Goal: Information Seeking & Learning: Learn about a topic

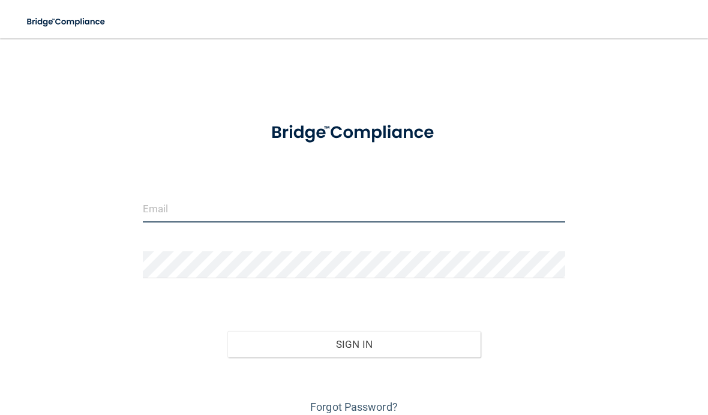
click at [344, 201] on input "email" at bounding box center [354, 208] width 422 height 27
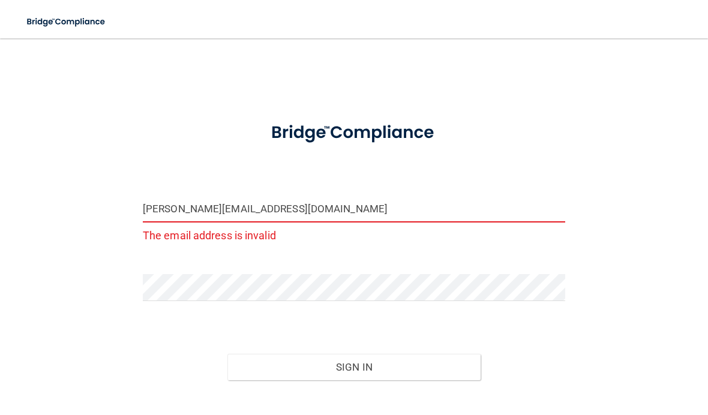
type input "[PERSON_NAME][EMAIL_ADDRESS][DOMAIN_NAME]"
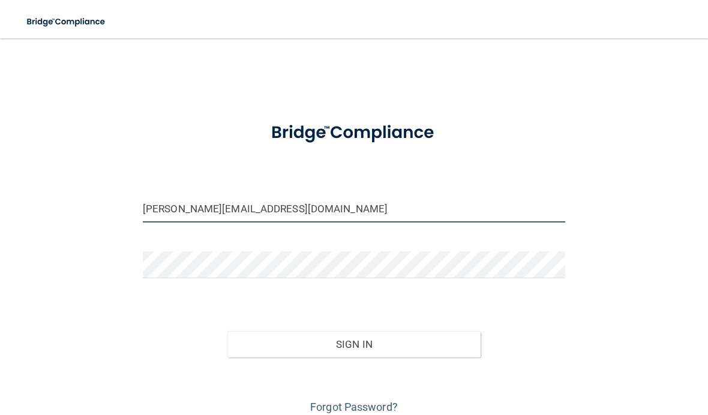
click at [353, 343] on button "Sign In" at bounding box center [353, 344] width 253 height 26
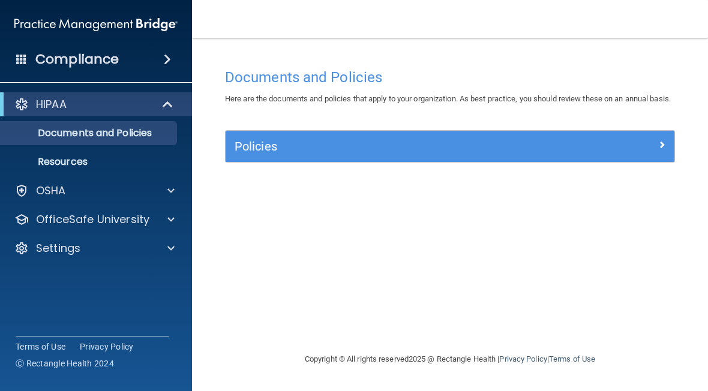
click at [585, 151] on div at bounding box center [618, 144] width 112 height 14
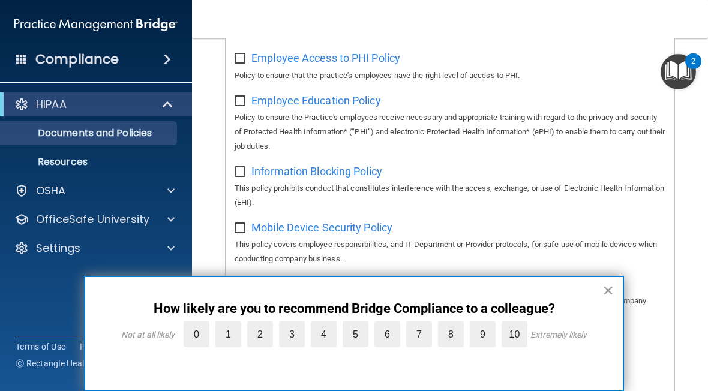
click at [610, 293] on button "×" at bounding box center [607, 290] width 11 height 19
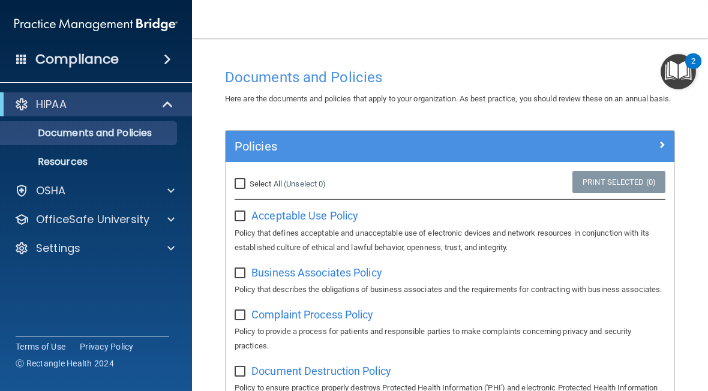
click at [451, 83] on h4 "Documents and Policies" at bounding box center [450, 78] width 450 height 16
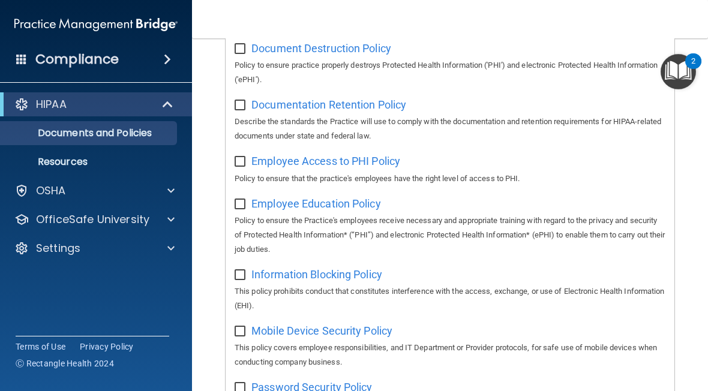
scroll to position [324, 0]
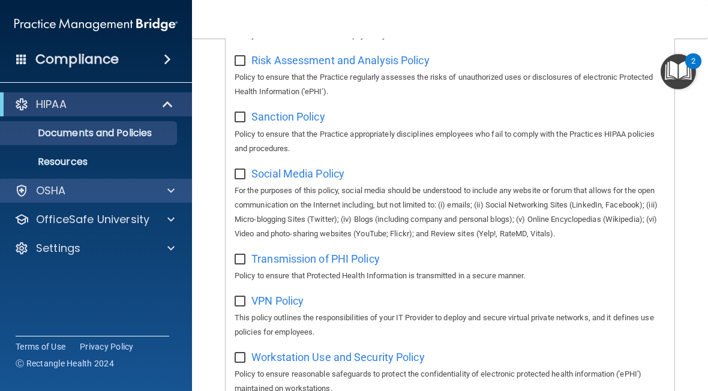
click at [131, 192] on div "OSHA" at bounding box center [79, 190] width 149 height 14
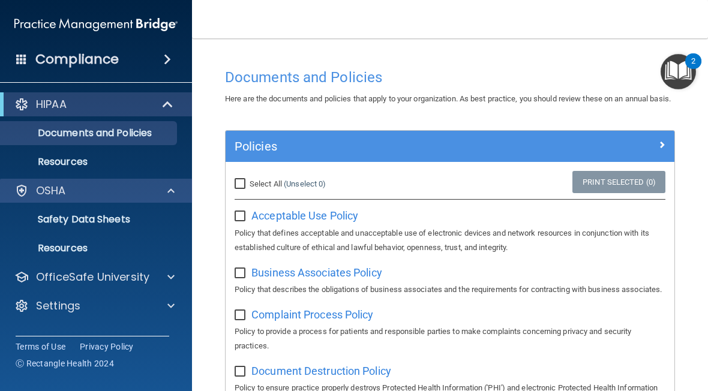
scroll to position [0, 0]
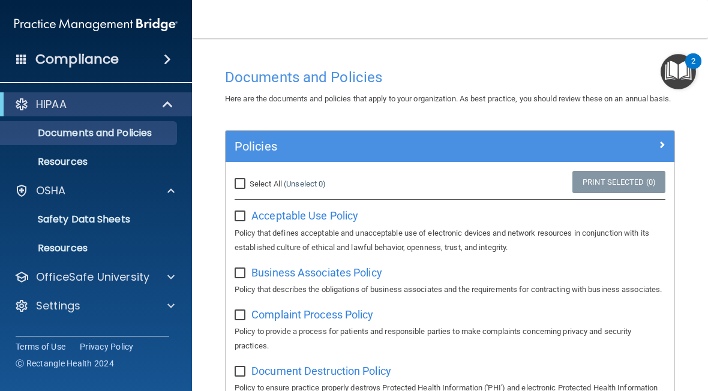
click at [684, 73] on img "Open Resource Center, 2 new notifications" at bounding box center [677, 71] width 35 height 35
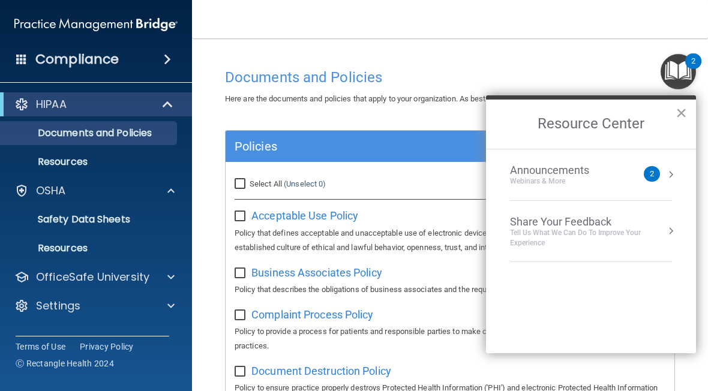
click at [654, 182] on div "Announcements Webinars & More 2" at bounding box center [591, 175] width 162 height 22
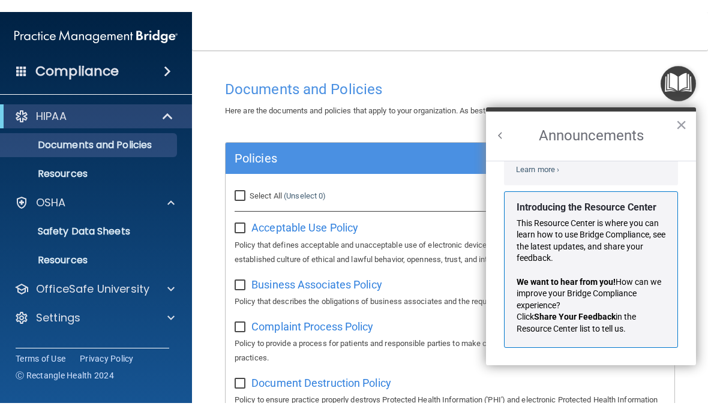
scroll to position [177, 0]
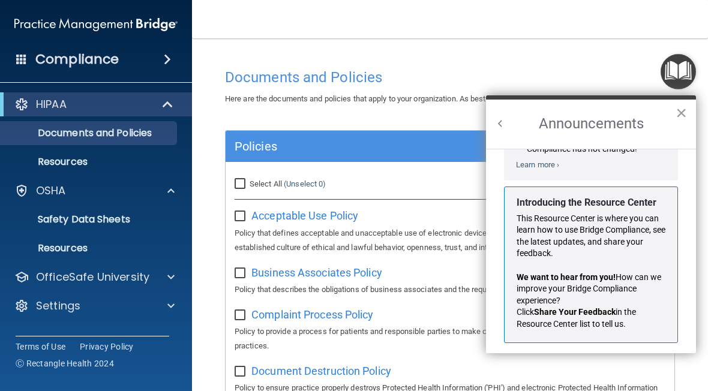
click at [679, 120] on button "×" at bounding box center [680, 112] width 11 height 19
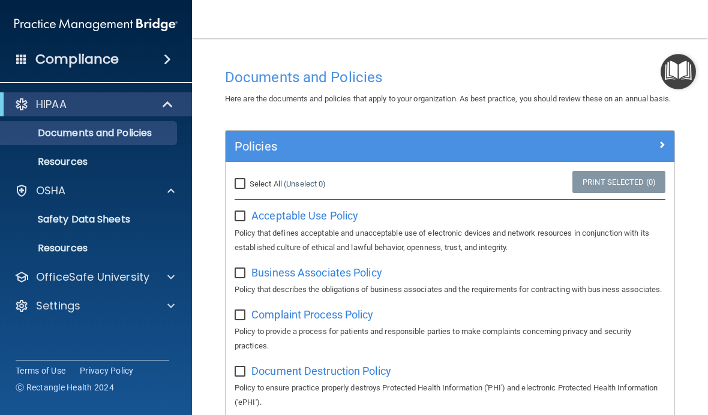
click at [151, 52] on div "Compliance" at bounding box center [96, 59] width 192 height 26
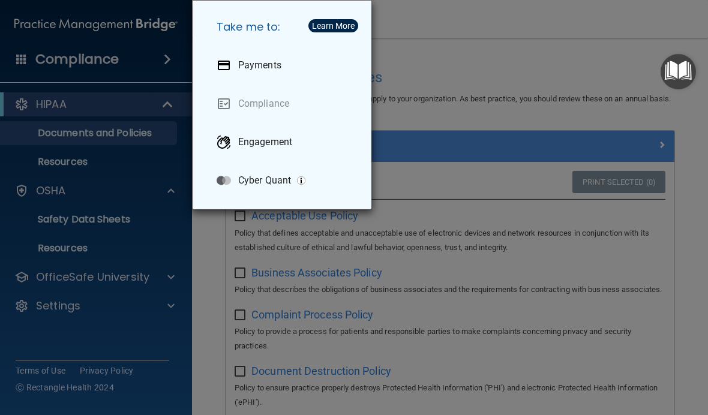
click at [130, 70] on div "Take me to: Payments Compliance Engagement Cyber Quant" at bounding box center [354, 207] width 708 height 415
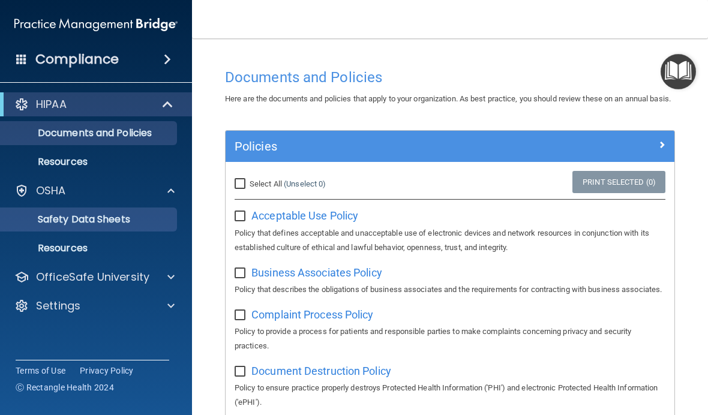
click at [122, 224] on p "Safety Data Sheets" at bounding box center [90, 219] width 164 height 12
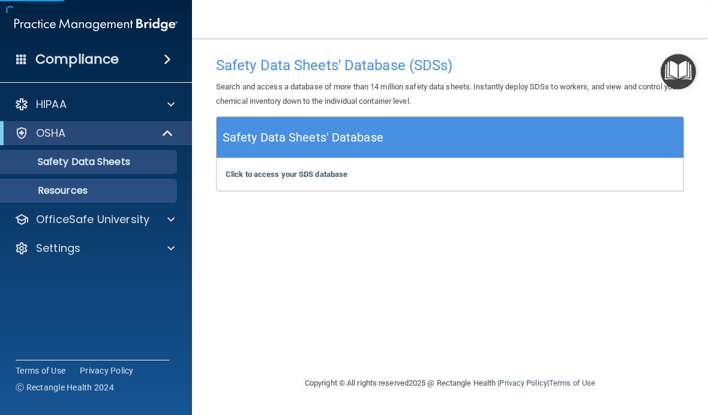
click at [118, 194] on p "Resources" at bounding box center [90, 191] width 164 height 12
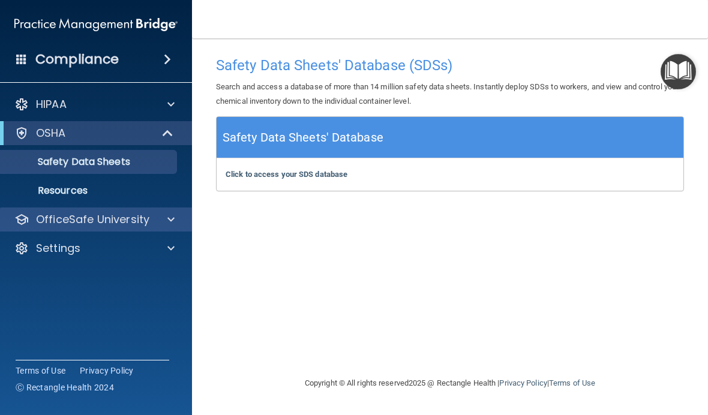
click at [109, 222] on p "OfficeSafe University" at bounding box center [92, 219] width 113 height 14
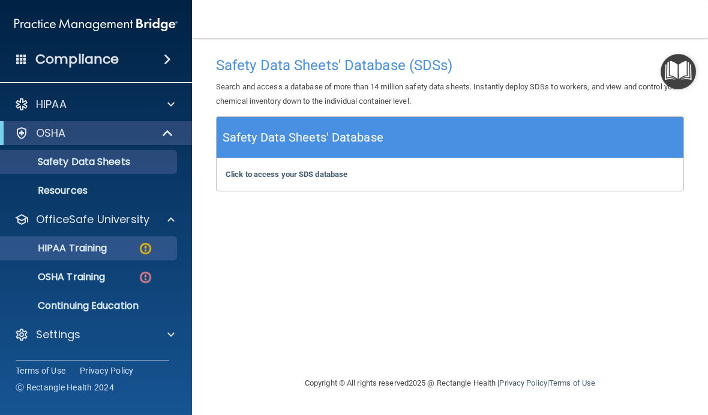
click at [102, 258] on link "HIPAA Training" at bounding box center [82, 248] width 189 height 24
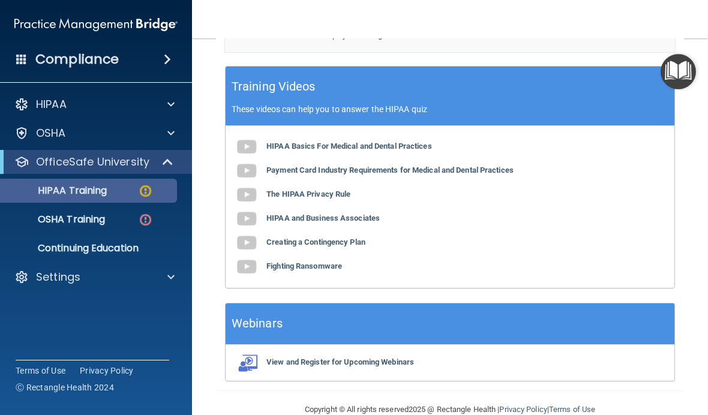
scroll to position [553, 0]
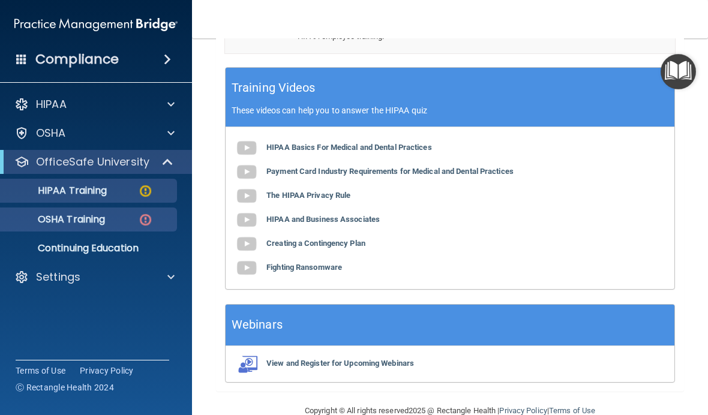
click at [140, 225] on img at bounding box center [145, 219] width 15 height 15
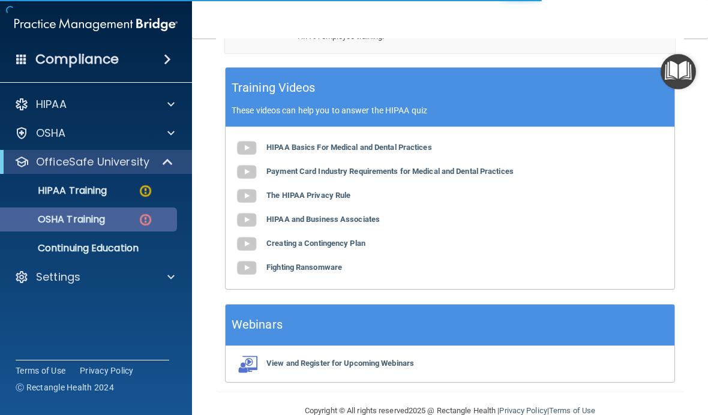
scroll to position [541, 0]
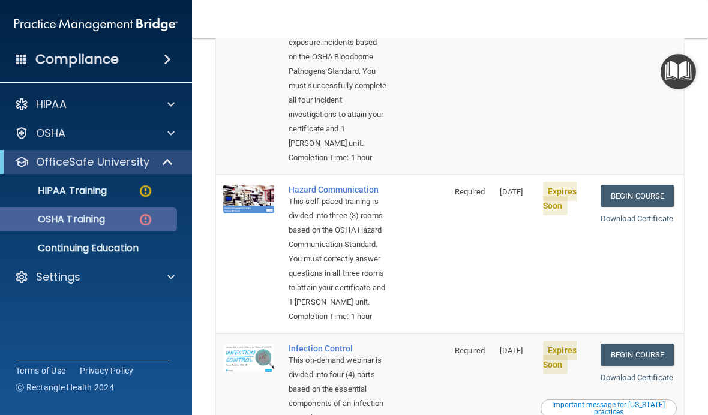
click at [43, 221] on p "OSHA Training" at bounding box center [56, 219] width 97 height 12
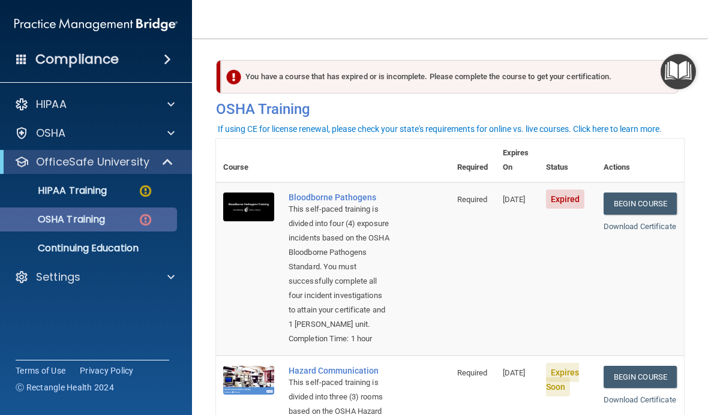
scroll to position [0, 0]
click at [660, 192] on link "Begin Course" at bounding box center [639, 203] width 73 height 22
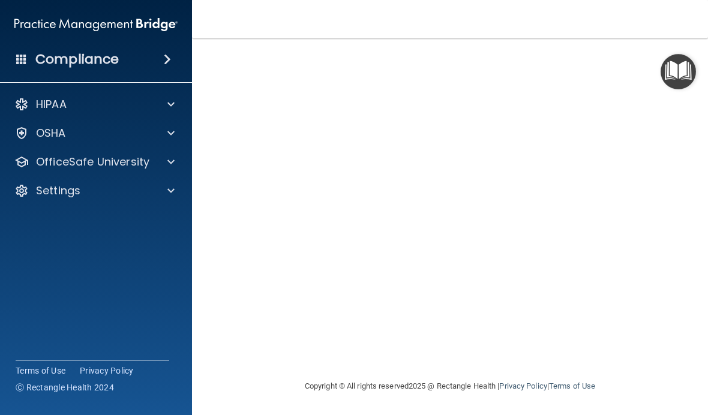
scroll to position [98, 0]
click at [700, 55] on main "Bloodborne Pathogens Training This course doesn’t expire until 10/04/2025. Are …" at bounding box center [450, 226] width 516 height 377
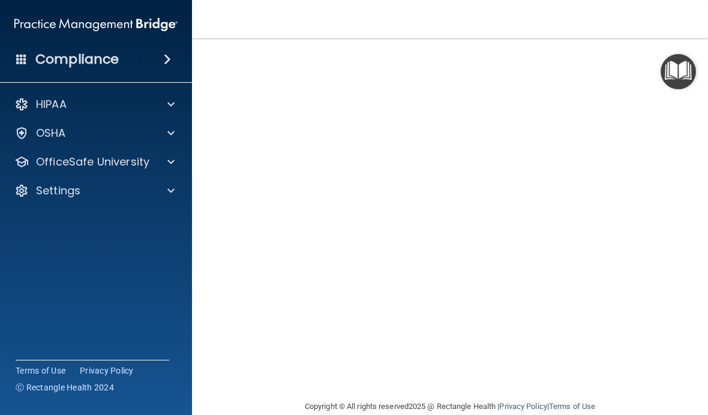
scroll to position [79, 0]
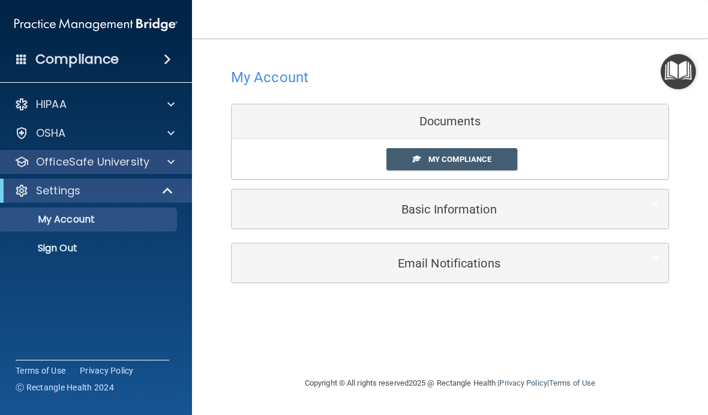
click at [41, 162] on p "OfficeSafe University" at bounding box center [92, 162] width 113 height 14
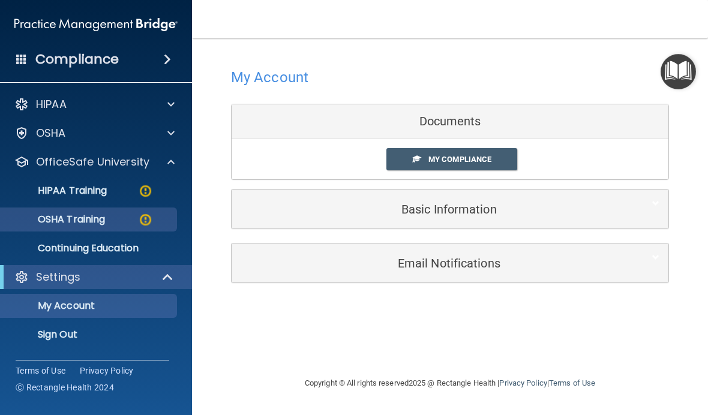
click at [56, 222] on p "OSHA Training" at bounding box center [56, 219] width 97 height 12
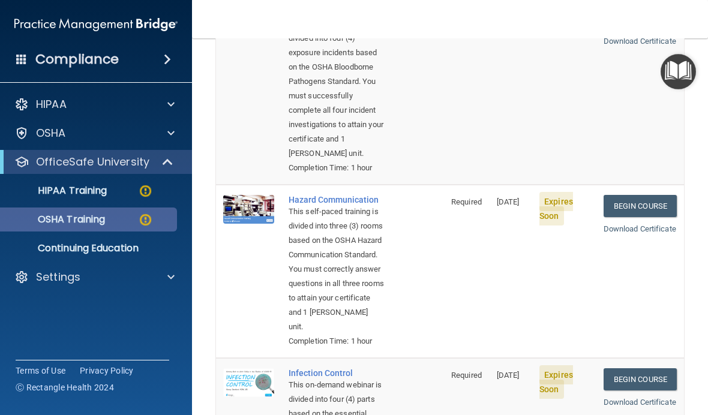
scroll to position [186, 0]
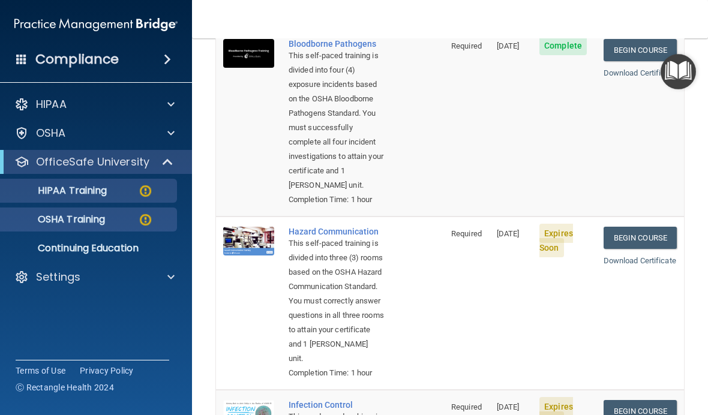
click at [139, 195] on img at bounding box center [145, 190] width 15 height 15
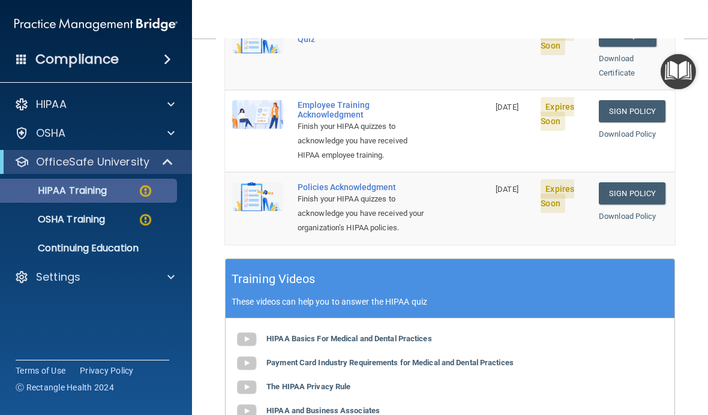
scroll to position [350, 0]
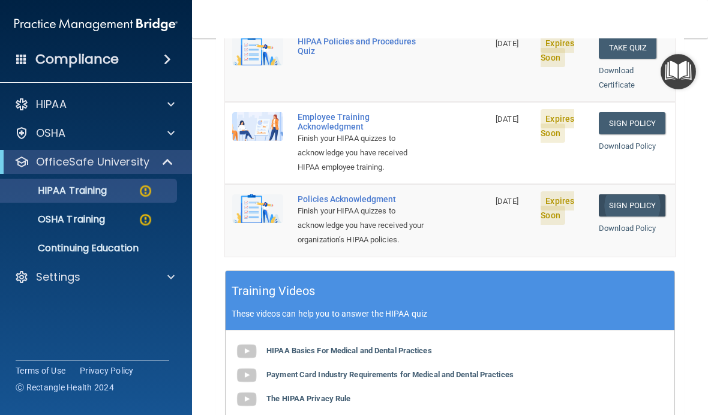
click at [650, 194] on link "Sign Policy" at bounding box center [631, 205] width 67 height 22
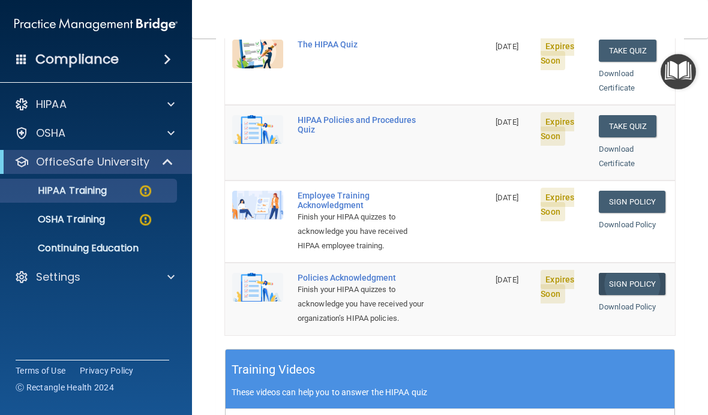
scroll to position [257, 0]
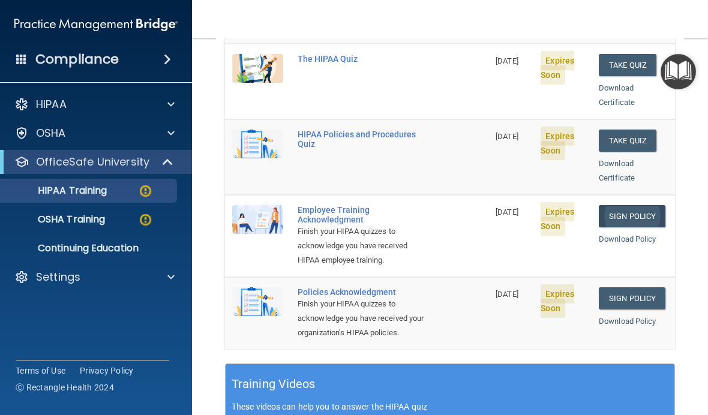
click at [651, 205] on link "Sign Policy" at bounding box center [631, 216] width 67 height 22
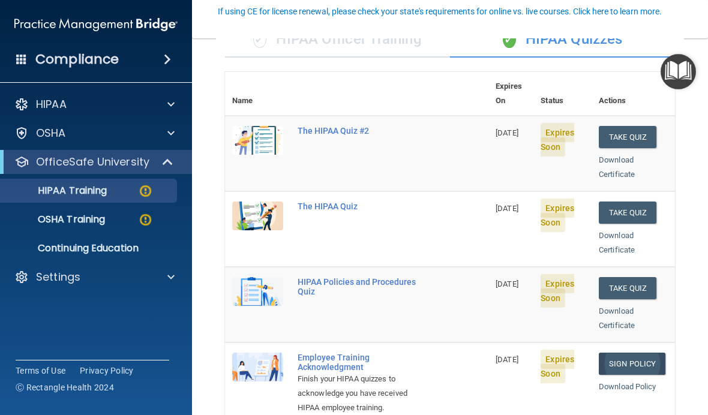
scroll to position [109, 0]
click at [636, 278] on button "Take Quiz" at bounding box center [627, 289] width 58 height 22
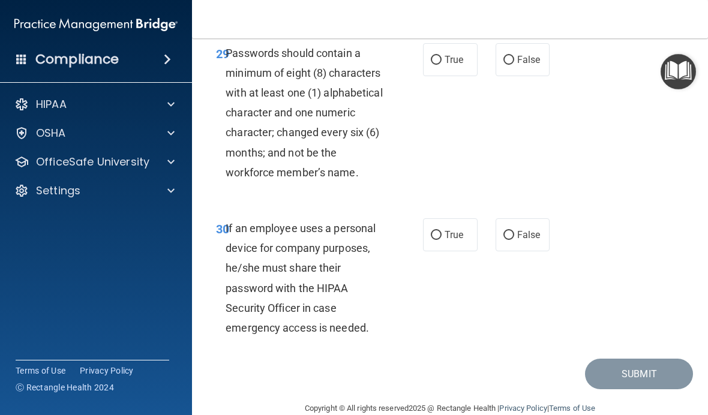
scroll to position [4166, 0]
click at [457, 230] on span "True" at bounding box center [453, 235] width 19 height 11
click at [441, 231] on input "True" at bounding box center [436, 235] width 11 height 9
radio input "true"
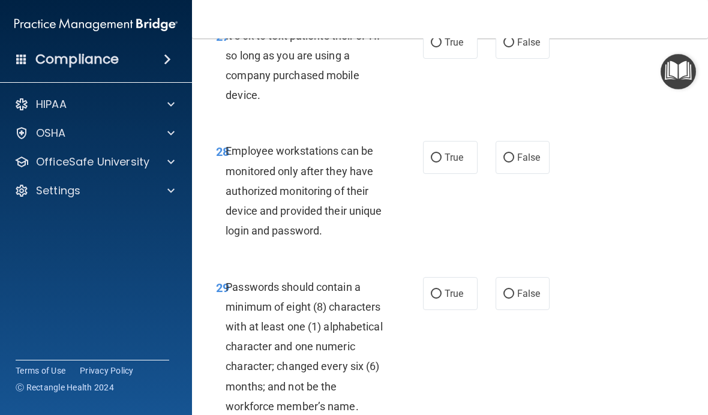
scroll to position [3917, 0]
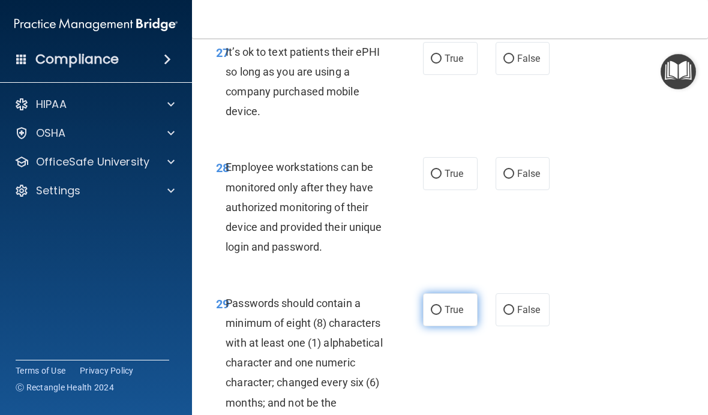
click at [444, 304] on span "True" at bounding box center [453, 309] width 19 height 11
click at [441, 306] on input "True" at bounding box center [436, 310] width 11 height 9
radio input "true"
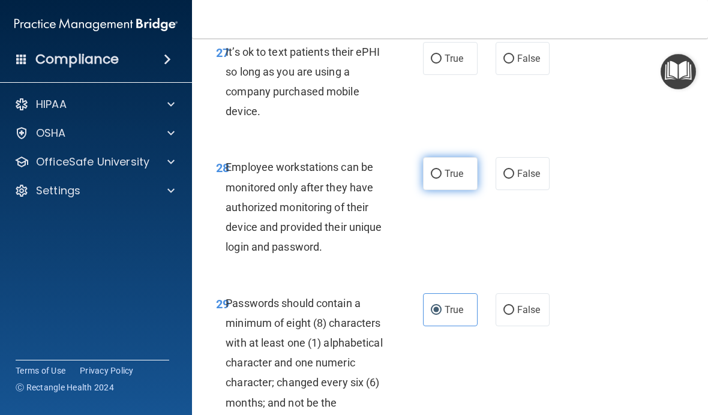
click at [459, 157] on label "True" at bounding box center [450, 173] width 55 height 33
click at [441, 170] on input "True" at bounding box center [436, 174] width 11 height 9
radio input "true"
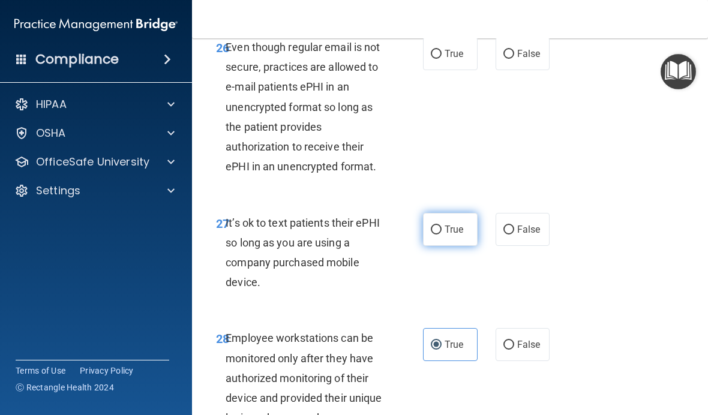
click at [449, 216] on label "True" at bounding box center [450, 229] width 55 height 33
click at [441, 225] on input "True" at bounding box center [436, 229] width 11 height 9
radio input "true"
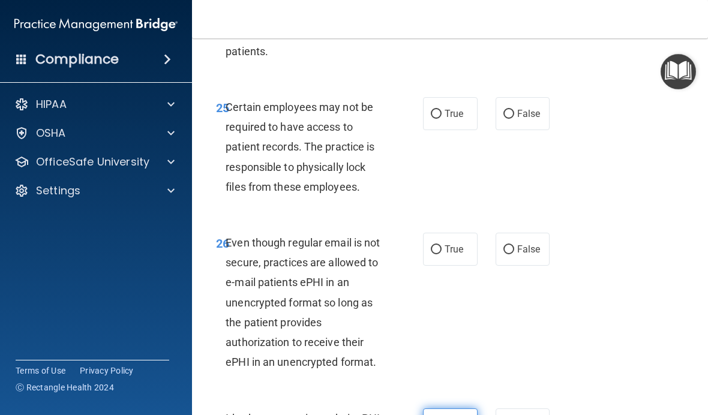
scroll to position [3548, 0]
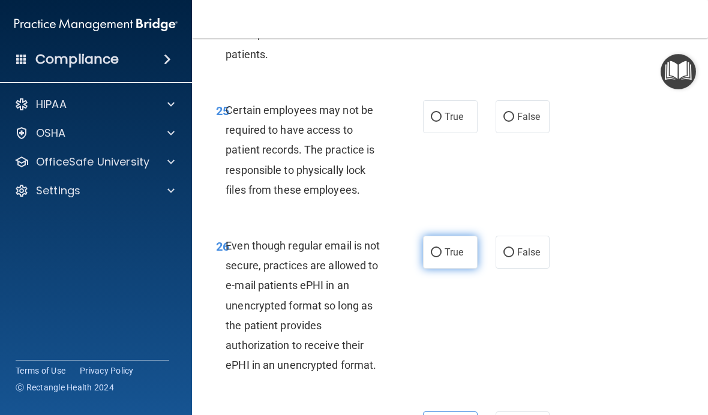
click at [440, 248] on input "True" at bounding box center [436, 252] width 11 height 9
radio input "true"
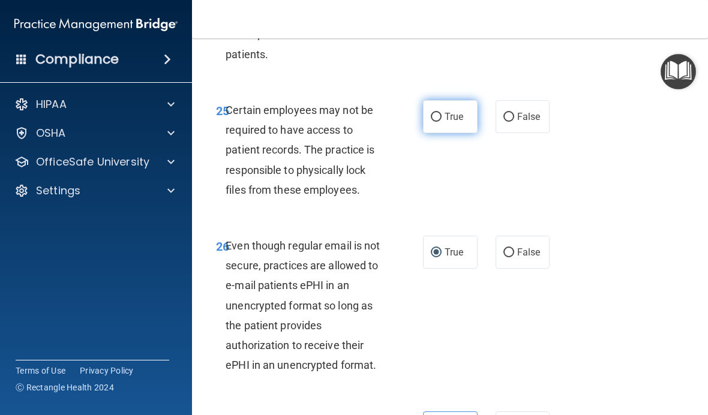
click at [455, 111] on span "True" at bounding box center [453, 116] width 19 height 11
click at [441, 113] on input "True" at bounding box center [436, 117] width 11 height 9
radio input "true"
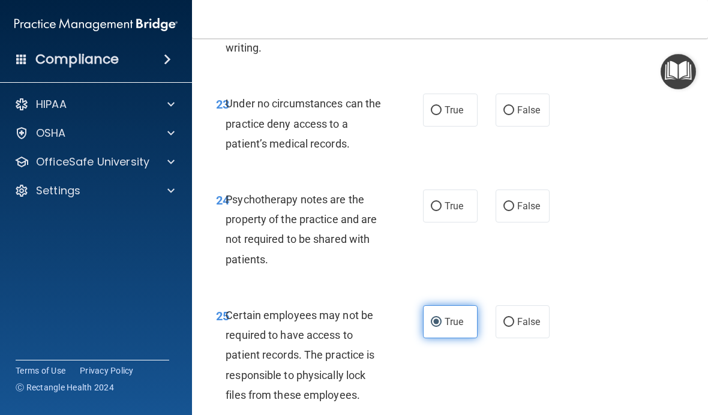
scroll to position [3288, 0]
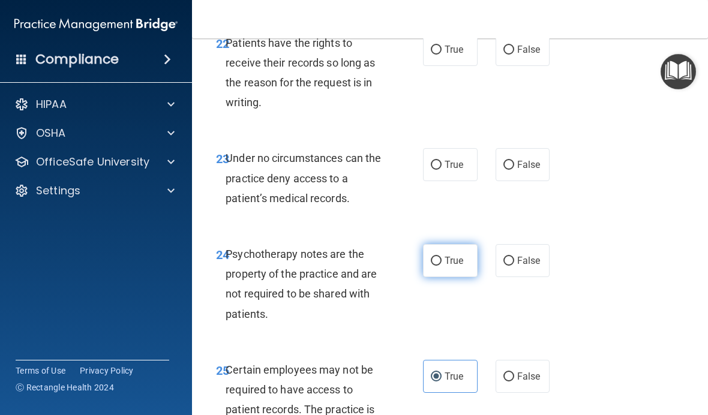
click at [446, 253] on label "True" at bounding box center [450, 260] width 55 height 33
click at [441, 257] on input "True" at bounding box center [436, 261] width 11 height 9
radio input "true"
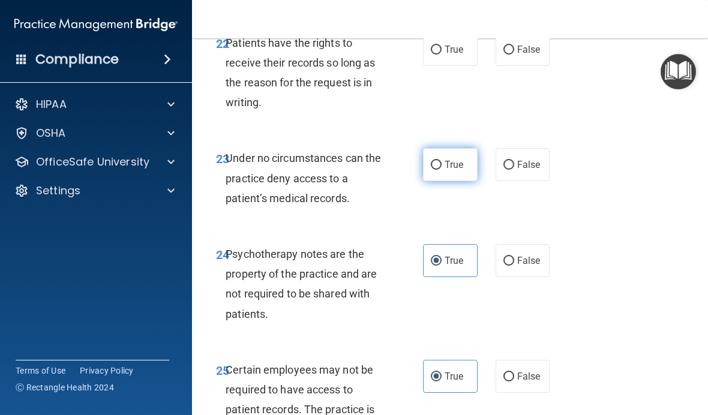
click at [459, 159] on span "True" at bounding box center [453, 164] width 19 height 11
click at [441, 161] on input "True" at bounding box center [436, 165] width 11 height 9
radio input "true"
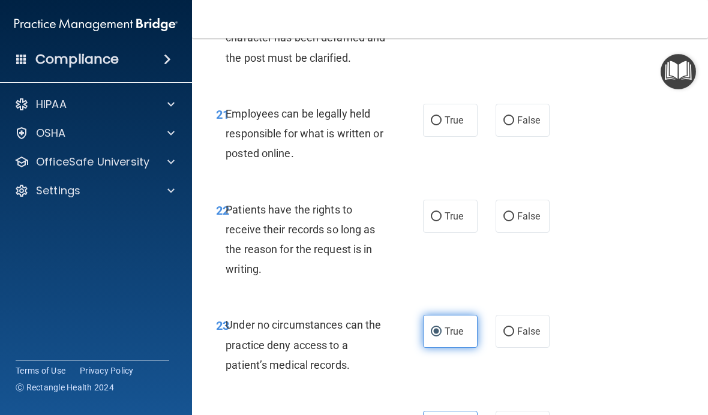
scroll to position [3118, 0]
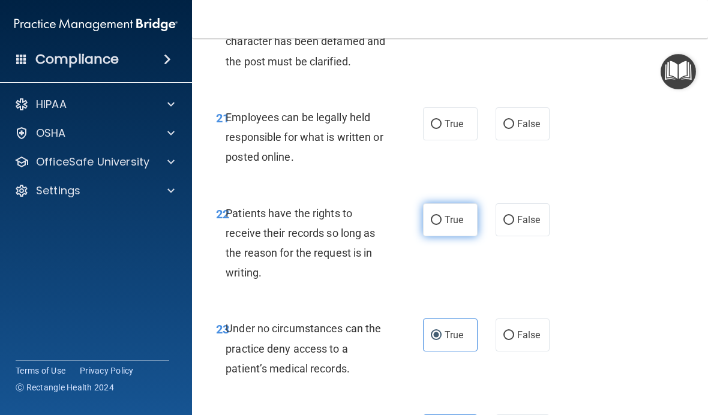
click at [449, 214] on span "True" at bounding box center [453, 219] width 19 height 11
click at [441, 216] on input "True" at bounding box center [436, 220] width 11 height 9
radio input "true"
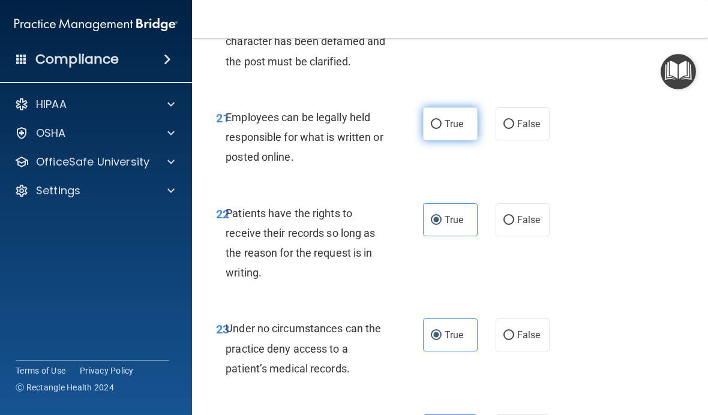
click at [473, 107] on label "True" at bounding box center [450, 123] width 55 height 33
click at [441, 120] on input "True" at bounding box center [436, 124] width 11 height 9
radio input "true"
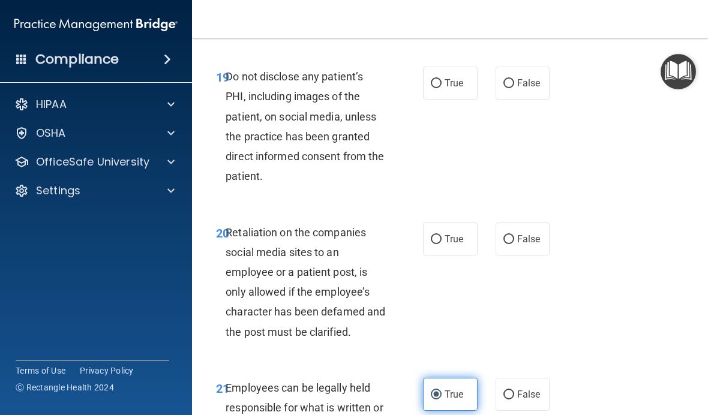
scroll to position [2844, 0]
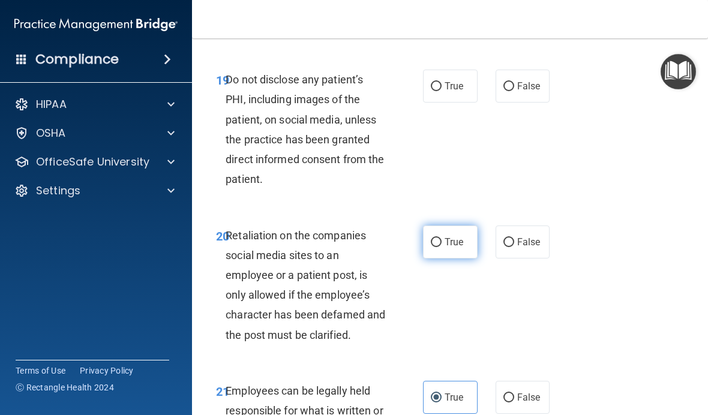
click at [450, 236] on span "True" at bounding box center [453, 241] width 19 height 11
click at [441, 238] on input "True" at bounding box center [436, 242] width 11 height 9
radio input "true"
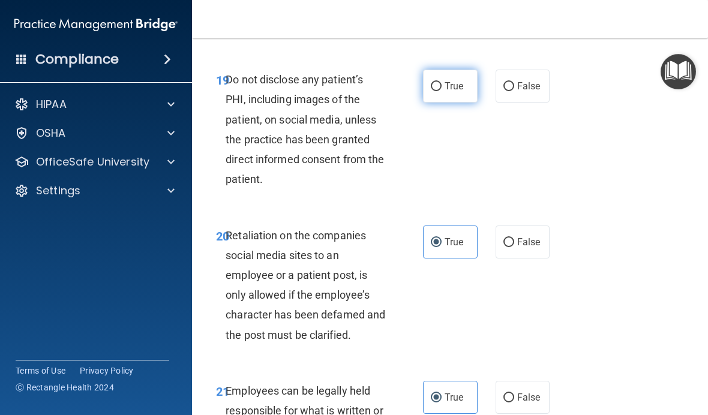
click at [441, 70] on label "True" at bounding box center [450, 86] width 55 height 33
click at [441, 82] on input "True" at bounding box center [436, 86] width 11 height 9
radio input "true"
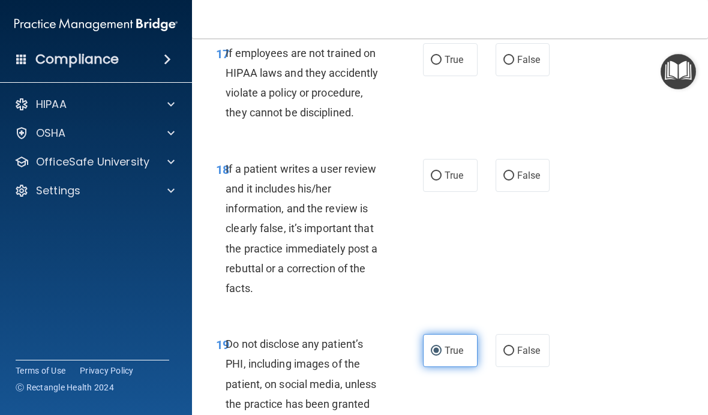
scroll to position [2576, 0]
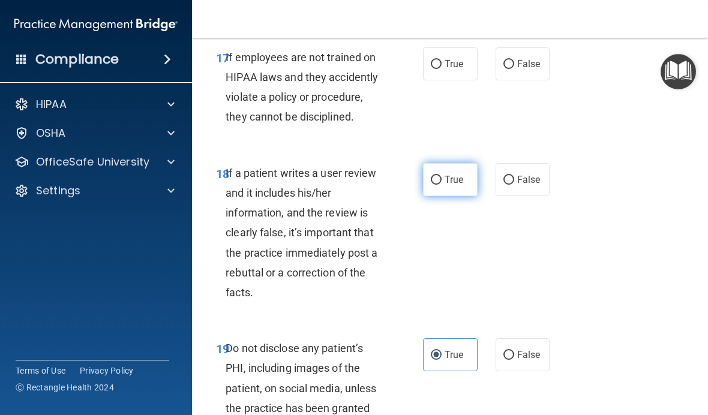
click at [448, 174] on span "True" at bounding box center [453, 179] width 19 height 11
click at [441, 176] on input "True" at bounding box center [436, 180] width 11 height 9
radio input "true"
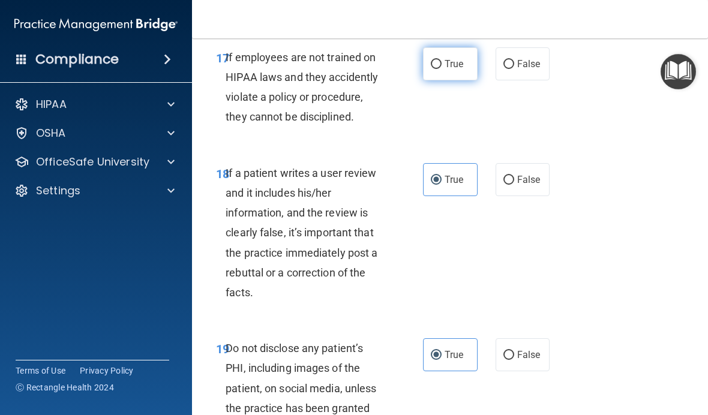
click at [455, 58] on span "True" at bounding box center [453, 63] width 19 height 11
click at [441, 60] on input "True" at bounding box center [436, 64] width 11 height 9
radio input "true"
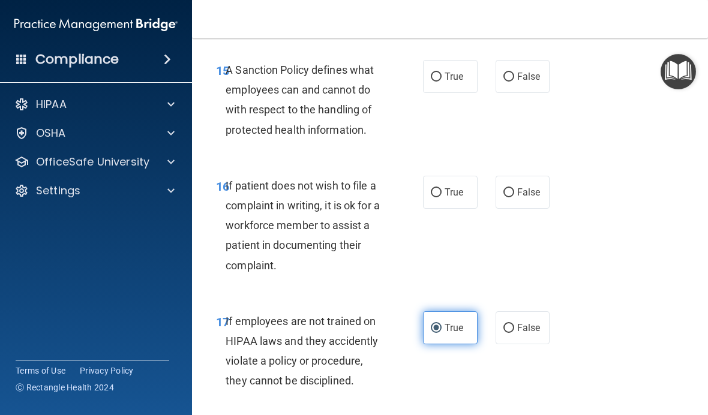
scroll to position [2329, 0]
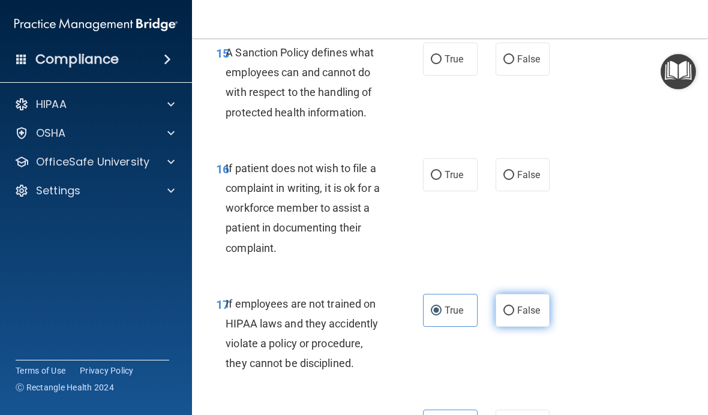
click at [522, 294] on label "False" at bounding box center [522, 310] width 55 height 33
click at [514, 306] on input "False" at bounding box center [508, 310] width 11 height 9
radio input "true"
radio input "false"
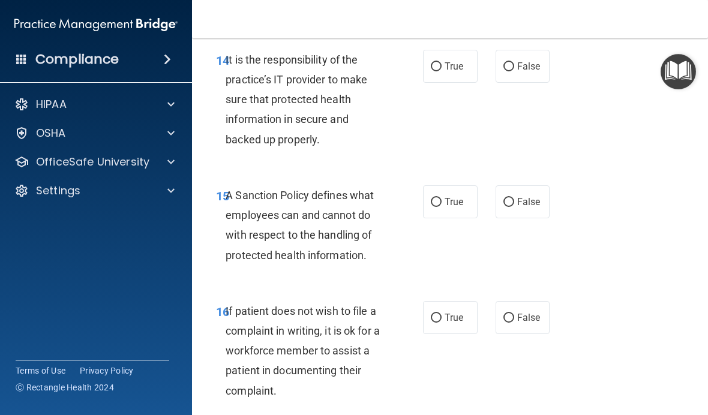
scroll to position [2187, 0]
click at [458, 311] on span "True" at bounding box center [453, 316] width 19 height 11
click at [441, 313] on input "True" at bounding box center [436, 317] width 11 height 9
radio input "true"
click at [456, 185] on label "True" at bounding box center [450, 201] width 55 height 33
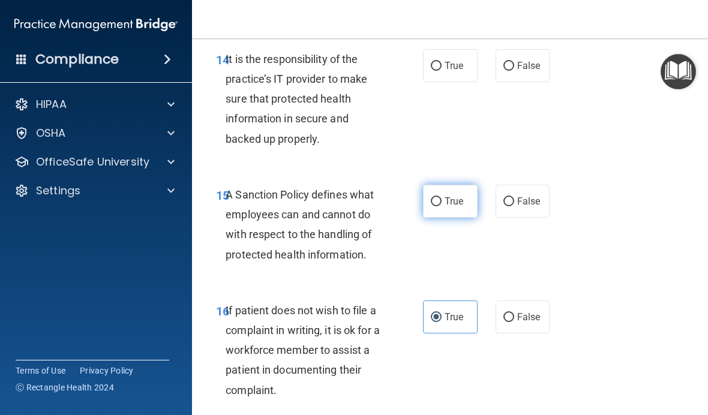
click at [441, 197] on input "True" at bounding box center [436, 201] width 11 height 9
radio input "true"
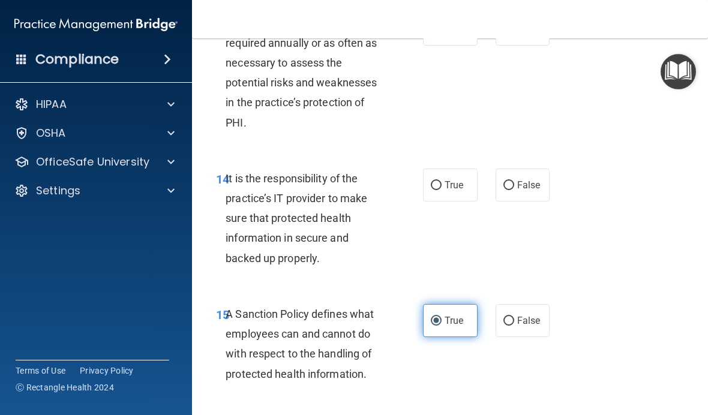
scroll to position [2053, 0]
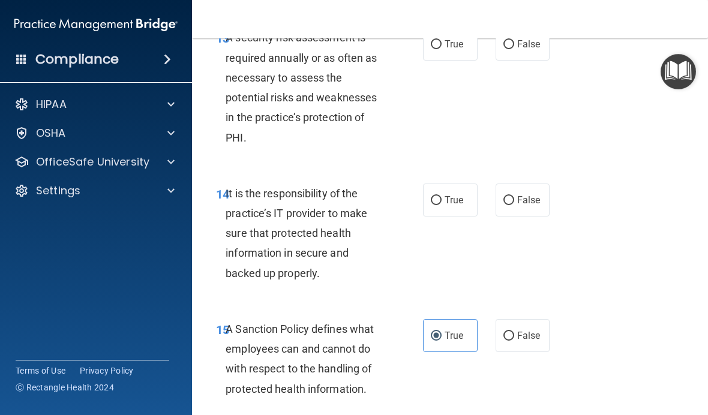
click at [448, 211] on div "14 It is the responsibility of the practice’s IT provider to make sure that pro…" at bounding box center [450, 237] width 486 height 136
click at [457, 183] on label "True" at bounding box center [450, 199] width 55 height 33
click at [441, 196] on input "True" at bounding box center [436, 200] width 11 height 9
radio input "true"
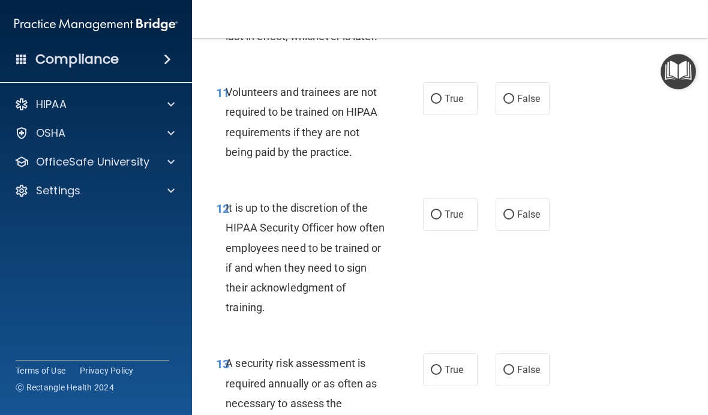
scroll to position [1756, 0]
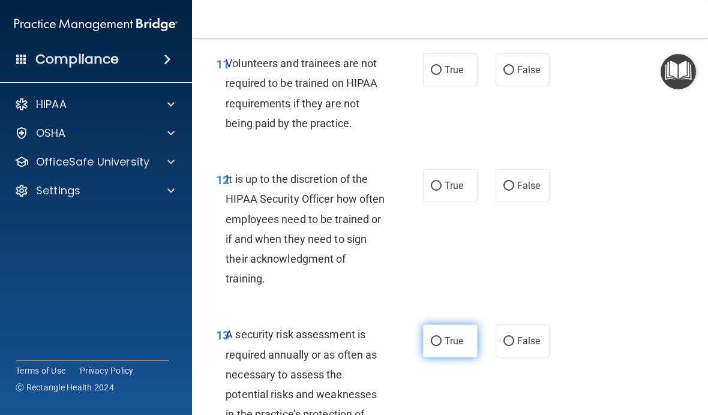
click at [442, 324] on label "True" at bounding box center [450, 340] width 55 height 33
click at [441, 337] on input "True" at bounding box center [436, 341] width 11 height 9
radio input "true"
click at [450, 170] on label "True" at bounding box center [450, 185] width 55 height 33
click at [441, 182] on input "True" at bounding box center [436, 186] width 11 height 9
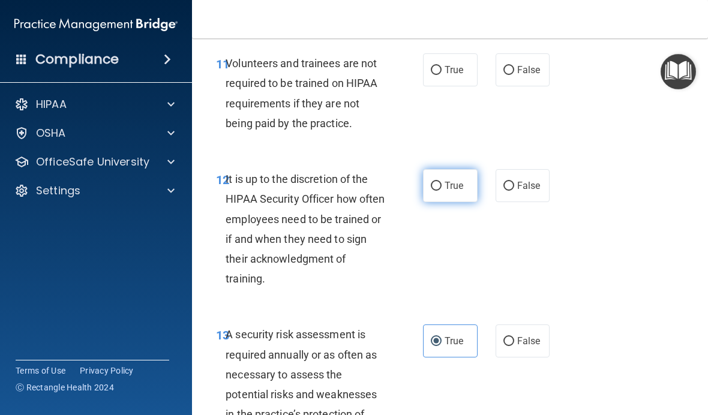
radio input "true"
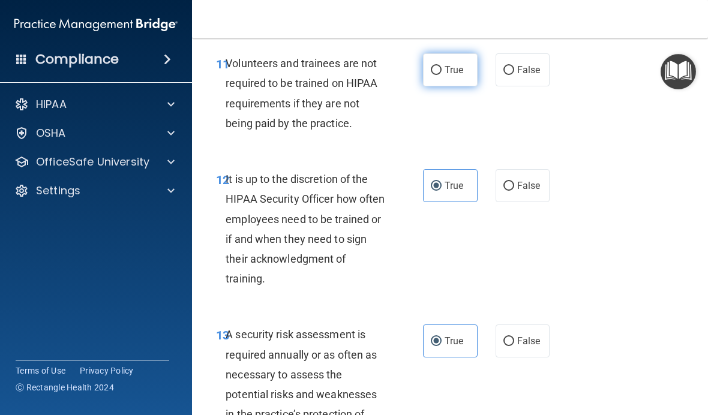
click at [450, 65] on span "True" at bounding box center [453, 69] width 19 height 11
click at [441, 66] on input "True" at bounding box center [436, 70] width 11 height 9
radio input "true"
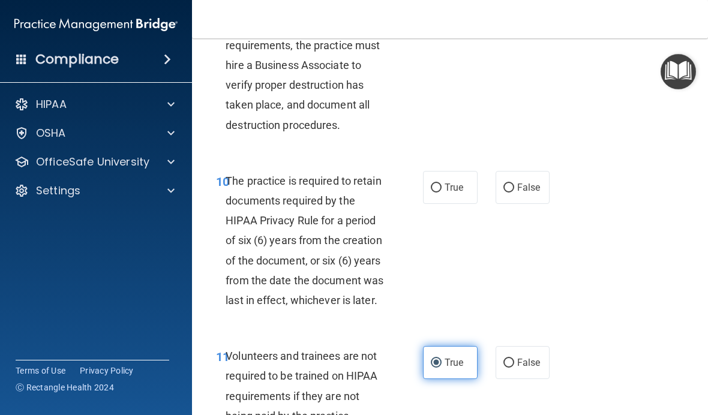
scroll to position [1444, 0]
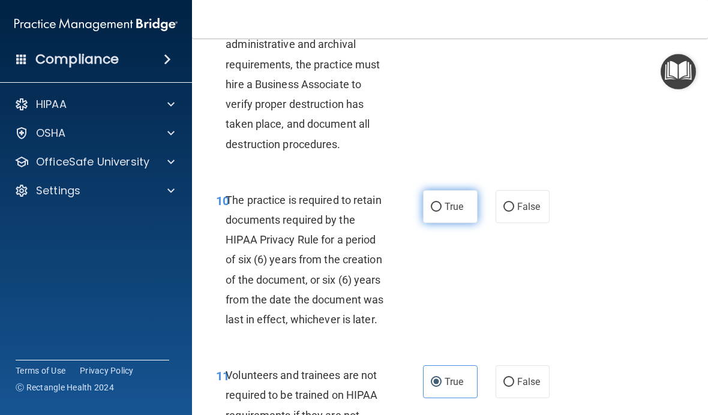
click at [453, 201] on span "True" at bounding box center [453, 206] width 19 height 11
click at [441, 203] on input "True" at bounding box center [436, 207] width 11 height 9
radio input "true"
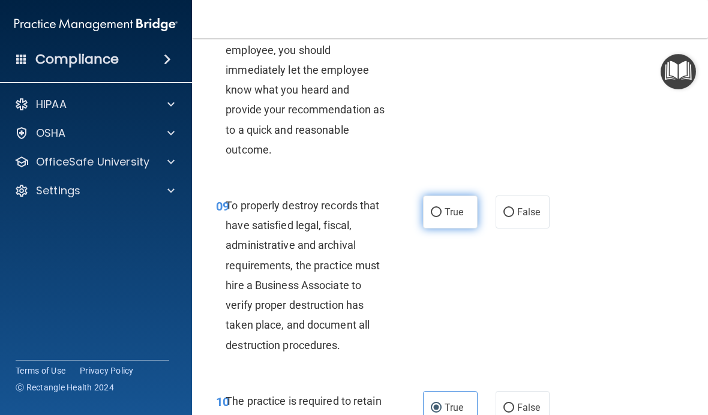
click at [455, 197] on label "True" at bounding box center [450, 211] width 55 height 33
click at [441, 208] on input "True" at bounding box center [436, 212] width 11 height 9
radio input "true"
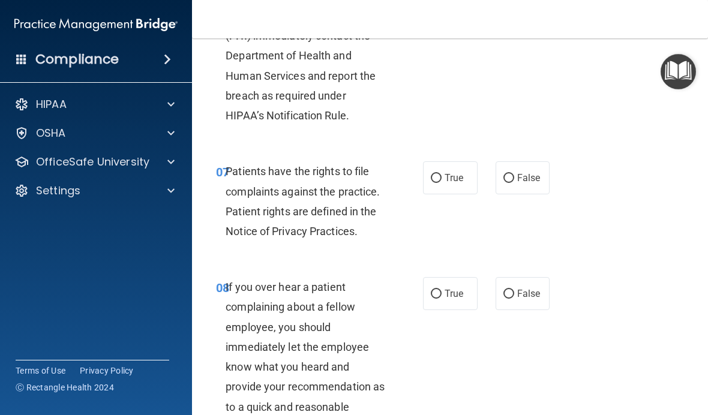
scroll to position [961, 0]
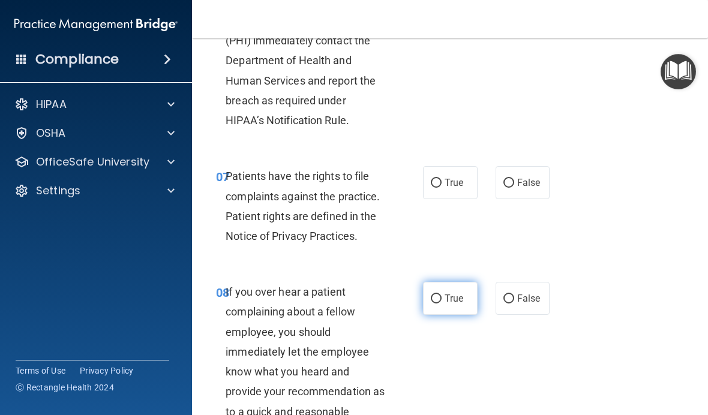
click at [449, 293] on span "True" at bounding box center [453, 298] width 19 height 11
click at [441, 294] on input "True" at bounding box center [436, 298] width 11 height 9
radio input "true"
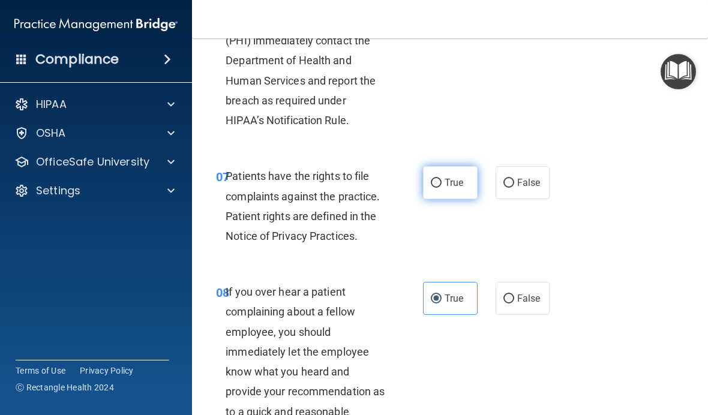
click at [456, 185] on label "True" at bounding box center [450, 182] width 55 height 33
click at [441, 185] on input "True" at bounding box center [436, 183] width 11 height 9
radio input "true"
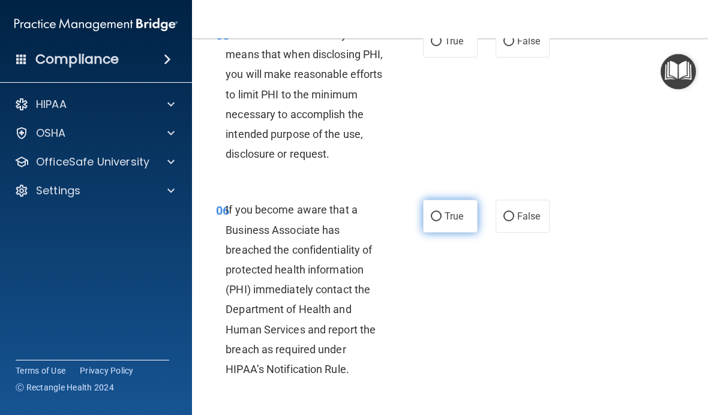
click at [453, 213] on span "True" at bounding box center [453, 215] width 19 height 11
click at [441, 213] on input "True" at bounding box center [436, 216] width 11 height 9
radio input "true"
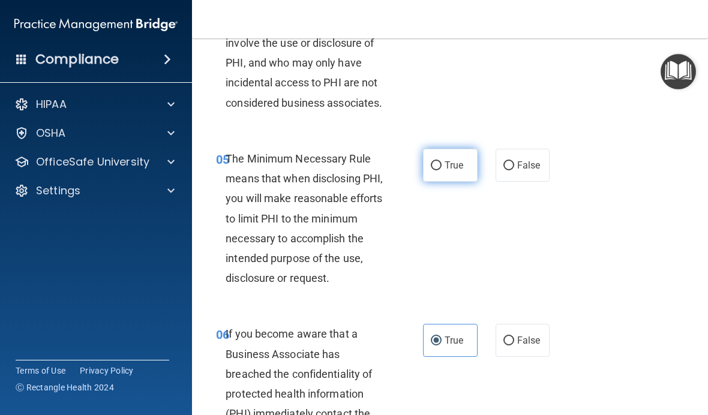
click at [459, 161] on span "True" at bounding box center [453, 165] width 19 height 11
click at [441, 161] on input "True" at bounding box center [436, 165] width 11 height 9
radio input "true"
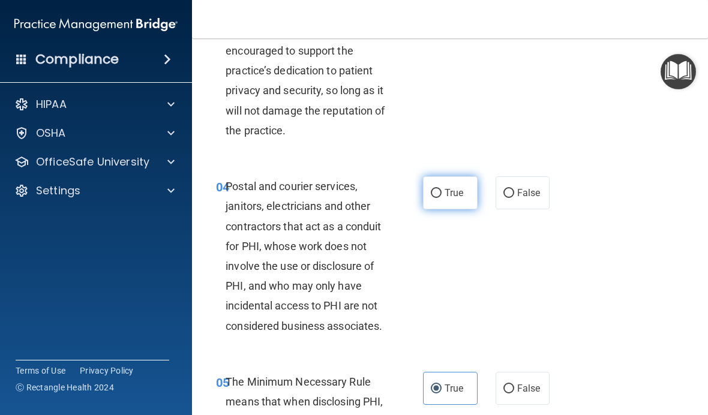
click at [456, 183] on label "True" at bounding box center [450, 192] width 55 height 33
click at [441, 189] on input "True" at bounding box center [436, 193] width 11 height 9
radio input "true"
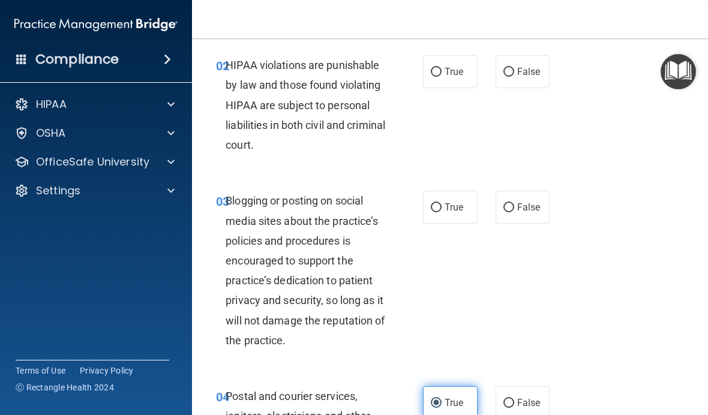
scroll to position [115, 0]
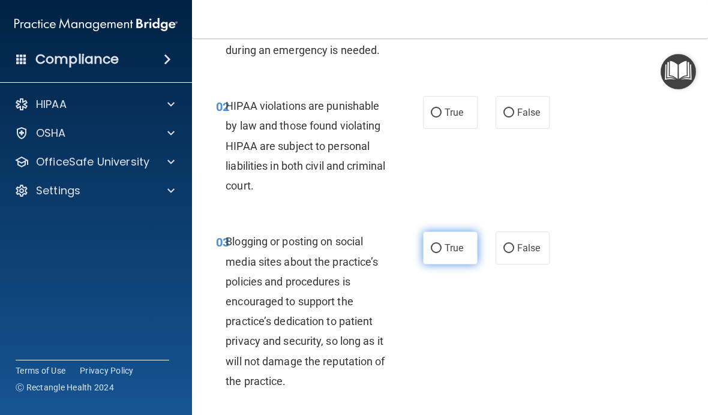
click at [456, 249] on span "True" at bounding box center [453, 247] width 19 height 11
click at [441, 249] on input "True" at bounding box center [436, 248] width 11 height 9
radio input "true"
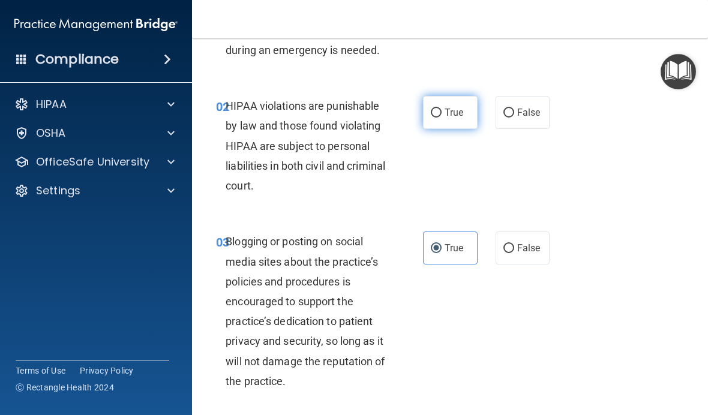
click at [462, 108] on span "True" at bounding box center [453, 112] width 19 height 11
click at [441, 109] on input "True" at bounding box center [436, 113] width 11 height 9
radio input "true"
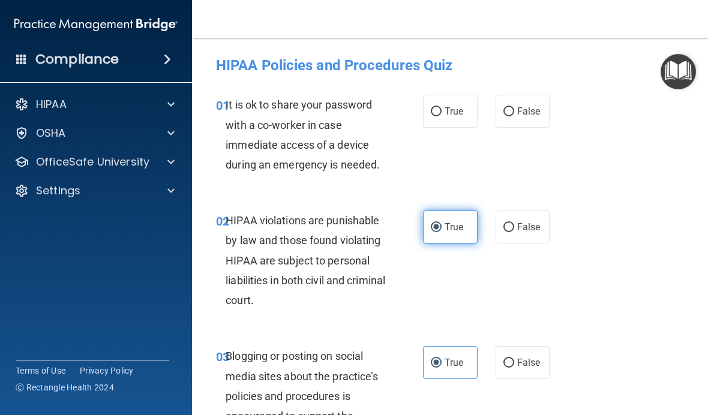
scroll to position [0, 0]
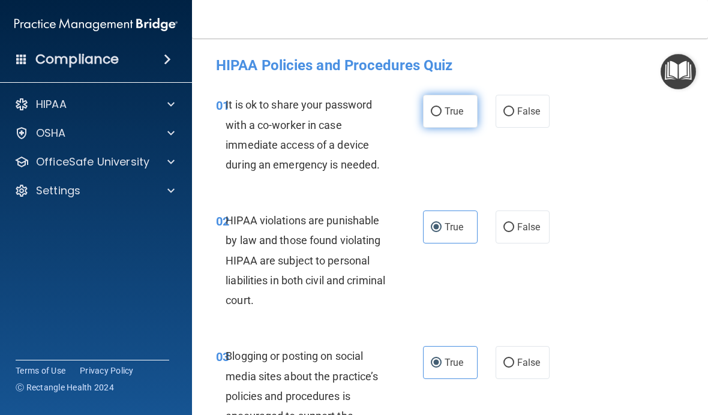
click at [458, 110] on span "True" at bounding box center [453, 111] width 19 height 11
click at [441, 110] on input "True" at bounding box center [436, 111] width 11 height 9
radio input "true"
click at [560, 134] on div "01 It is ok to share your password with a co-worker in case immediate access of…" at bounding box center [450, 138] width 486 height 116
click at [535, 109] on span "False" at bounding box center [528, 111] width 23 height 11
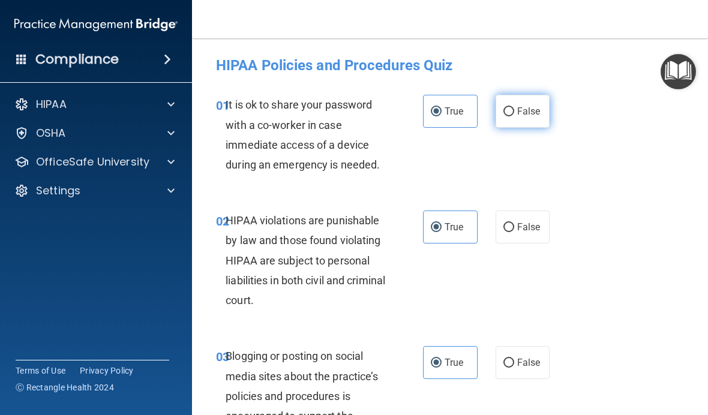
click at [514, 109] on input "False" at bounding box center [508, 111] width 11 height 9
radio input "true"
radio input "false"
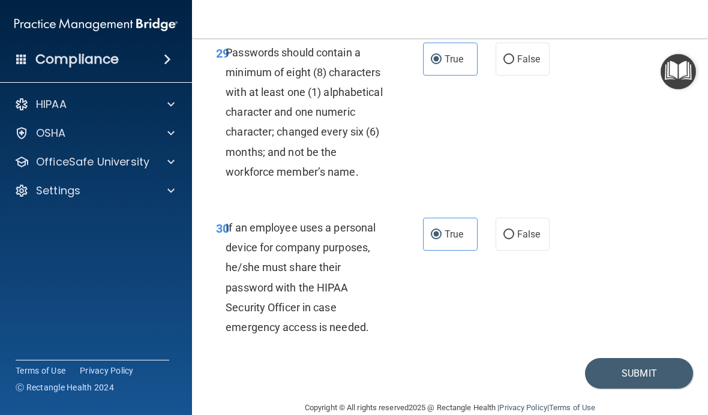
scroll to position [4166, 0]
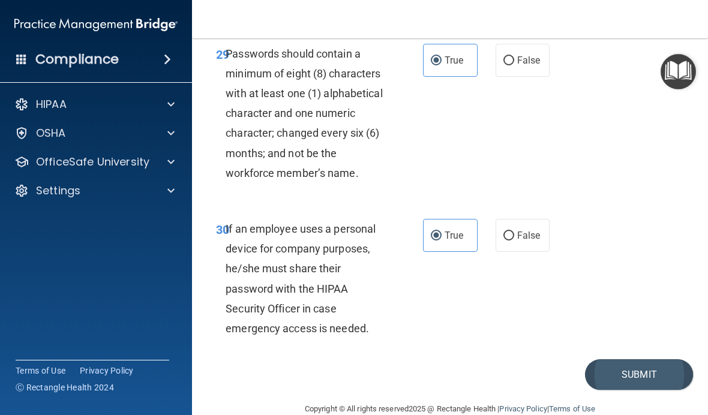
click at [640, 359] on button "Submit" at bounding box center [639, 374] width 108 height 31
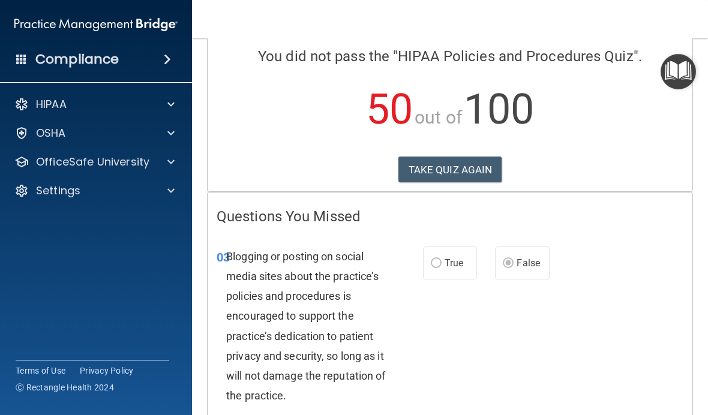
scroll to position [95, 0]
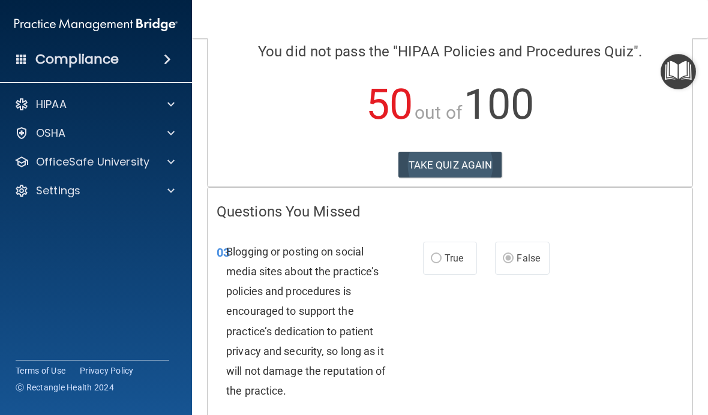
click at [478, 154] on button "TAKE QUIZ AGAIN" at bounding box center [450, 165] width 104 height 26
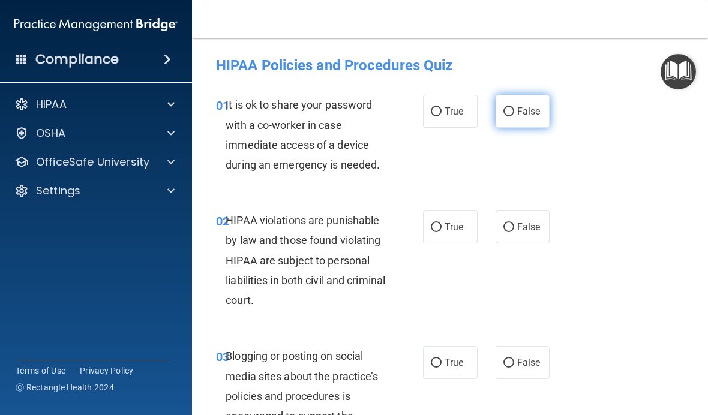
click at [516, 105] on label "False" at bounding box center [522, 111] width 55 height 33
click at [514, 107] on input "False" at bounding box center [508, 111] width 11 height 9
radio input "true"
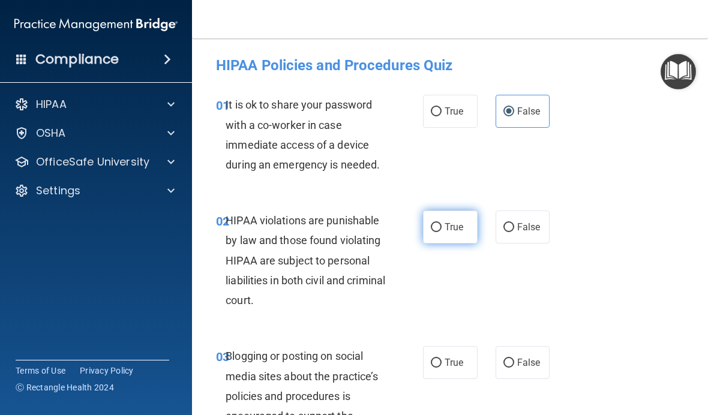
click at [445, 221] on span "True" at bounding box center [453, 226] width 19 height 11
click at [441, 223] on input "True" at bounding box center [436, 227] width 11 height 9
radio input "true"
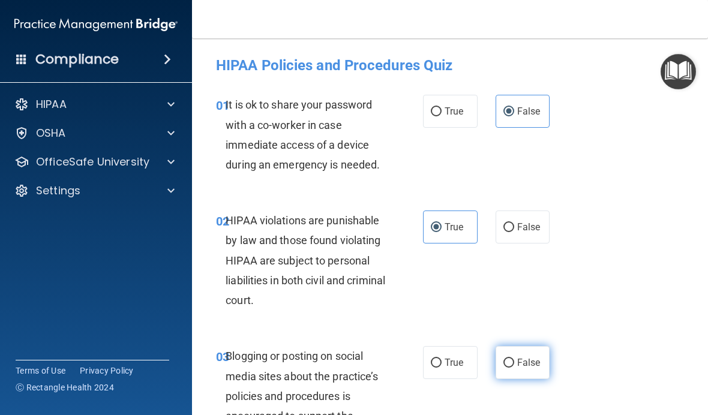
click at [515, 355] on label "False" at bounding box center [522, 362] width 55 height 33
click at [514, 359] on input "False" at bounding box center [508, 363] width 11 height 9
radio input "true"
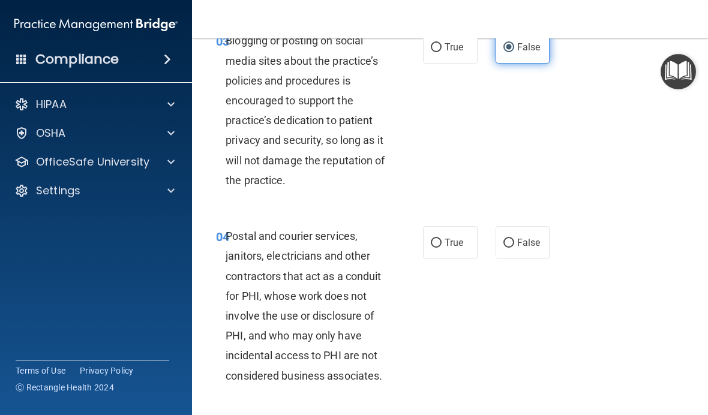
scroll to position [316, 0]
click at [455, 231] on label "True" at bounding box center [450, 241] width 55 height 33
click at [441, 238] on input "True" at bounding box center [436, 242] width 11 height 9
radio input "true"
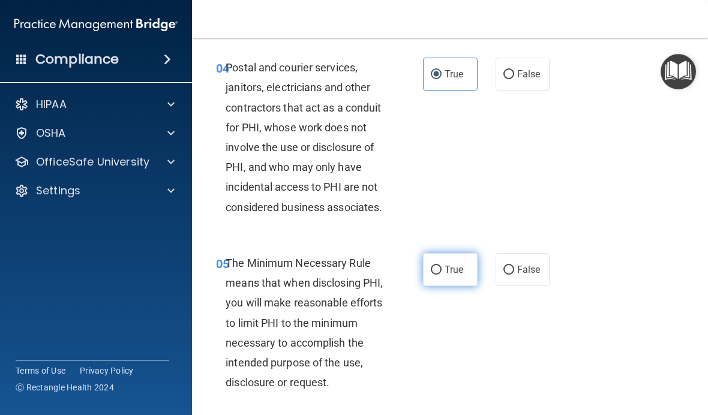
click at [453, 253] on label "True" at bounding box center [450, 269] width 55 height 33
click at [441, 266] on input "True" at bounding box center [436, 270] width 11 height 9
radio input "true"
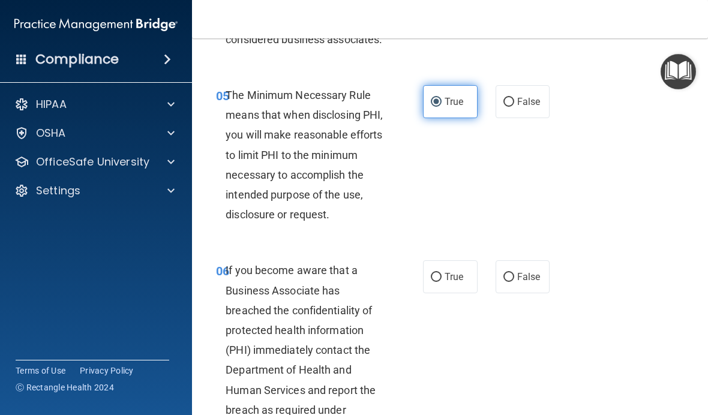
scroll to position [655, 0]
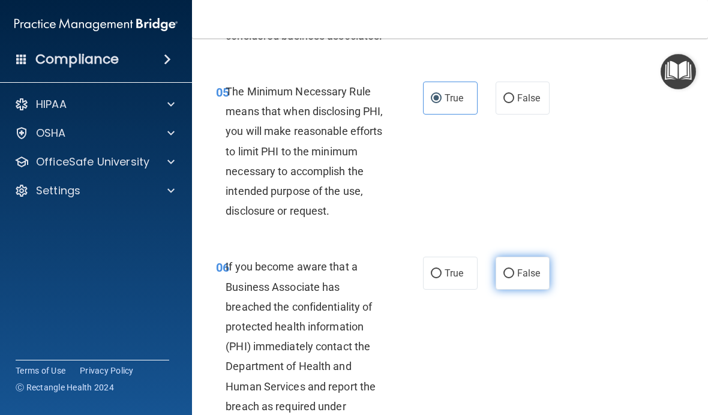
click at [541, 268] on label "False" at bounding box center [522, 273] width 55 height 33
click at [514, 269] on input "False" at bounding box center [508, 273] width 11 height 9
radio input "true"
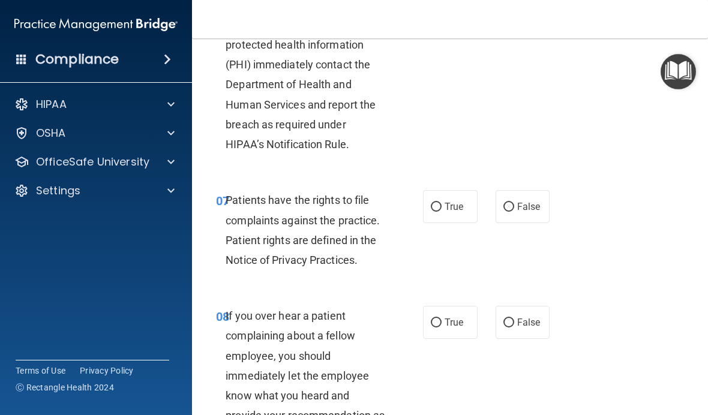
scroll to position [940, 0]
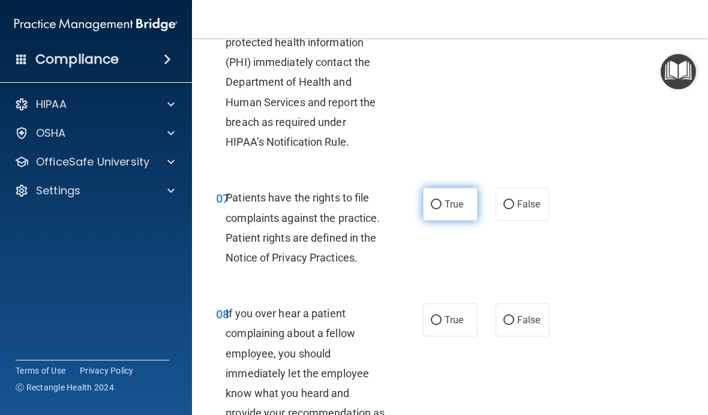
click at [461, 200] on span "True" at bounding box center [453, 203] width 19 height 11
click at [441, 200] on input "True" at bounding box center [436, 204] width 11 height 9
radio input "true"
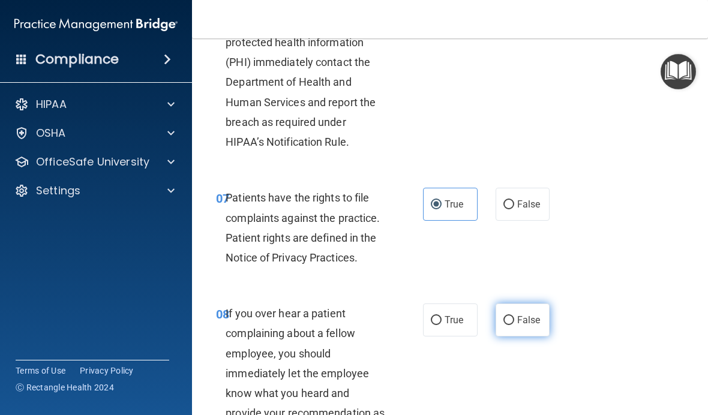
click at [534, 318] on span "False" at bounding box center [528, 319] width 23 height 11
click at [514, 318] on input "False" at bounding box center [508, 320] width 11 height 9
radio input "true"
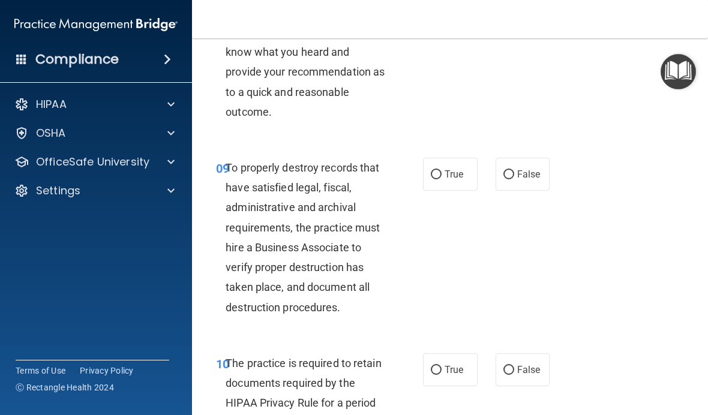
scroll to position [1282, 0]
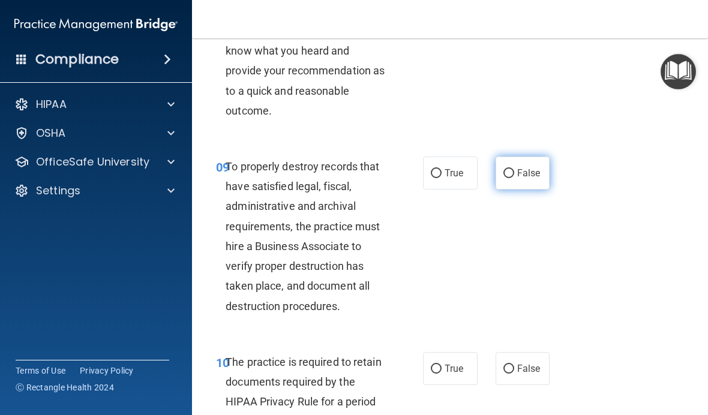
click at [529, 167] on span "False" at bounding box center [528, 172] width 23 height 11
click at [514, 169] on input "False" at bounding box center [508, 173] width 11 height 9
radio input "true"
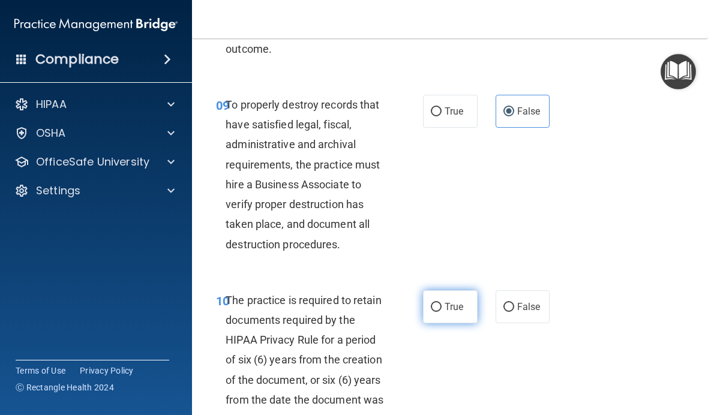
click at [432, 303] on input "True" at bounding box center [436, 307] width 11 height 9
radio input "true"
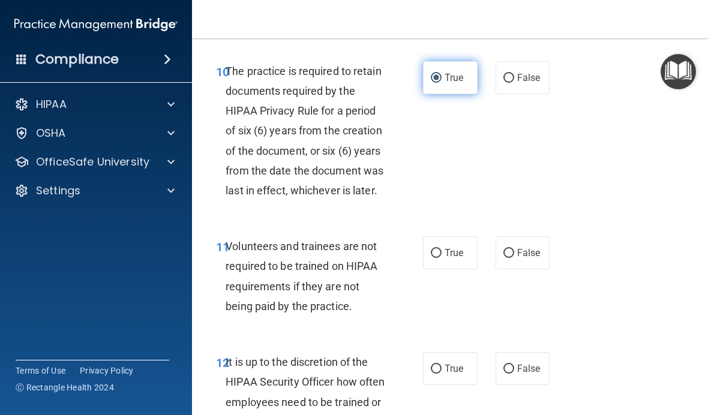
scroll to position [1592, 0]
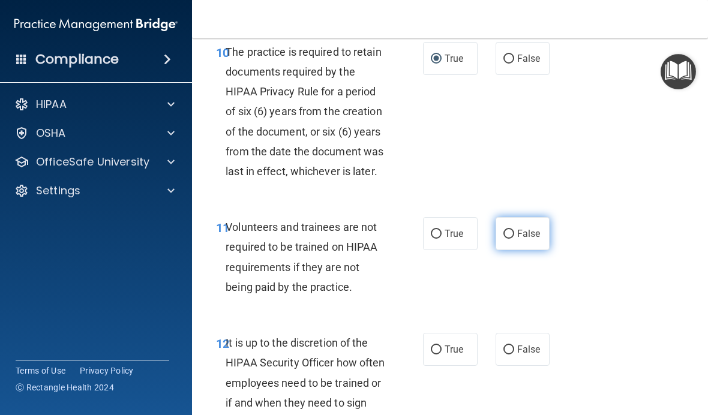
click at [527, 217] on label "False" at bounding box center [522, 233] width 55 height 33
click at [514, 230] on input "False" at bounding box center [508, 234] width 11 height 9
radio input "true"
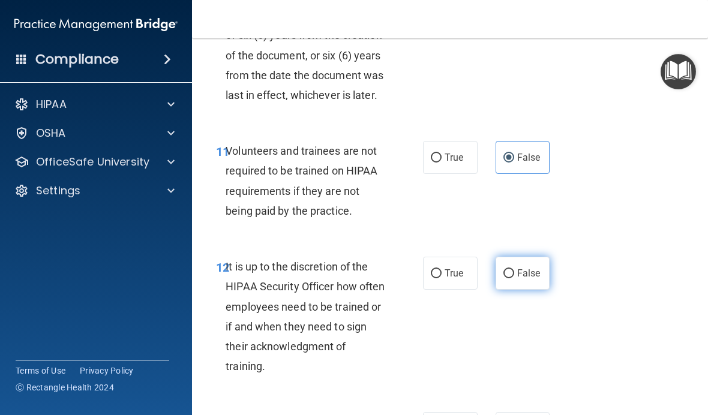
click at [537, 257] on label "False" at bounding box center [522, 273] width 55 height 33
click at [514, 269] on input "False" at bounding box center [508, 273] width 11 height 9
radio input "true"
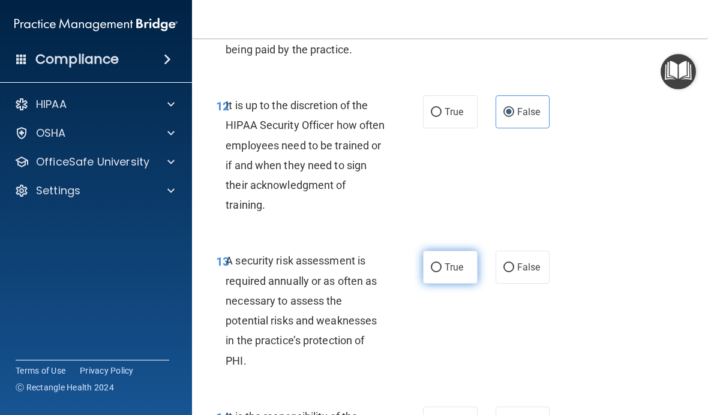
click at [459, 261] on span "True" at bounding box center [453, 266] width 19 height 11
click at [441, 263] on input "True" at bounding box center [436, 267] width 11 height 9
radio input "true"
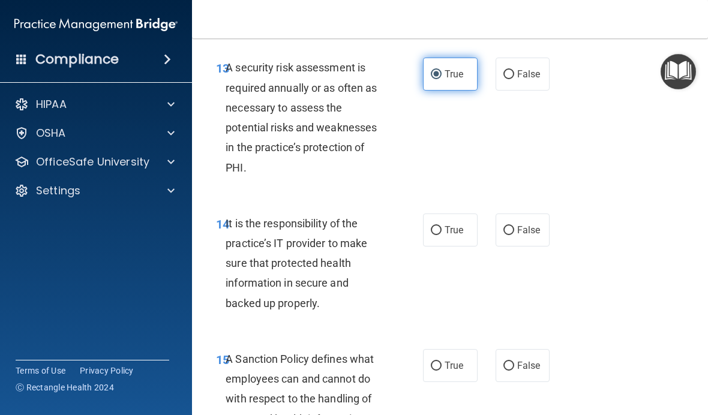
scroll to position [2042, 0]
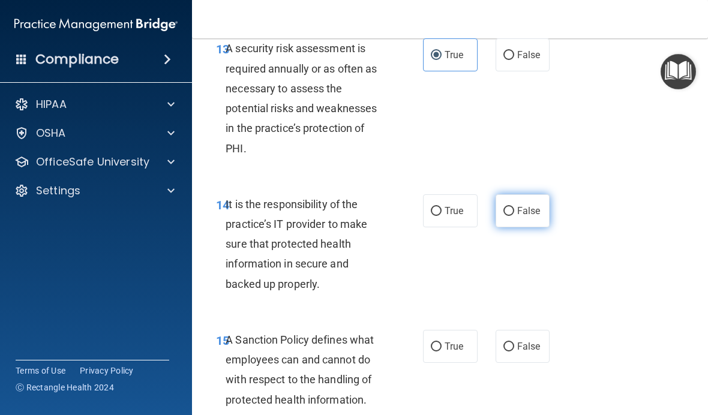
click at [536, 209] on label "False" at bounding box center [522, 210] width 55 height 33
click at [514, 209] on input "False" at bounding box center [508, 211] width 11 height 9
radio input "true"
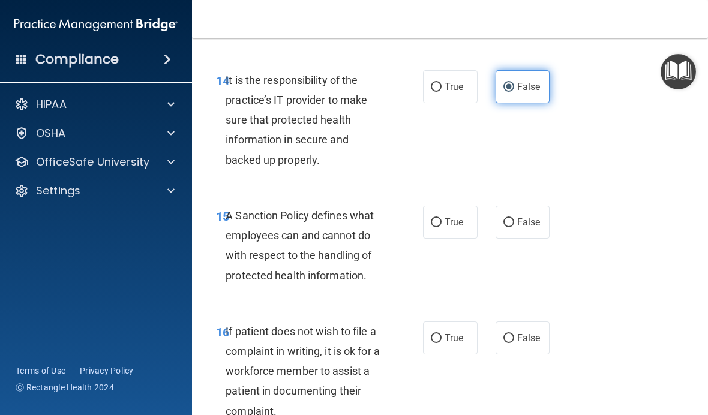
scroll to position [2180, 0]
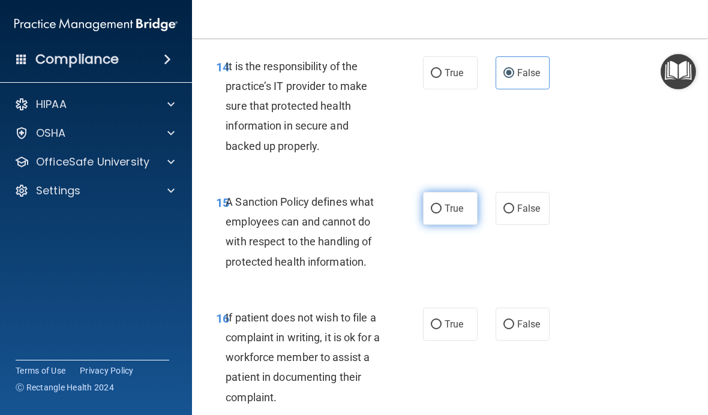
click at [453, 203] on span "True" at bounding box center [453, 208] width 19 height 11
click at [441, 204] on input "True" at bounding box center [436, 208] width 11 height 9
radio input "true"
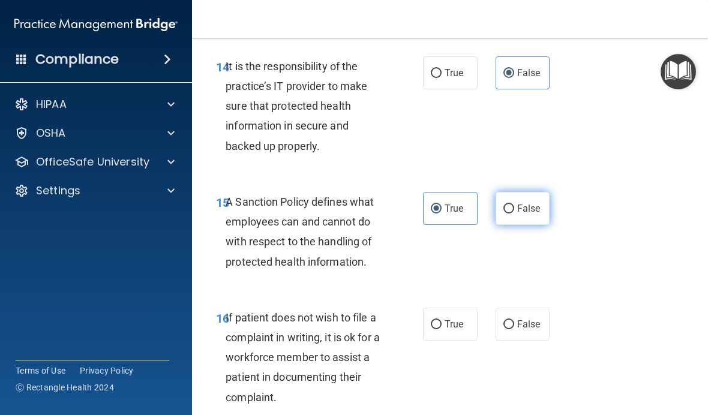
click at [530, 192] on label "False" at bounding box center [522, 208] width 55 height 33
click at [514, 204] on input "False" at bounding box center [508, 208] width 11 height 9
radio input "true"
radio input "false"
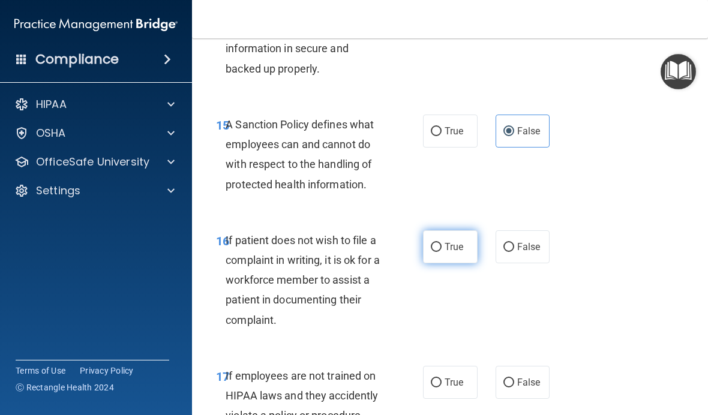
click at [449, 249] on label "True" at bounding box center [450, 246] width 55 height 33
click at [441, 249] on input "True" at bounding box center [436, 247] width 11 height 9
radio input "true"
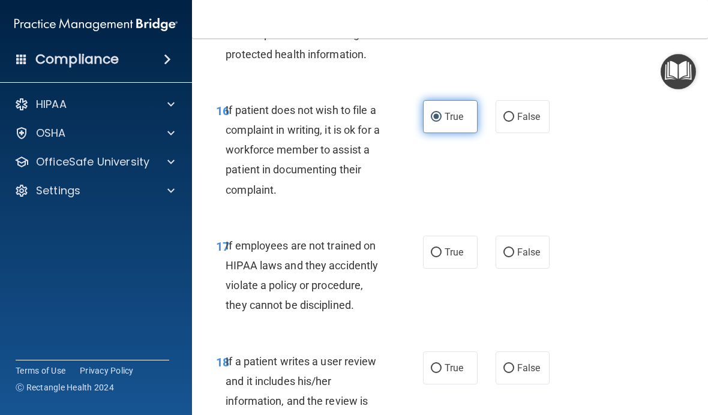
scroll to position [2386, 0]
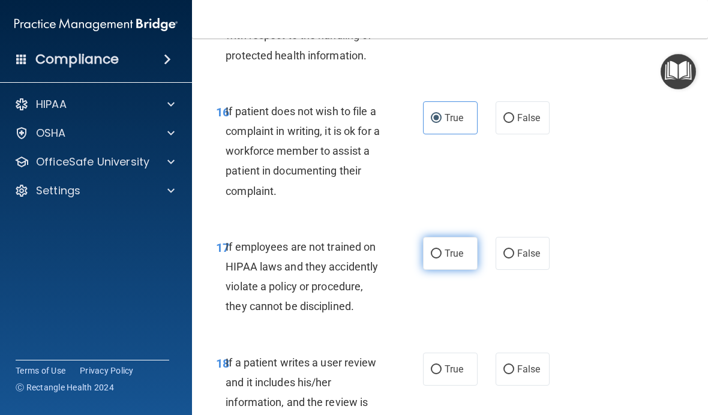
click at [449, 255] on label "True" at bounding box center [450, 253] width 55 height 33
click at [441, 255] on input "True" at bounding box center [436, 253] width 11 height 9
radio input "true"
click at [528, 363] on span "False" at bounding box center [528, 368] width 23 height 11
click at [514, 365] on input "False" at bounding box center [508, 369] width 11 height 9
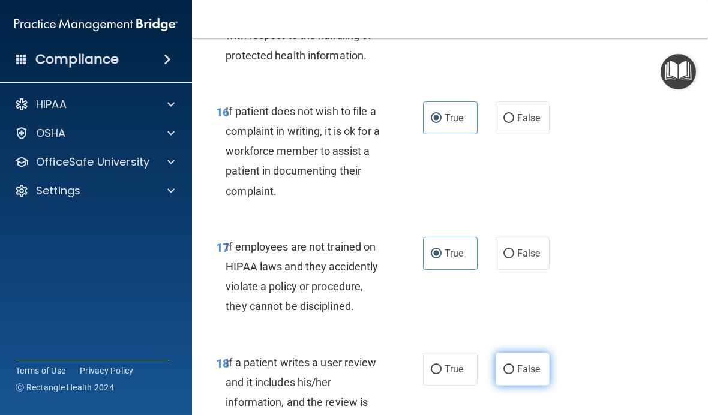
radio input "true"
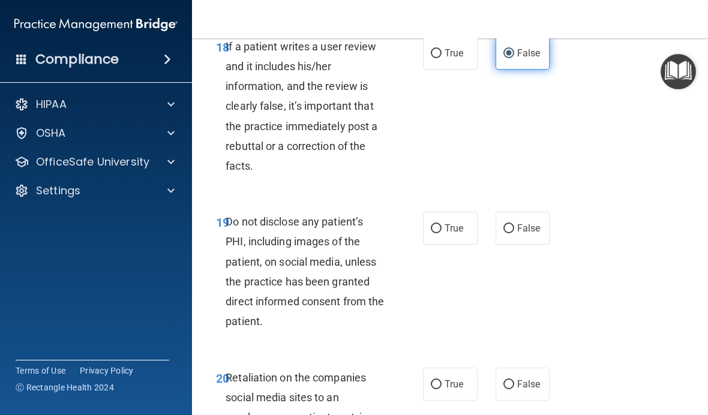
scroll to position [2710, 0]
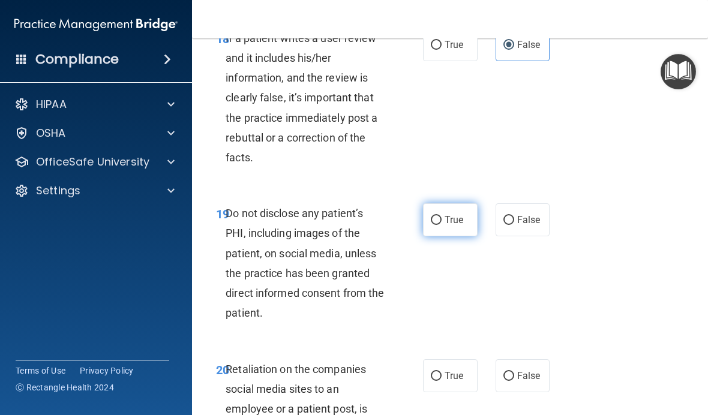
click at [449, 216] on label "True" at bounding box center [450, 219] width 55 height 33
click at [441, 216] on input "True" at bounding box center [436, 220] width 11 height 9
radio input "true"
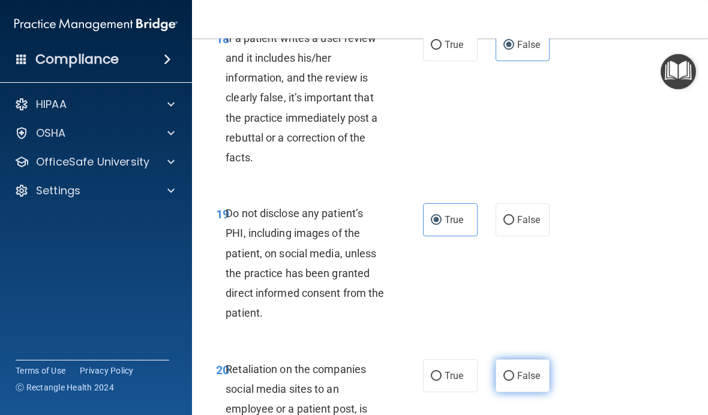
click at [531, 370] on span "False" at bounding box center [528, 375] width 23 height 11
click at [514, 372] on input "False" at bounding box center [508, 376] width 11 height 9
radio input "true"
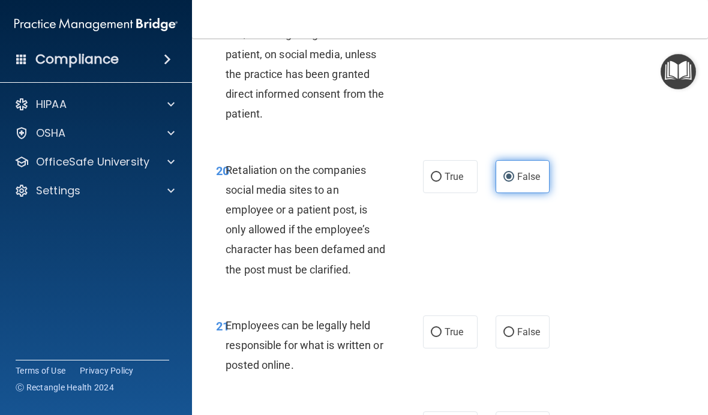
scroll to position [2924, 0]
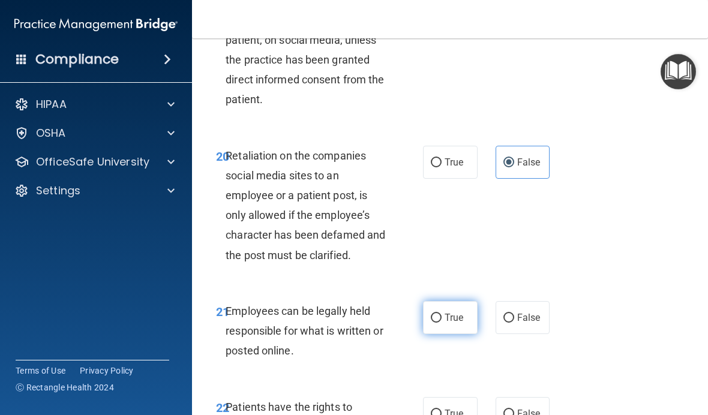
click at [458, 301] on label "True" at bounding box center [450, 317] width 55 height 33
click at [441, 314] on input "True" at bounding box center [436, 318] width 11 height 9
radio input "true"
click at [528, 408] on span "False" at bounding box center [528, 413] width 23 height 11
click at [514, 410] on input "False" at bounding box center [508, 414] width 11 height 9
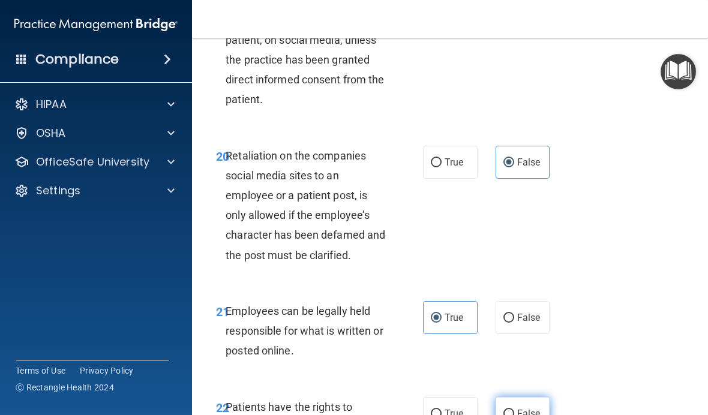
radio input "true"
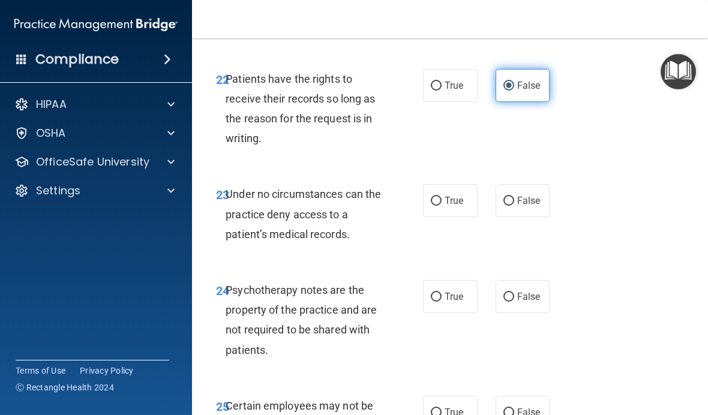
scroll to position [3253, 0]
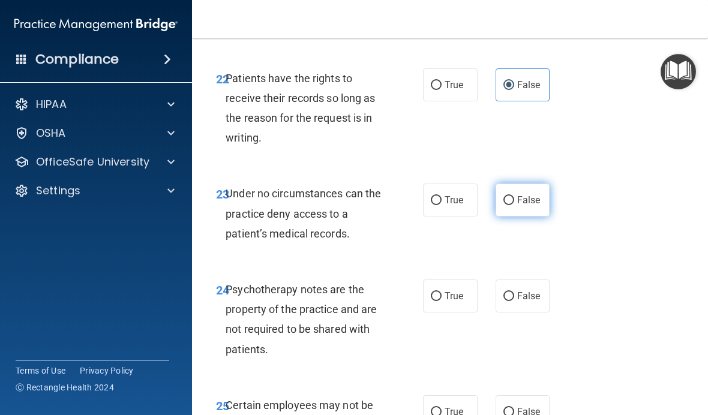
click at [539, 194] on span "False" at bounding box center [528, 199] width 23 height 11
click at [514, 196] on input "False" at bounding box center [508, 200] width 11 height 9
radio input "true"
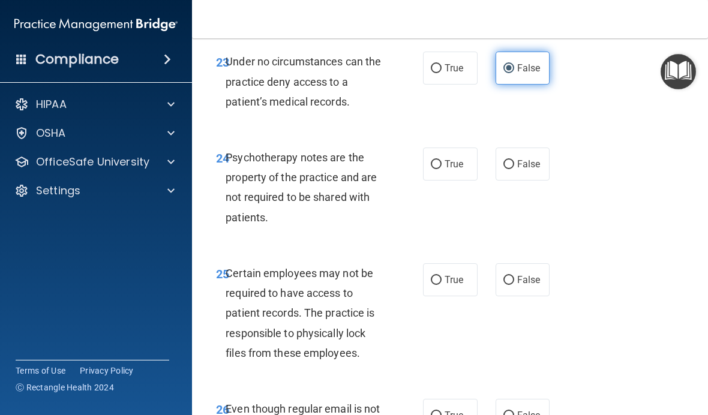
scroll to position [3386, 0]
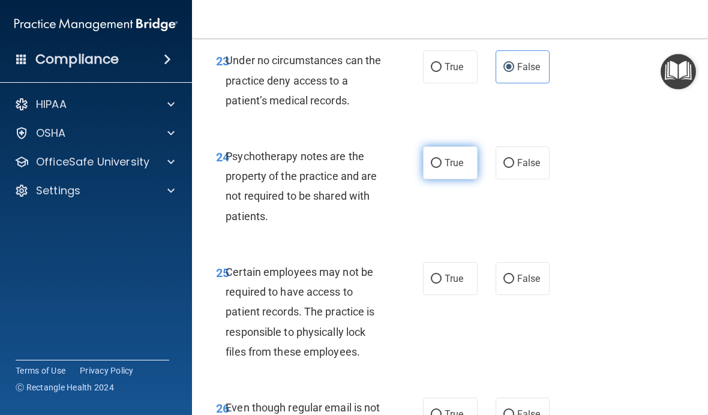
click at [452, 157] on span "True" at bounding box center [453, 162] width 19 height 11
click at [441, 159] on input "True" at bounding box center [436, 163] width 11 height 9
radio input "true"
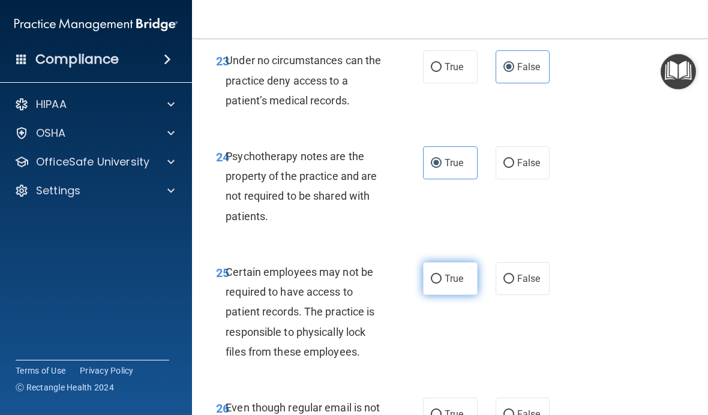
click at [455, 262] on label "True" at bounding box center [450, 278] width 55 height 33
click at [441, 275] on input "True" at bounding box center [436, 279] width 11 height 9
radio input "true"
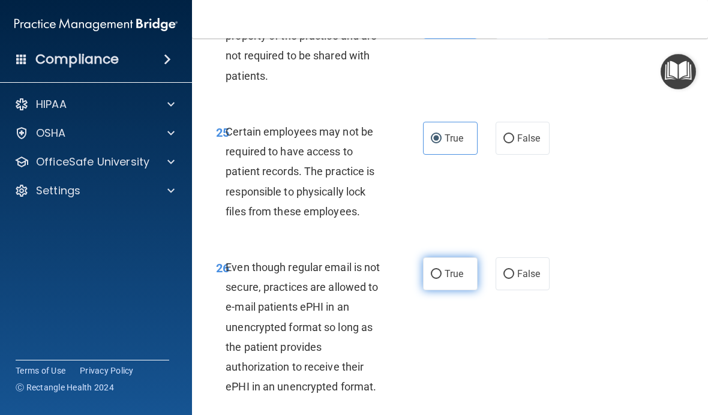
click at [455, 268] on span "True" at bounding box center [453, 273] width 19 height 11
click at [441, 270] on input "True" at bounding box center [436, 274] width 11 height 9
radio input "true"
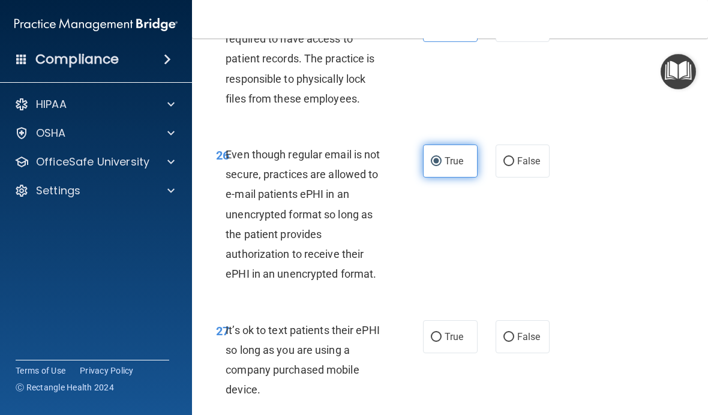
scroll to position [3641, 0]
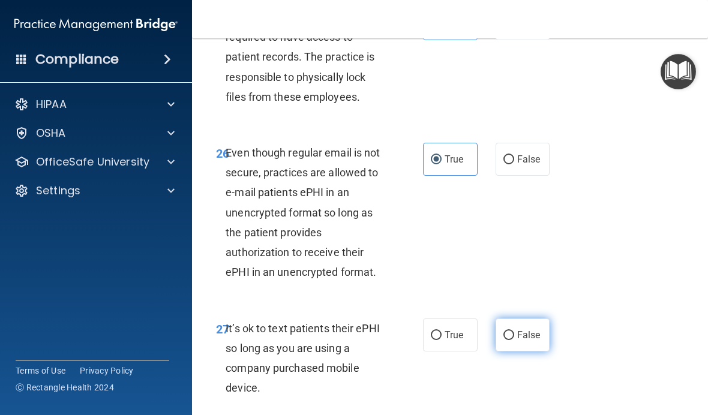
click at [528, 329] on span "False" at bounding box center [528, 334] width 23 height 11
click at [514, 331] on input "False" at bounding box center [508, 335] width 11 height 9
radio input "true"
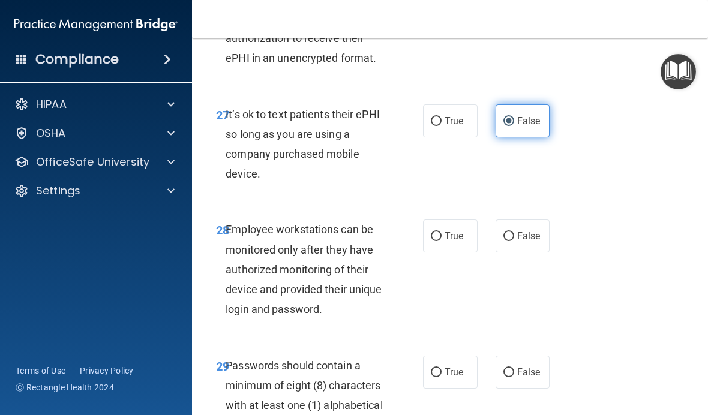
scroll to position [3854, 0]
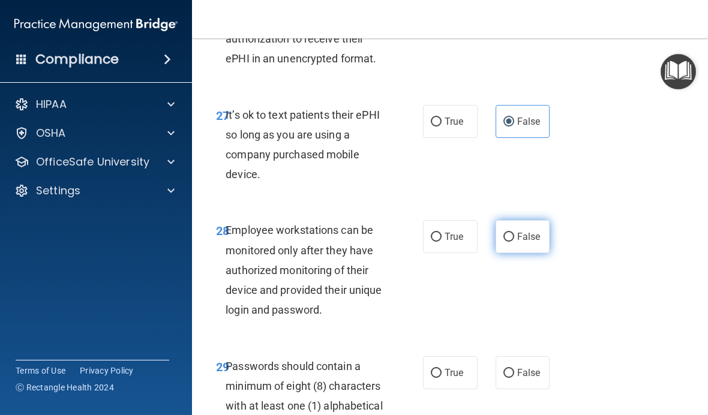
click at [535, 231] on span "False" at bounding box center [528, 236] width 23 height 11
click at [514, 233] on input "False" at bounding box center [508, 237] width 11 height 9
radio input "true"
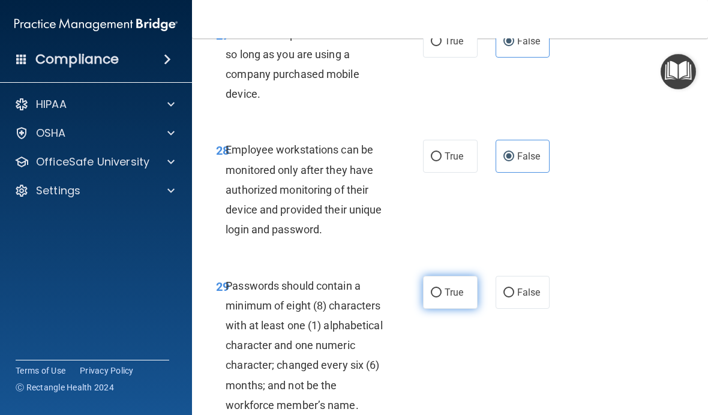
click at [457, 276] on label "True" at bounding box center [450, 292] width 55 height 33
click at [441, 288] on input "True" at bounding box center [436, 292] width 11 height 9
radio input "true"
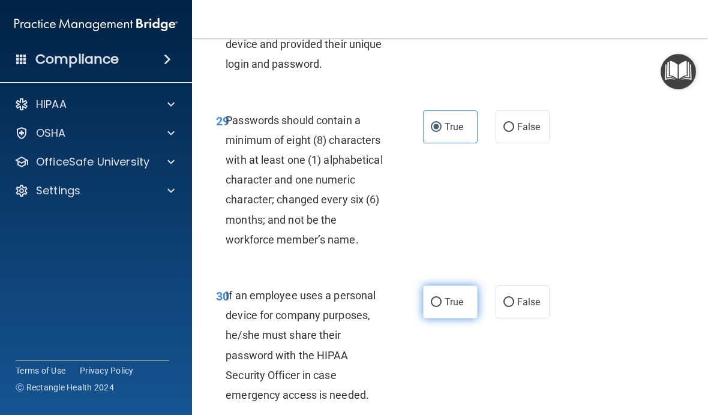
click at [461, 285] on label "True" at bounding box center [450, 301] width 55 height 33
click at [441, 298] on input "True" at bounding box center [436, 302] width 11 height 9
radio input "true"
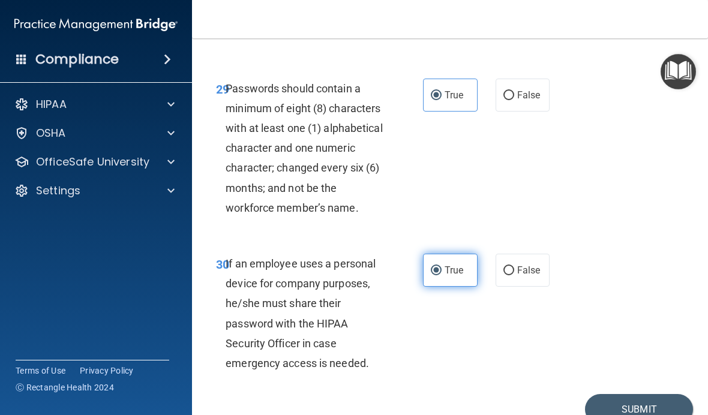
scroll to position [4131, 0]
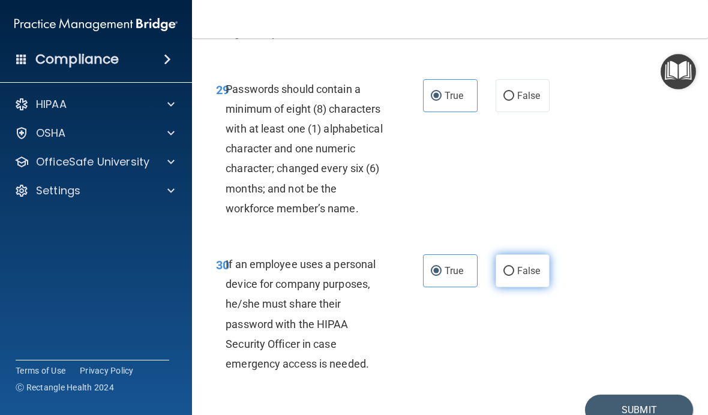
click at [534, 265] on span "False" at bounding box center [528, 270] width 23 height 11
click at [514, 267] on input "False" at bounding box center [508, 271] width 11 height 9
radio input "true"
radio input "false"
click at [645, 395] on button "Submit" at bounding box center [639, 410] width 108 height 31
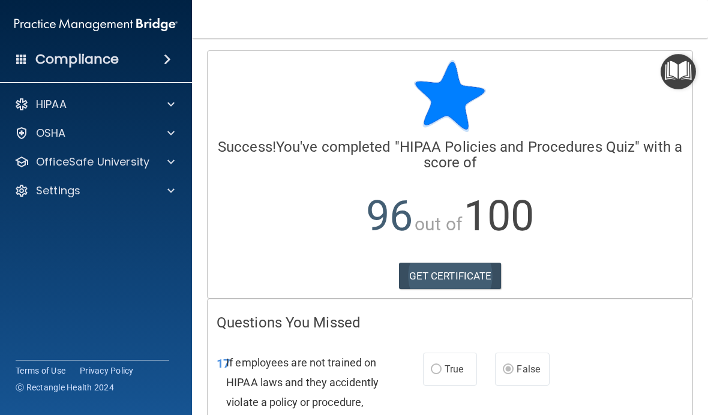
click at [479, 276] on link "GET CERTIFICATE" at bounding box center [450, 276] width 103 height 26
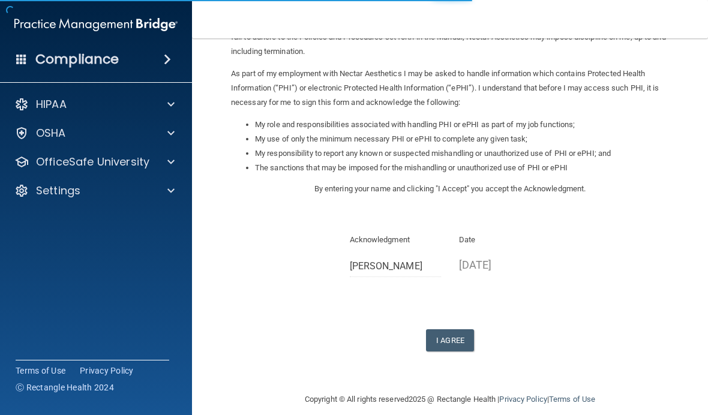
scroll to position [121, 0]
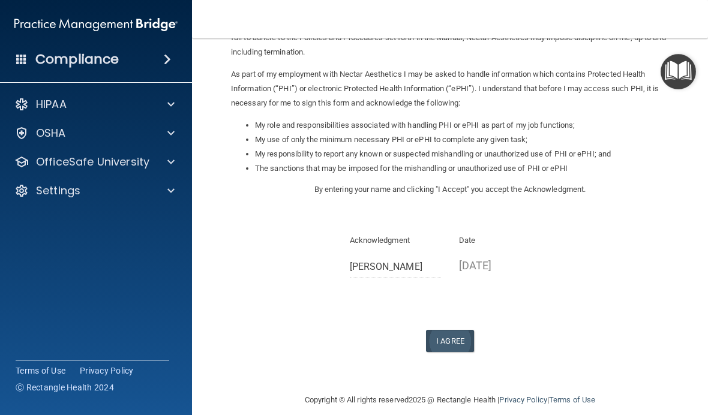
click at [458, 332] on button "I Agree" at bounding box center [450, 341] width 48 height 22
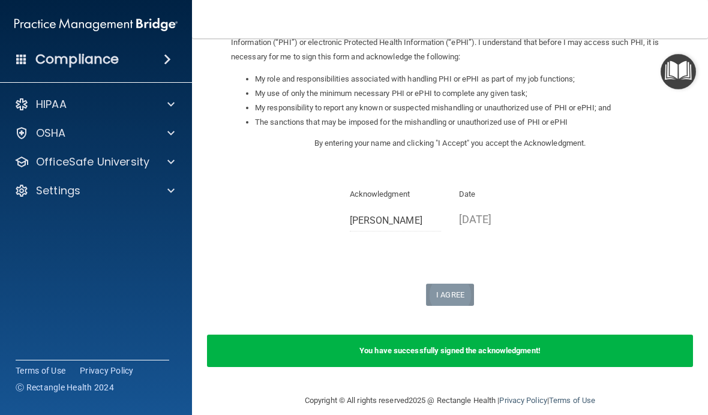
scroll to position [167, 0]
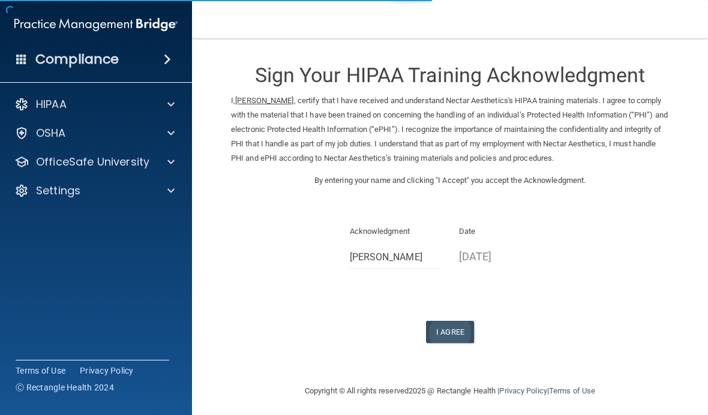
click at [459, 323] on button "I Agree" at bounding box center [450, 332] width 48 height 22
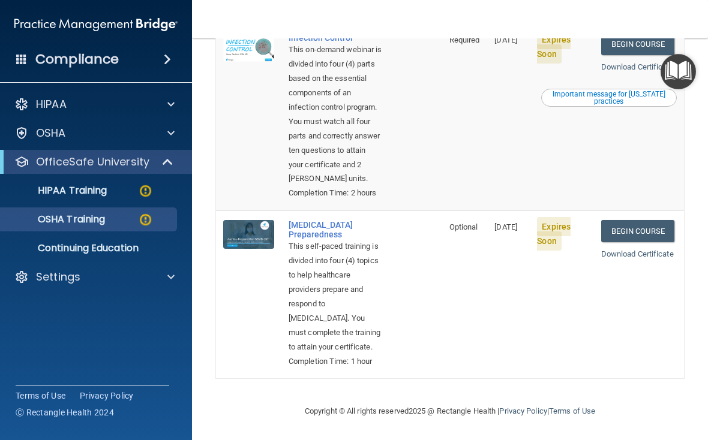
scroll to position [643, 0]
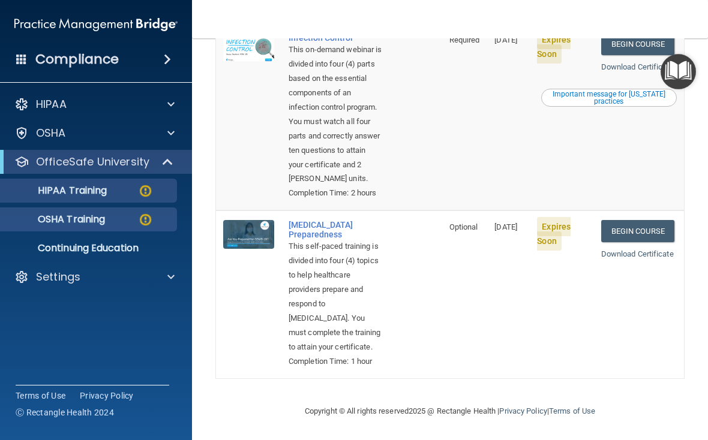
click at [137, 201] on link "HIPAA Training" at bounding box center [82, 191] width 189 height 24
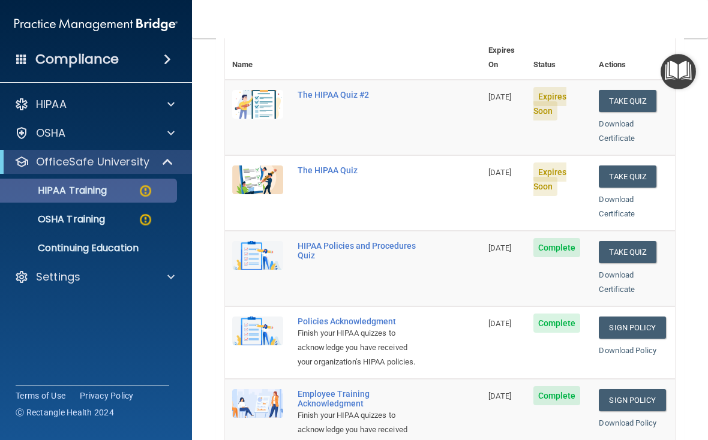
scroll to position [154, 0]
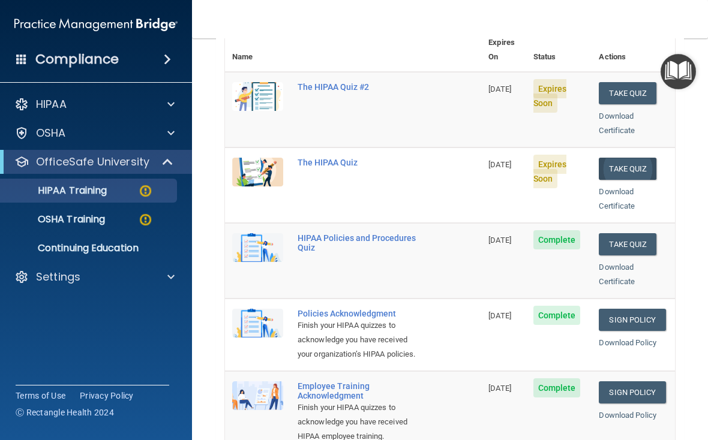
click at [643, 158] on button "Take Quiz" at bounding box center [627, 169] width 58 height 22
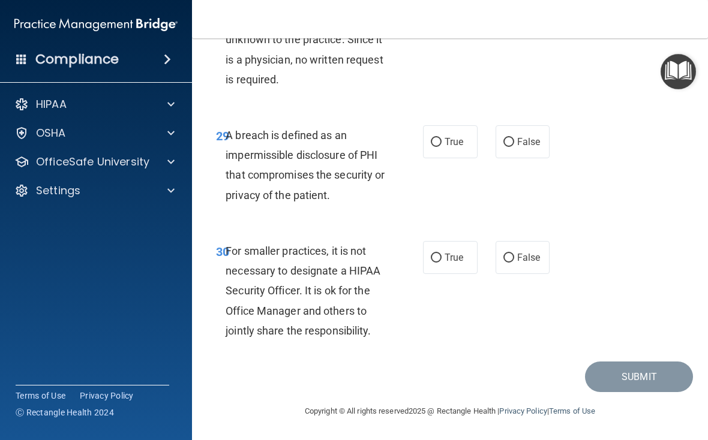
scroll to position [3785, 0]
click at [450, 265] on label "True" at bounding box center [450, 257] width 55 height 33
click at [441, 263] on input "True" at bounding box center [436, 258] width 11 height 9
radio input "true"
click at [453, 146] on span "True" at bounding box center [453, 141] width 19 height 11
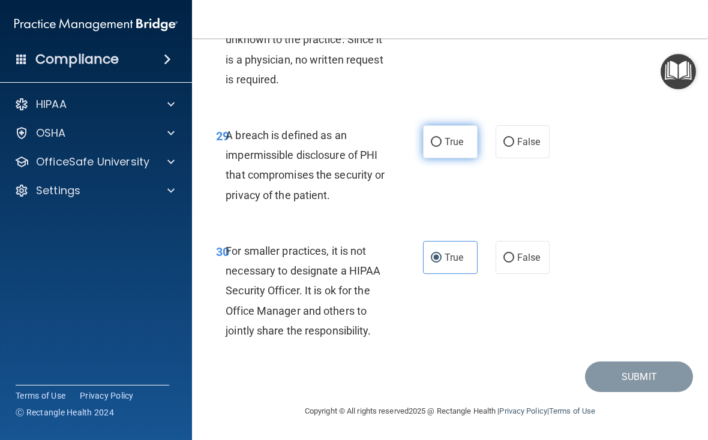
click at [441, 146] on input "True" at bounding box center [436, 142] width 11 height 9
radio input "true"
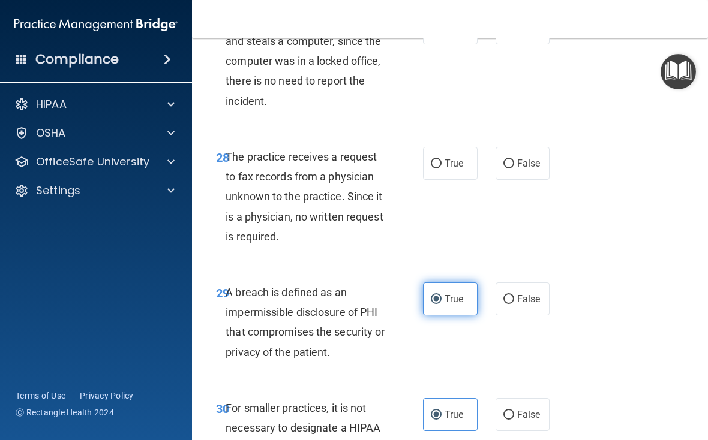
scroll to position [3603, 0]
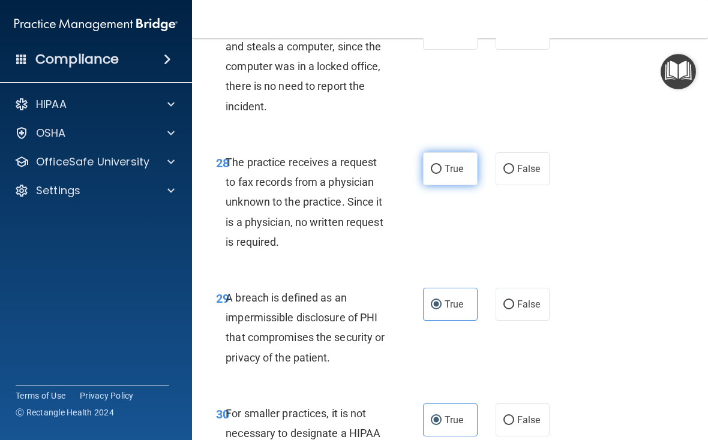
click at [456, 174] on span "True" at bounding box center [453, 168] width 19 height 11
click at [441, 174] on input "True" at bounding box center [436, 169] width 11 height 9
radio input "true"
click at [455, 50] on label "True" at bounding box center [450, 33] width 55 height 33
click at [441, 38] on input "True" at bounding box center [436, 33] width 11 height 9
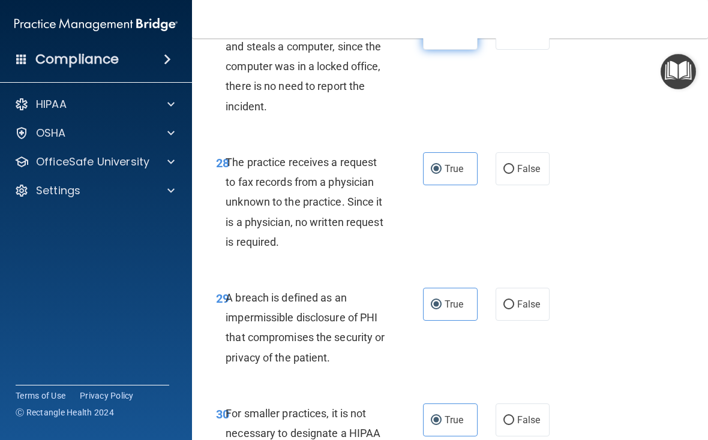
radio input "true"
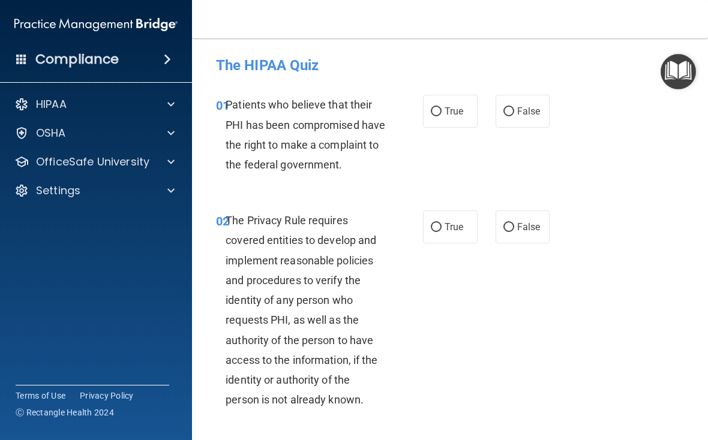
scroll to position [0, 0]
click at [459, 112] on span "True" at bounding box center [453, 111] width 19 height 11
click at [441, 112] on input "True" at bounding box center [436, 111] width 11 height 9
radio input "true"
click at [440, 219] on div "02 The Privacy Rule requires covered entities to develop and implement reasonab…" at bounding box center [450, 312] width 486 height 235
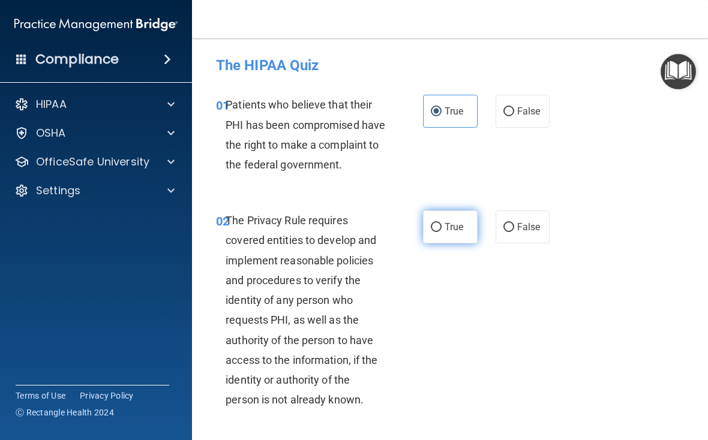
click at [450, 243] on label "True" at bounding box center [450, 226] width 55 height 33
click at [441, 232] on input "True" at bounding box center [436, 227] width 11 height 9
radio input "true"
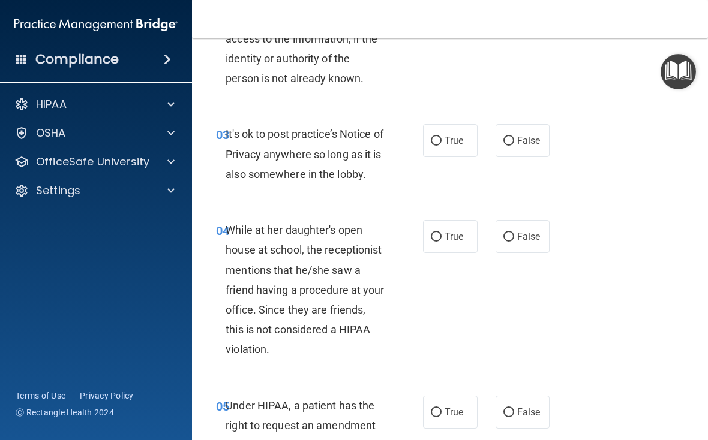
scroll to position [363, 0]
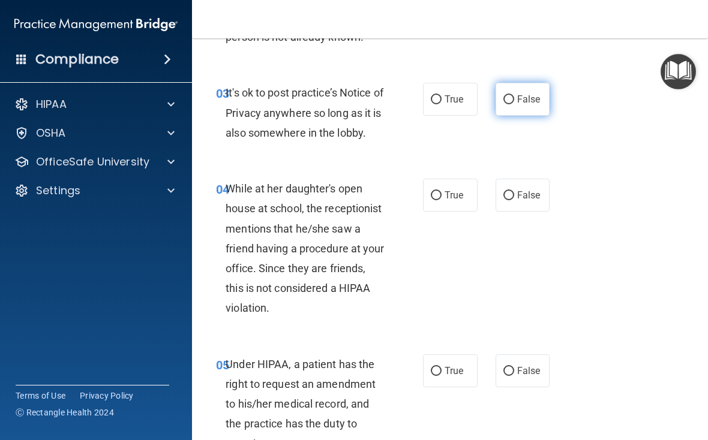
click at [522, 105] on span "False" at bounding box center [528, 99] width 23 height 11
click at [514, 104] on input "False" at bounding box center [508, 99] width 11 height 9
radio input "true"
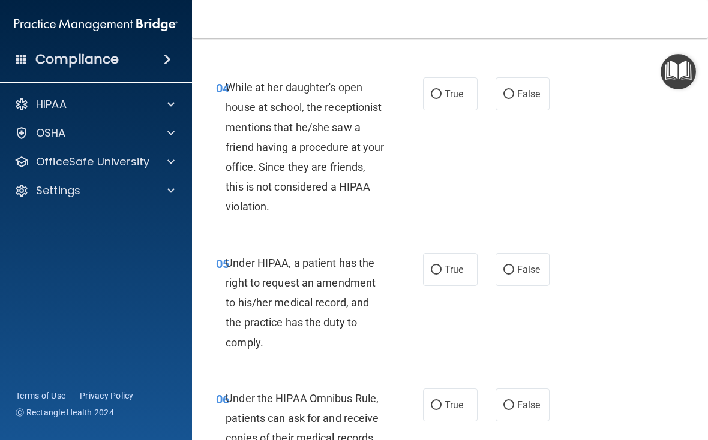
scroll to position [465, 0]
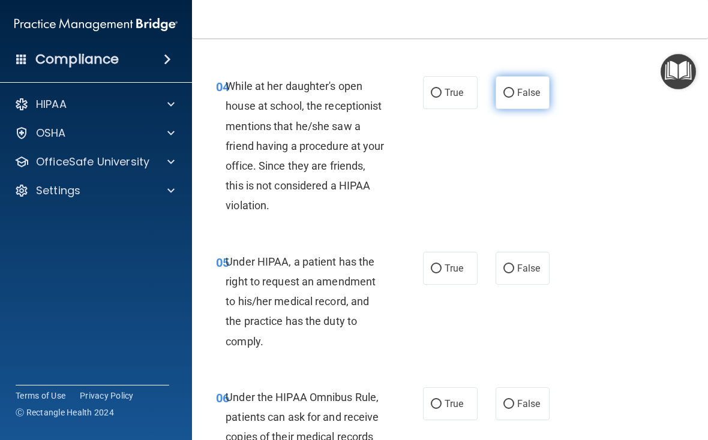
click at [512, 98] on input "False" at bounding box center [508, 93] width 11 height 9
radio input "true"
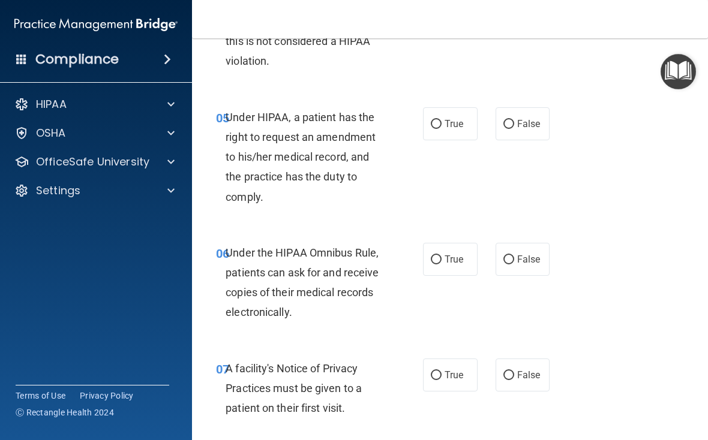
scroll to position [610, 0]
click at [462, 129] on span "True" at bounding box center [453, 123] width 19 height 11
click at [441, 128] on input "True" at bounding box center [436, 123] width 11 height 9
radio input "true"
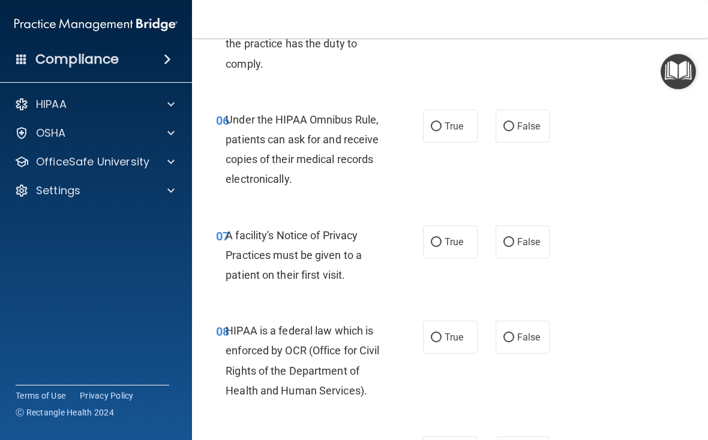
scroll to position [744, 0]
click at [461, 131] on span "True" at bounding box center [453, 125] width 19 height 11
click at [441, 131] on input "True" at bounding box center [436, 126] width 11 height 9
radio input "true"
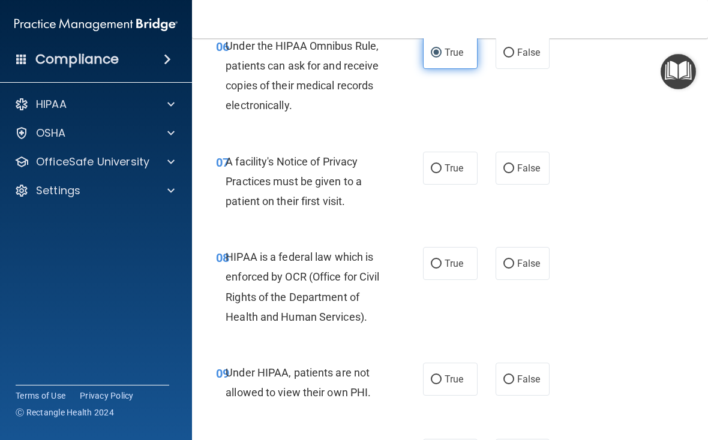
scroll to position [822, 0]
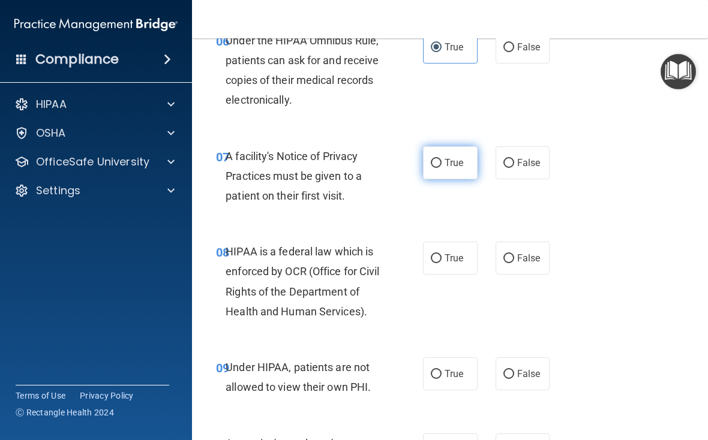
click at [456, 179] on label "True" at bounding box center [450, 162] width 55 height 33
click at [441, 168] on input "True" at bounding box center [436, 163] width 11 height 9
radio input "true"
click at [454, 275] on label "True" at bounding box center [450, 258] width 55 height 33
click at [441, 263] on input "True" at bounding box center [436, 258] width 11 height 9
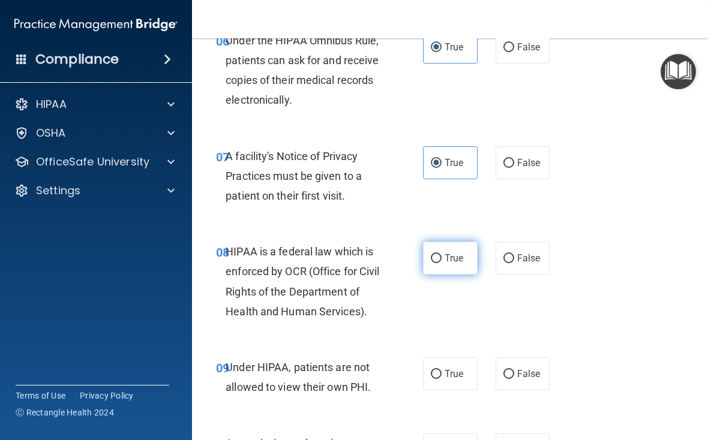
radio input "true"
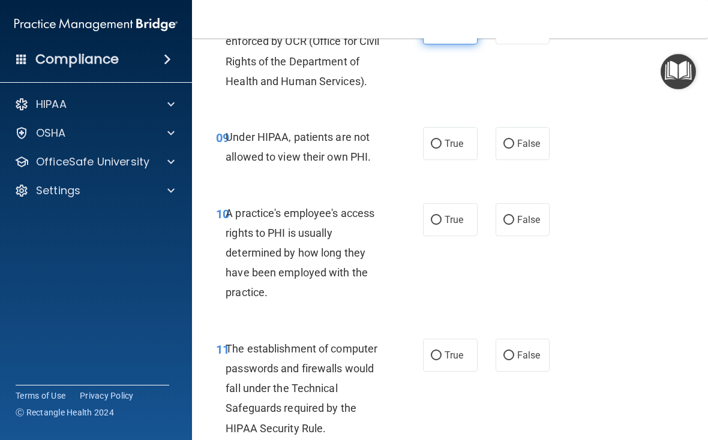
scroll to position [1062, 0]
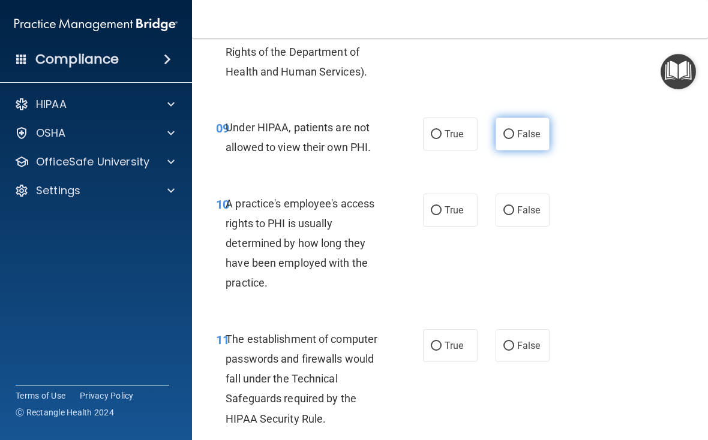
click at [538, 151] on label "False" at bounding box center [522, 134] width 55 height 33
click at [514, 139] on input "False" at bounding box center [508, 134] width 11 height 9
radio input "true"
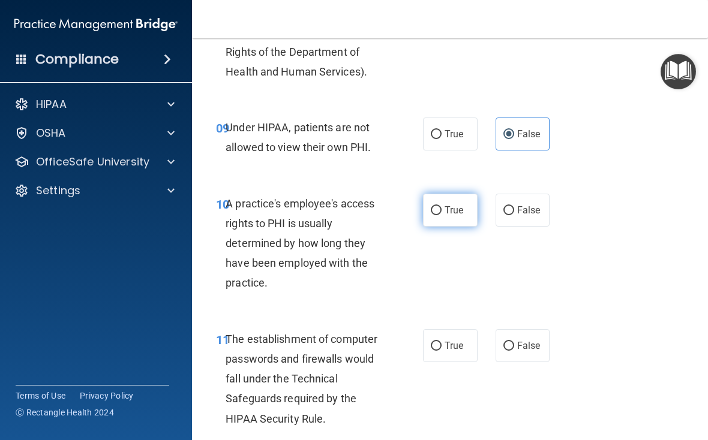
click at [453, 216] on span "True" at bounding box center [453, 209] width 19 height 11
click at [441, 215] on input "True" at bounding box center [436, 210] width 11 height 9
radio input "true"
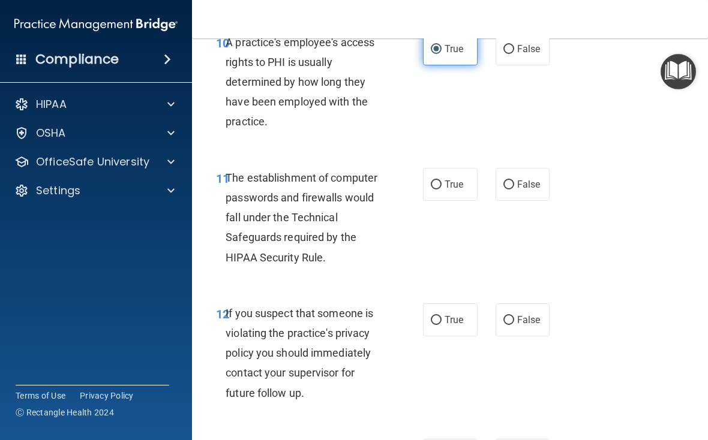
scroll to position [1224, 0]
click at [456, 189] on span "True" at bounding box center [453, 183] width 19 height 11
click at [441, 189] on input "True" at bounding box center [436, 184] width 11 height 9
radio input "true"
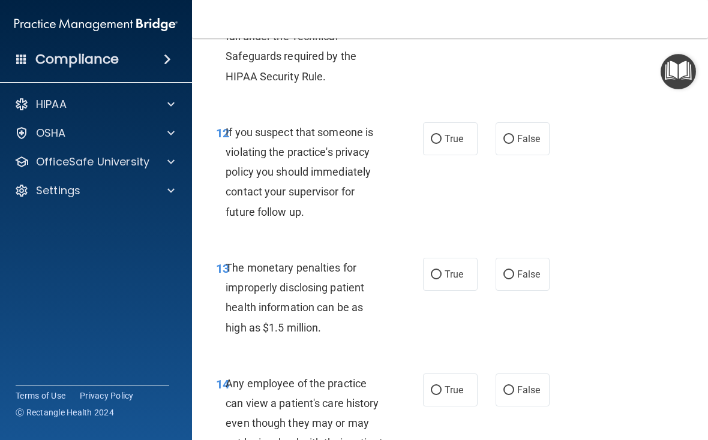
scroll to position [1406, 0]
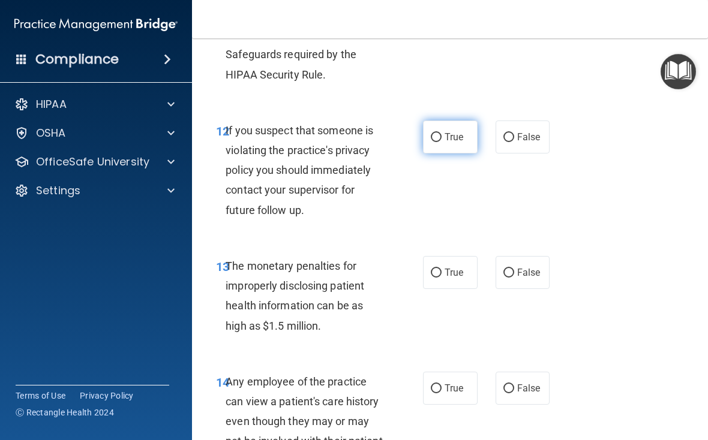
click at [453, 142] on label "True" at bounding box center [450, 137] width 55 height 33
click at [441, 142] on input "True" at bounding box center [436, 137] width 11 height 9
radio input "true"
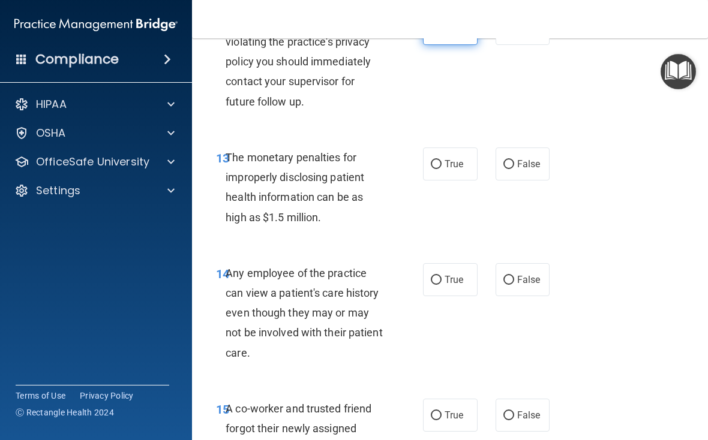
scroll to position [1515, 0]
click at [454, 169] on span "True" at bounding box center [453, 163] width 19 height 11
click at [441, 169] on input "True" at bounding box center [436, 164] width 11 height 9
radio input "true"
click at [529, 285] on span "False" at bounding box center [528, 278] width 23 height 11
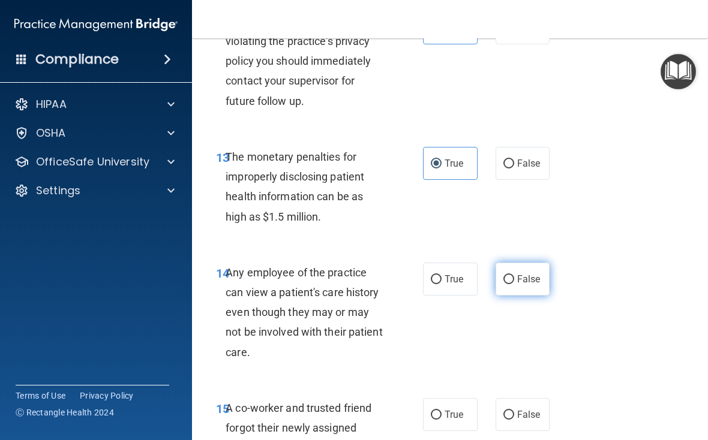
click at [514, 284] on input "False" at bounding box center [508, 279] width 11 height 9
radio input "true"
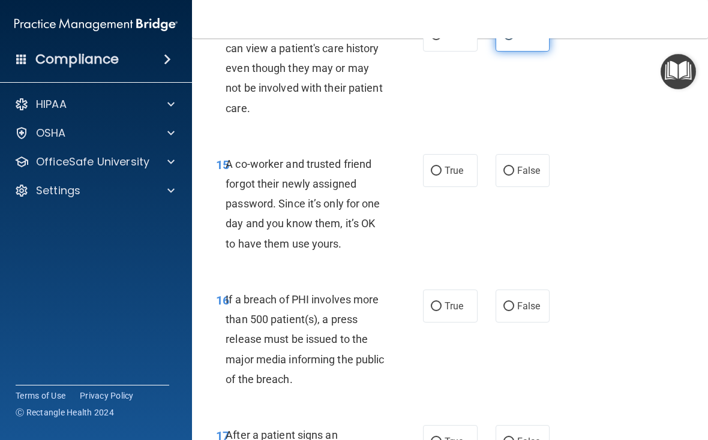
scroll to position [1762, 0]
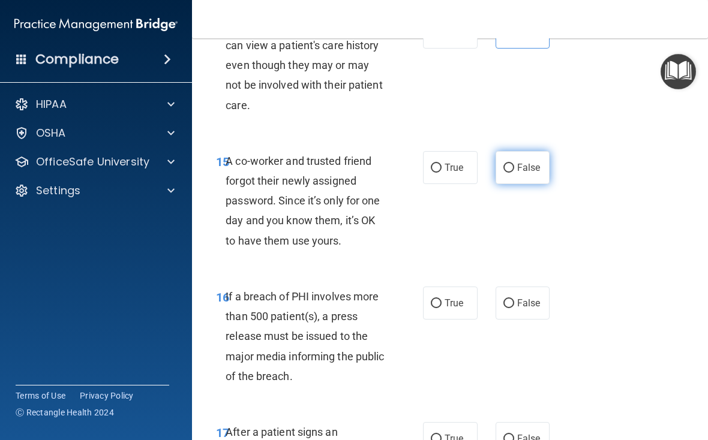
click at [526, 173] on span "False" at bounding box center [528, 167] width 23 height 11
click at [514, 173] on input "False" at bounding box center [508, 168] width 11 height 9
radio input "true"
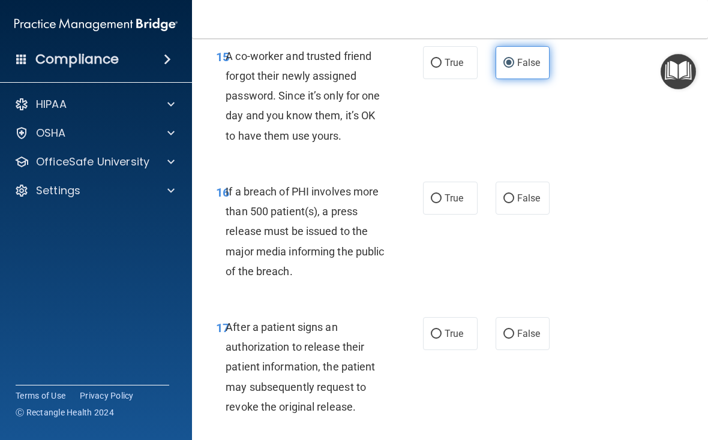
scroll to position [1875, 0]
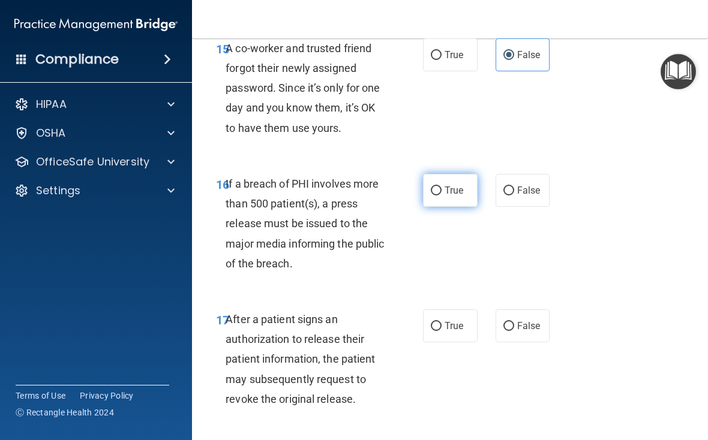
click at [467, 197] on label "True" at bounding box center [450, 190] width 55 height 33
click at [441, 195] on input "True" at bounding box center [436, 190] width 11 height 9
radio input "true"
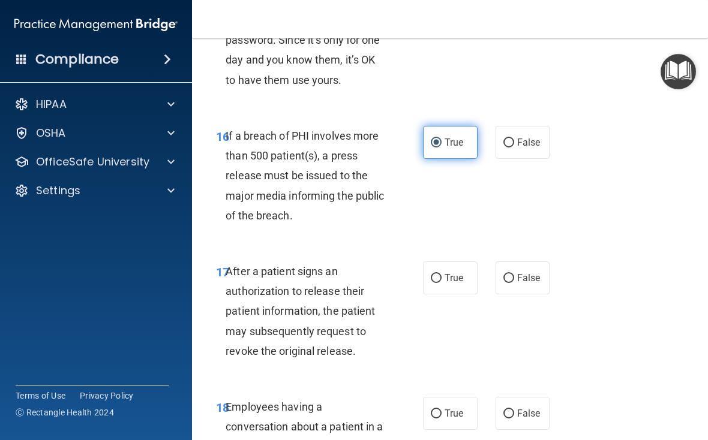
scroll to position [2018, 0]
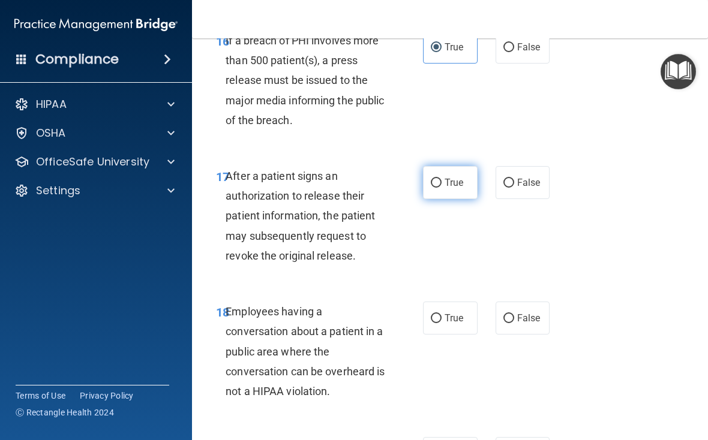
click at [452, 188] on span "True" at bounding box center [453, 182] width 19 height 11
click at [441, 188] on input "True" at bounding box center [436, 183] width 11 height 9
radio input "true"
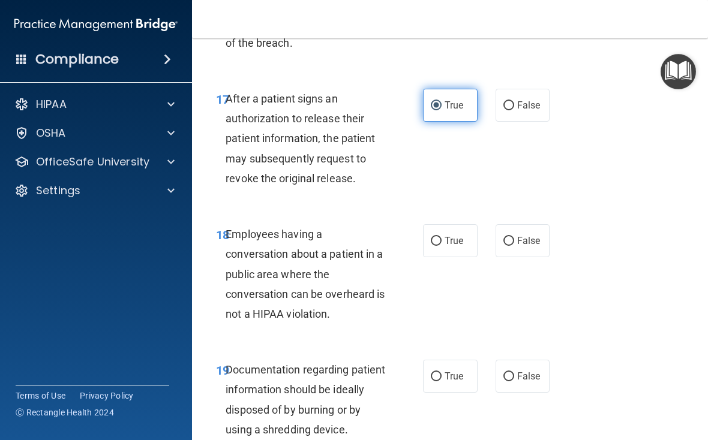
scroll to position [2096, 0]
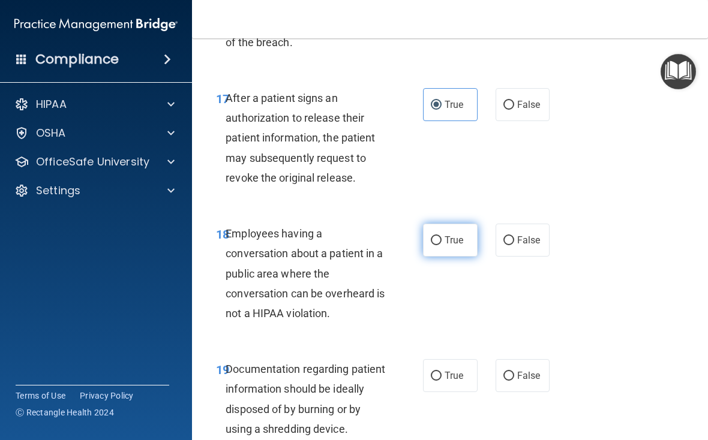
click at [461, 246] on span "True" at bounding box center [453, 239] width 19 height 11
click at [441, 245] on input "True" at bounding box center [436, 240] width 11 height 9
radio input "true"
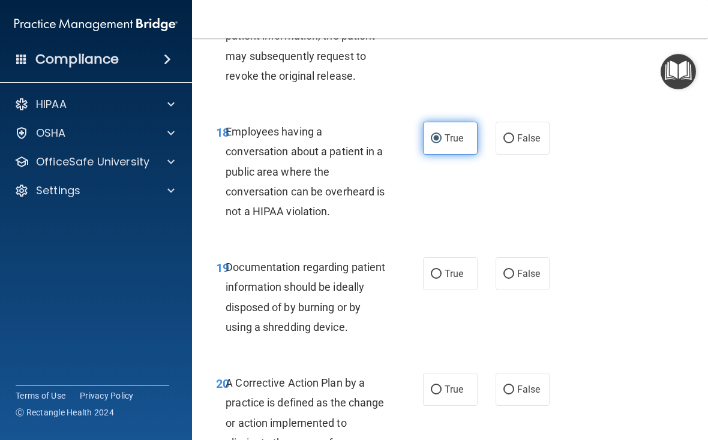
scroll to position [2206, 0]
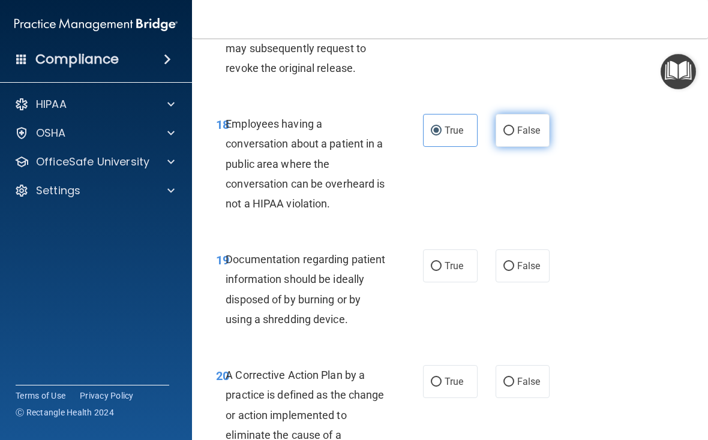
click at [526, 136] on span "False" at bounding box center [528, 130] width 23 height 11
click at [514, 136] on input "False" at bounding box center [508, 131] width 11 height 9
radio input "true"
radio input "false"
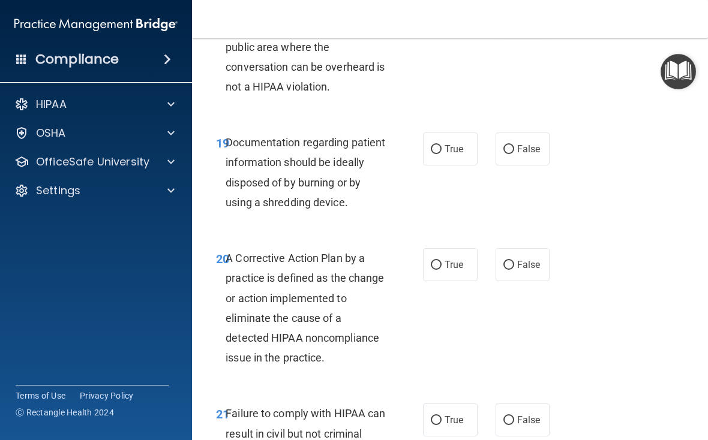
scroll to position [2324, 0]
click at [444, 165] on label "True" at bounding box center [450, 148] width 55 height 33
click at [441, 154] on input "True" at bounding box center [436, 149] width 11 height 9
radio input "true"
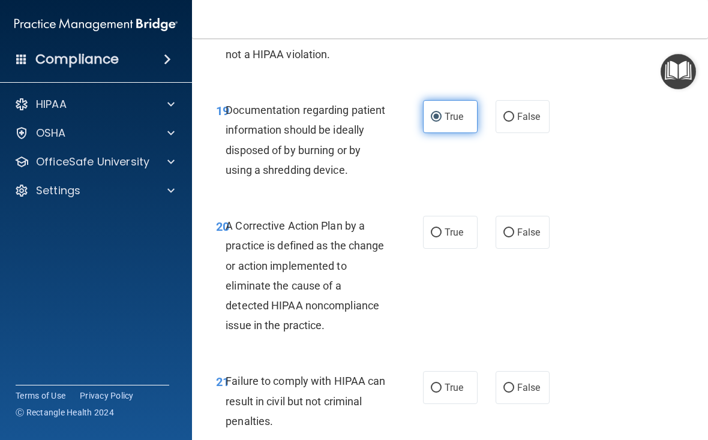
scroll to position [2357, 0]
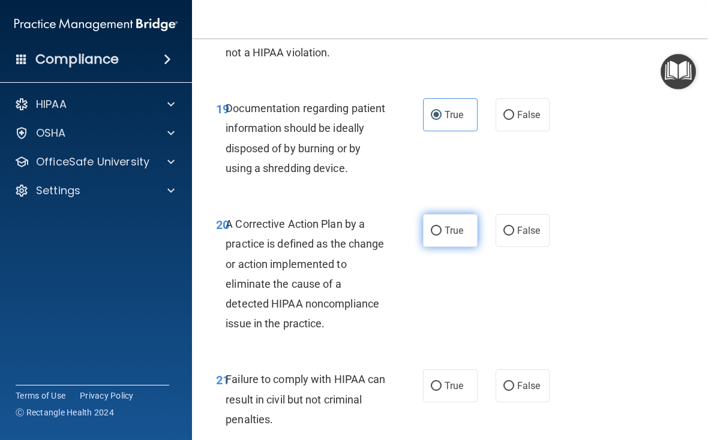
click at [453, 236] on span "True" at bounding box center [453, 230] width 19 height 11
click at [441, 236] on input "True" at bounding box center [436, 231] width 11 height 9
radio input "true"
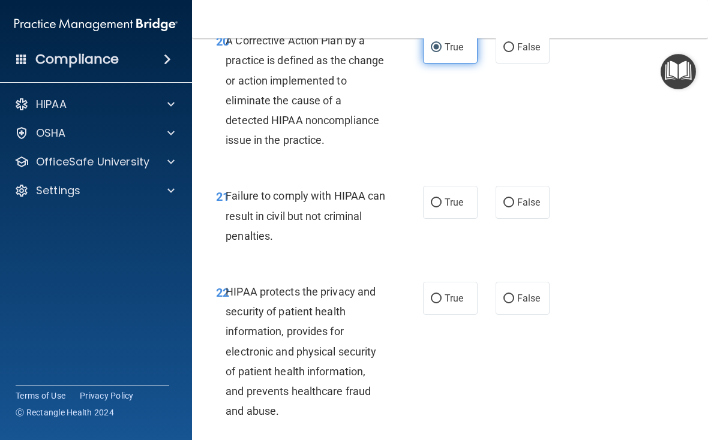
scroll to position [2543, 0]
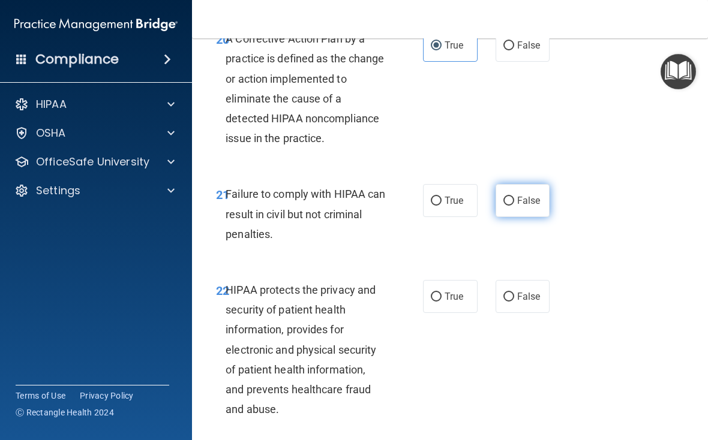
click at [525, 202] on span "False" at bounding box center [528, 200] width 23 height 11
click at [514, 202] on input "False" at bounding box center [508, 201] width 11 height 9
radio input "true"
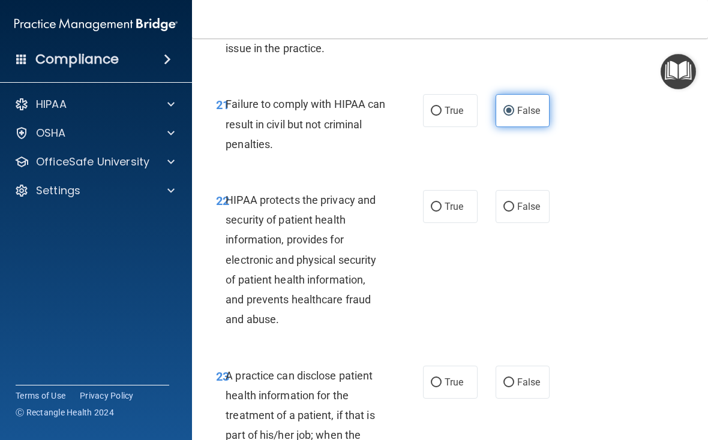
scroll to position [2634, 0]
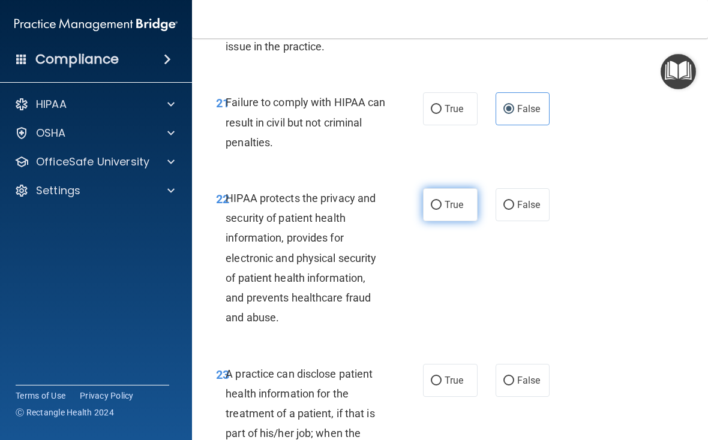
click at [470, 206] on label "True" at bounding box center [450, 204] width 55 height 33
click at [441, 206] on input "True" at bounding box center [436, 205] width 11 height 9
radio input "true"
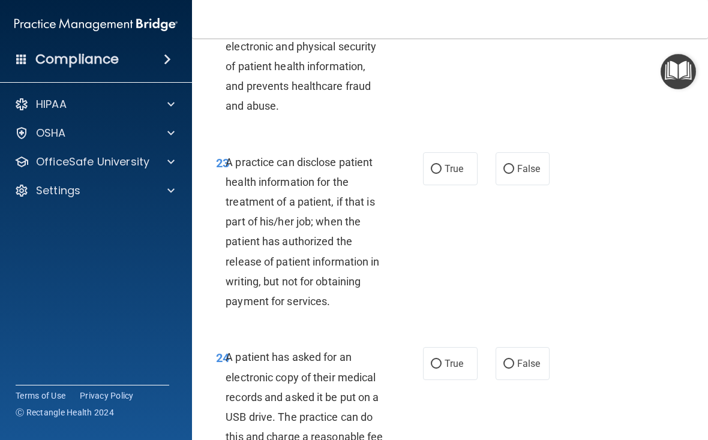
scroll to position [2847, 0]
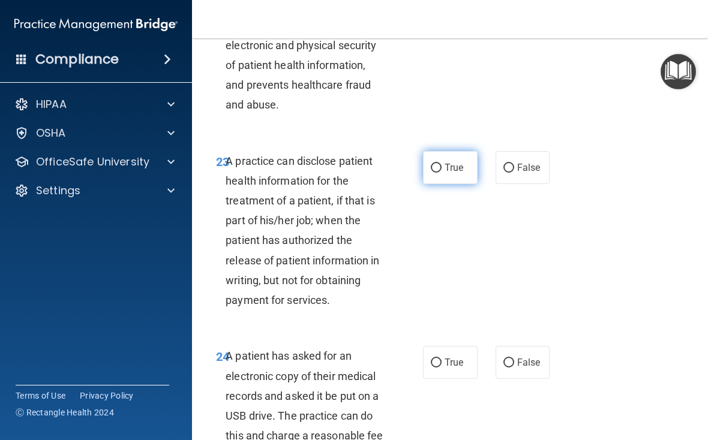
click at [465, 177] on label "True" at bounding box center [450, 167] width 55 height 33
click at [441, 173] on input "True" at bounding box center [436, 168] width 11 height 9
radio input "true"
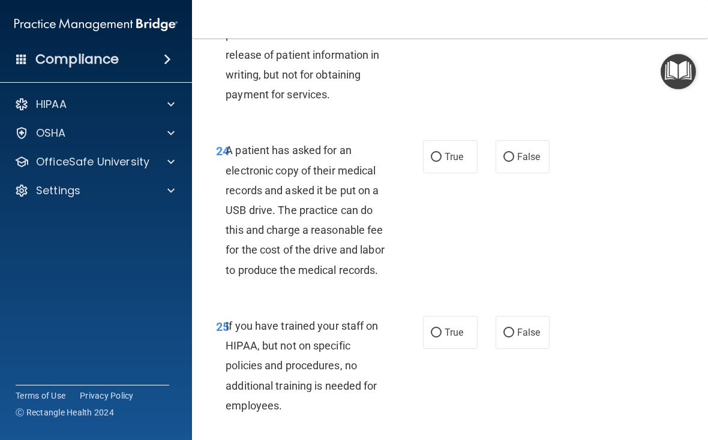
scroll to position [3053, 0]
click at [531, 155] on label "False" at bounding box center [522, 156] width 55 height 33
click at [514, 155] on input "False" at bounding box center [508, 156] width 11 height 9
radio input "true"
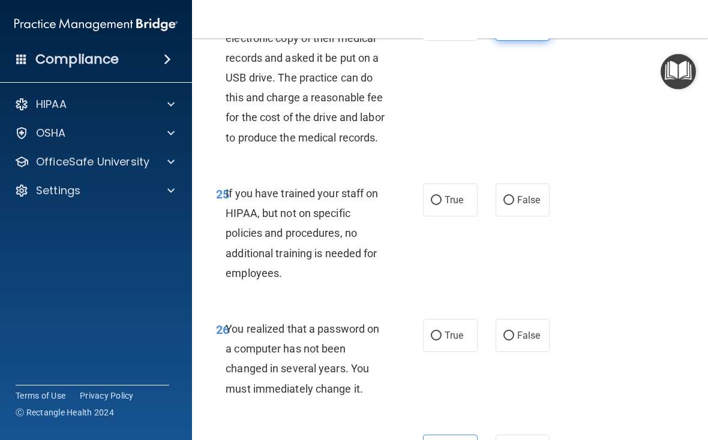
scroll to position [3194, 0]
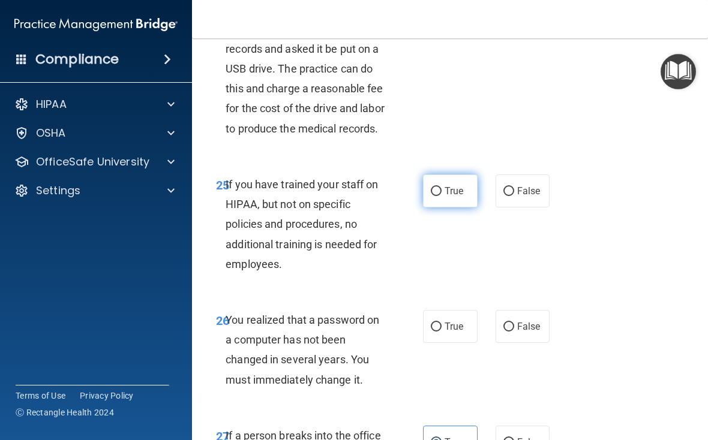
click at [453, 197] on span "True" at bounding box center [453, 190] width 19 height 11
click at [441, 196] on input "True" at bounding box center [436, 191] width 11 height 9
radio input "true"
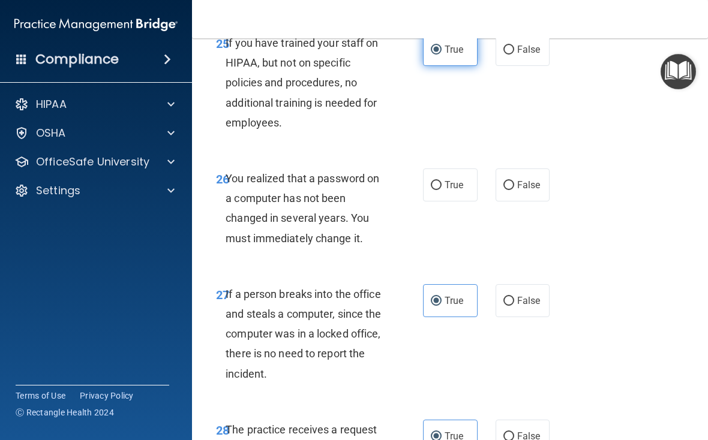
scroll to position [3337, 0]
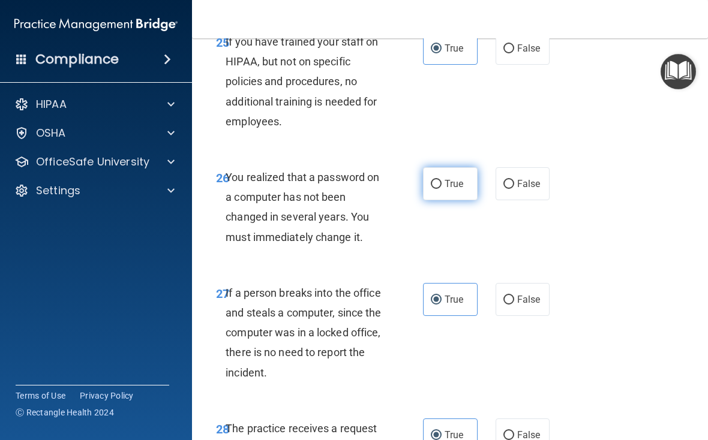
click at [472, 200] on label "True" at bounding box center [450, 183] width 55 height 33
click at [441, 189] on input "True" at bounding box center [436, 184] width 11 height 9
radio input "true"
click at [522, 189] on span "False" at bounding box center [528, 183] width 23 height 11
click at [514, 189] on input "False" at bounding box center [508, 184] width 11 height 9
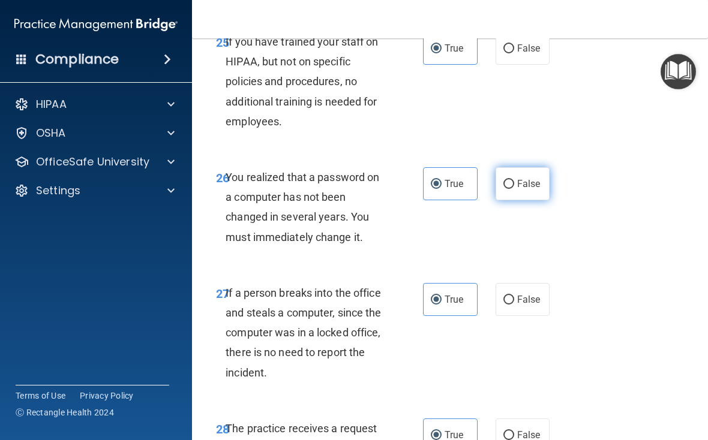
radio input "true"
click at [461, 189] on span "True" at bounding box center [453, 183] width 19 height 11
click at [441, 189] on input "True" at bounding box center [436, 184] width 11 height 9
radio input "true"
radio input "false"
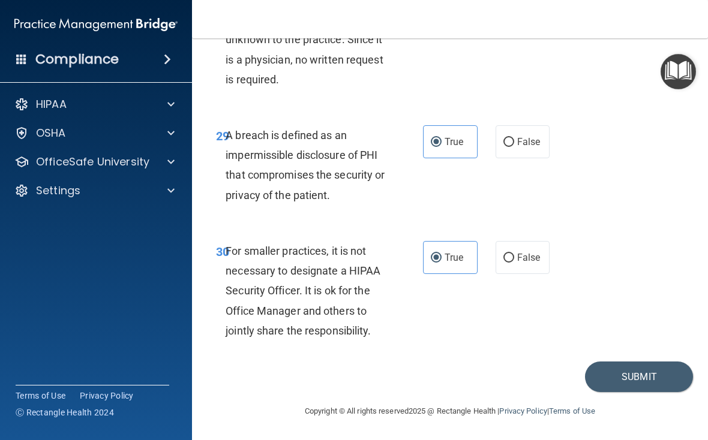
scroll to position [3785, 0]
click at [631, 369] on button "Submit" at bounding box center [639, 377] width 108 height 31
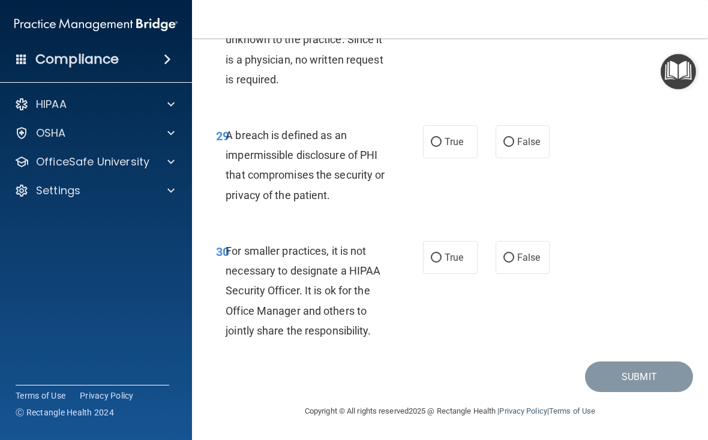
scroll to position [3785, 0]
click at [509, 254] on input "False" at bounding box center [508, 258] width 11 height 9
radio input "true"
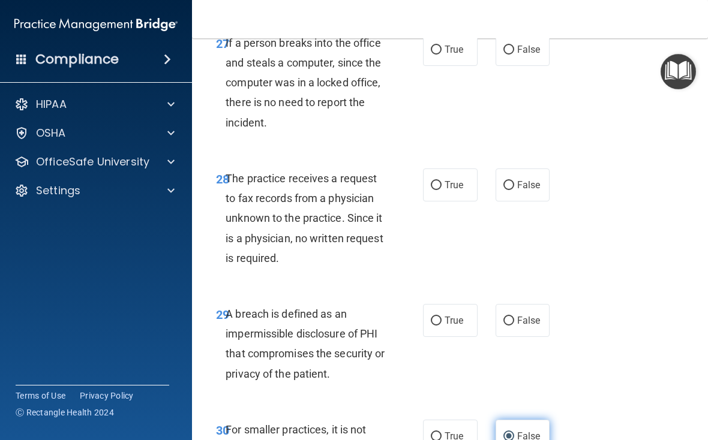
scroll to position [3586, 0]
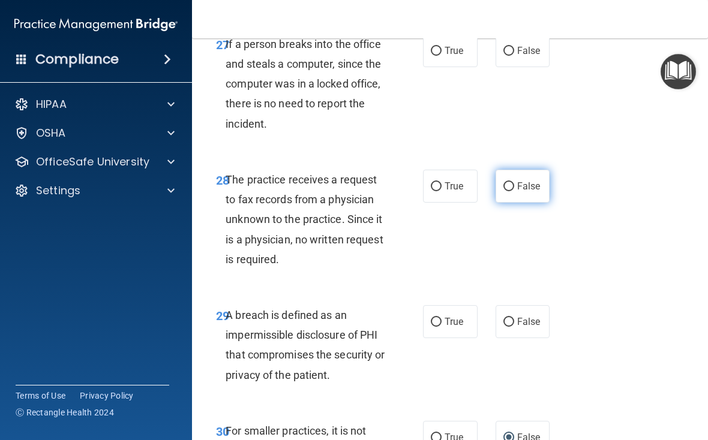
click at [512, 191] on input "False" at bounding box center [508, 186] width 11 height 9
radio input "true"
click at [507, 56] on input "False" at bounding box center [508, 51] width 11 height 9
radio input "true"
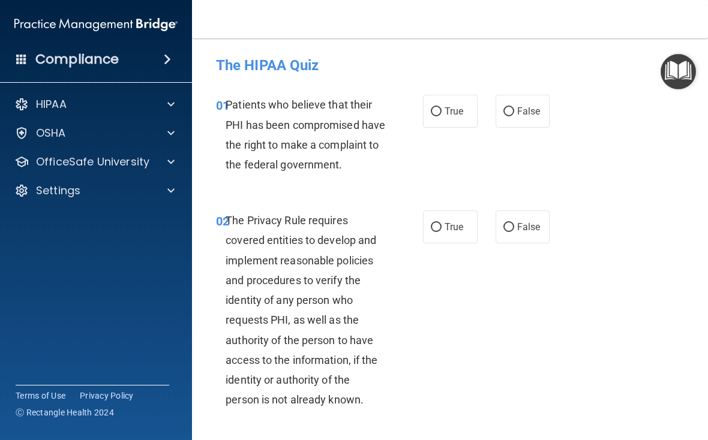
scroll to position [0, 0]
click at [447, 109] on span "True" at bounding box center [453, 111] width 19 height 11
click at [441, 109] on input "True" at bounding box center [436, 111] width 11 height 9
radio input "true"
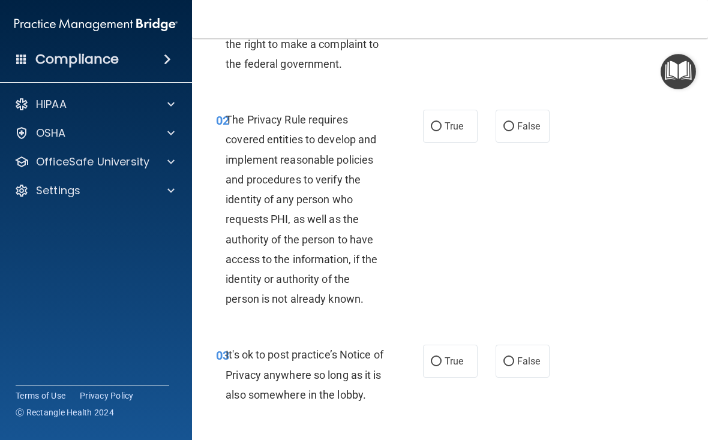
scroll to position [101, 0]
click at [449, 131] on span "True" at bounding box center [453, 125] width 19 height 11
click at [441, 131] on input "True" at bounding box center [436, 126] width 11 height 9
radio input "true"
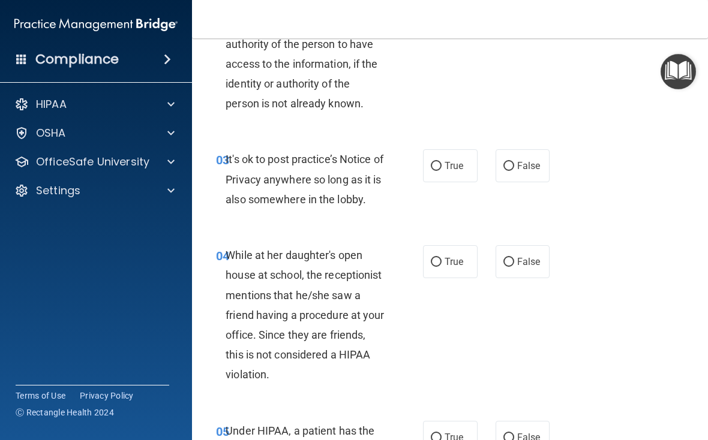
scroll to position [302, 0]
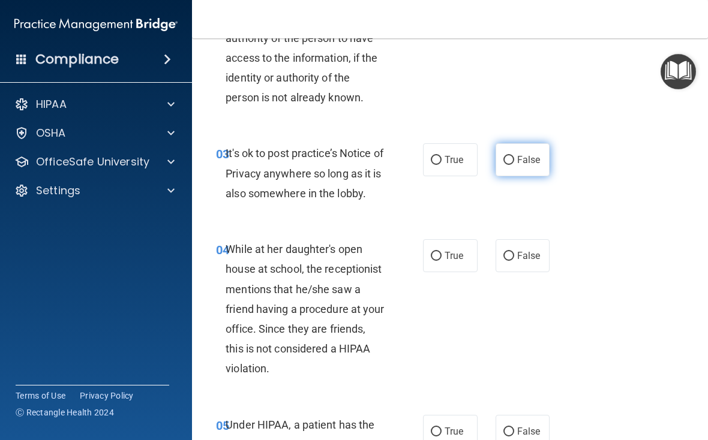
click at [506, 165] on input "False" at bounding box center [508, 160] width 11 height 9
radio input "true"
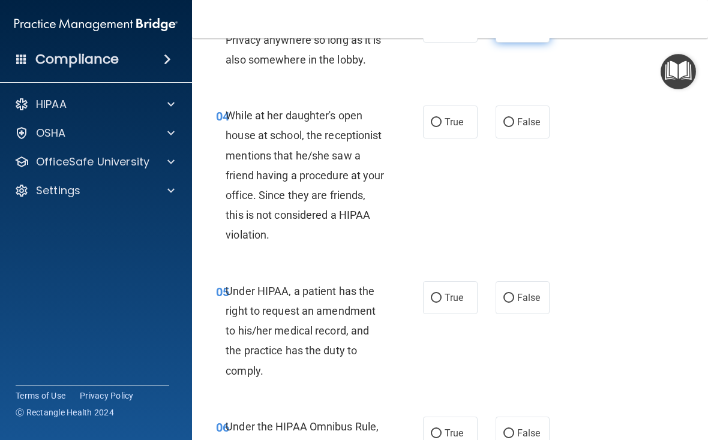
scroll to position [437, 0]
click at [518, 127] on span "False" at bounding box center [528, 121] width 23 height 11
click at [514, 127] on input "False" at bounding box center [508, 122] width 11 height 9
radio input "true"
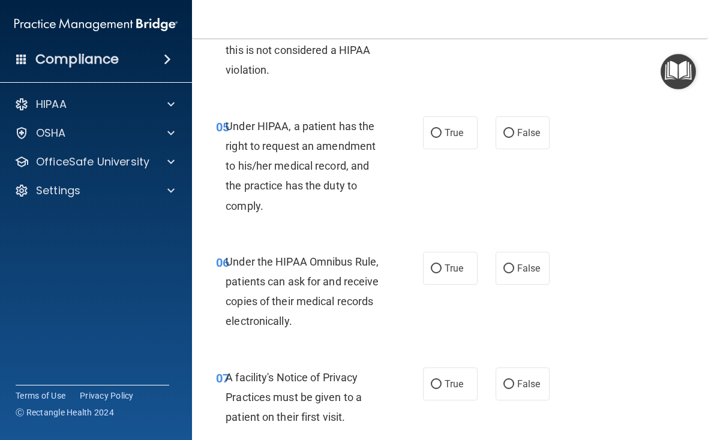
scroll to position [601, 0]
click at [451, 138] on span "True" at bounding box center [453, 132] width 19 height 11
click at [441, 137] on input "True" at bounding box center [436, 132] width 11 height 9
radio input "true"
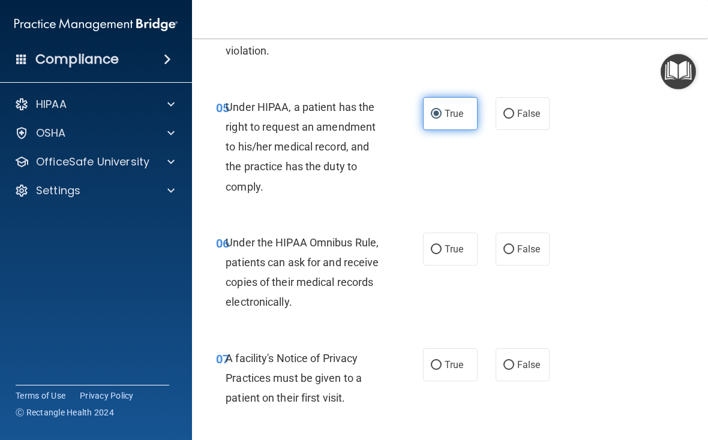
scroll to position [621, 0]
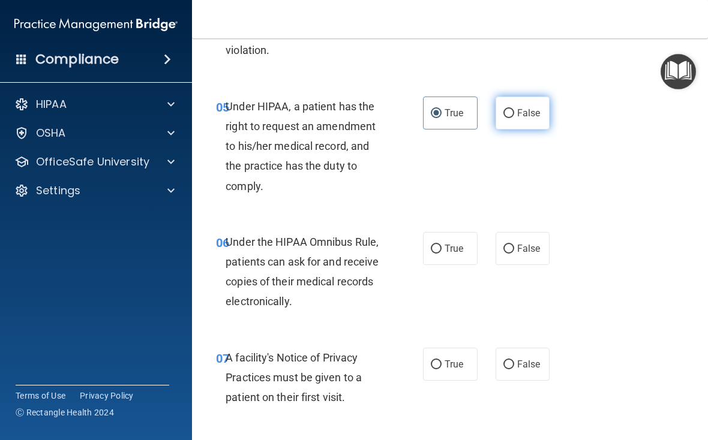
click at [529, 130] on label "False" at bounding box center [522, 113] width 55 height 33
click at [514, 118] on input "False" at bounding box center [508, 113] width 11 height 9
radio input "true"
radio input "false"
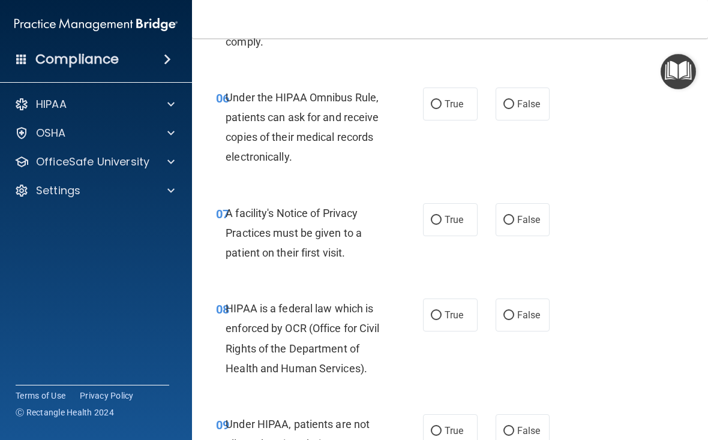
scroll to position [767, 0]
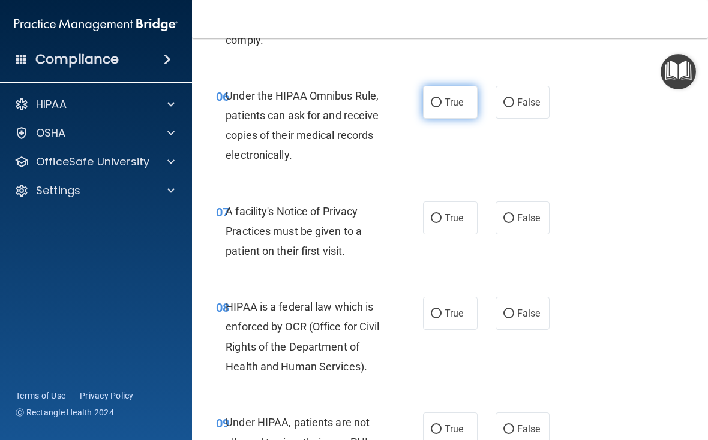
click at [460, 108] on span "True" at bounding box center [453, 102] width 19 height 11
click at [441, 107] on input "True" at bounding box center [436, 102] width 11 height 9
radio input "true"
click at [447, 224] on span "True" at bounding box center [453, 217] width 19 height 11
click at [441, 223] on input "True" at bounding box center [436, 218] width 11 height 9
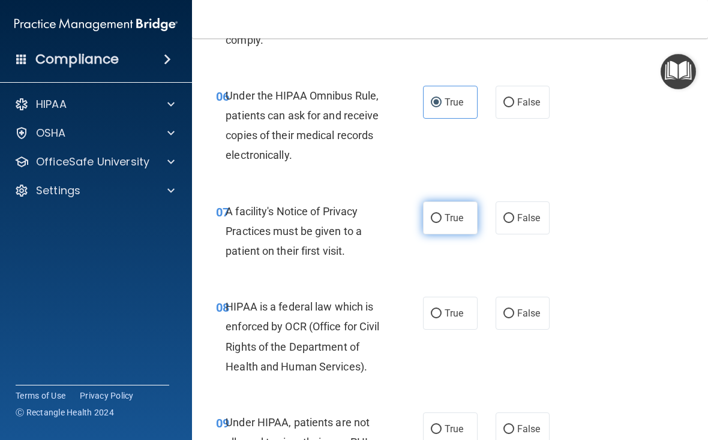
radio input "true"
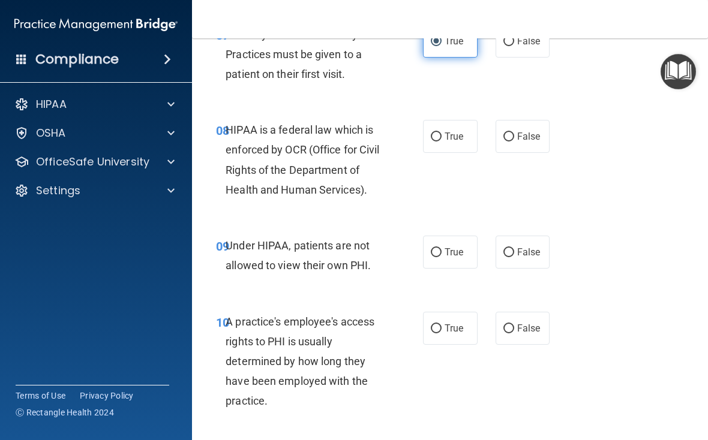
scroll to position [948, 0]
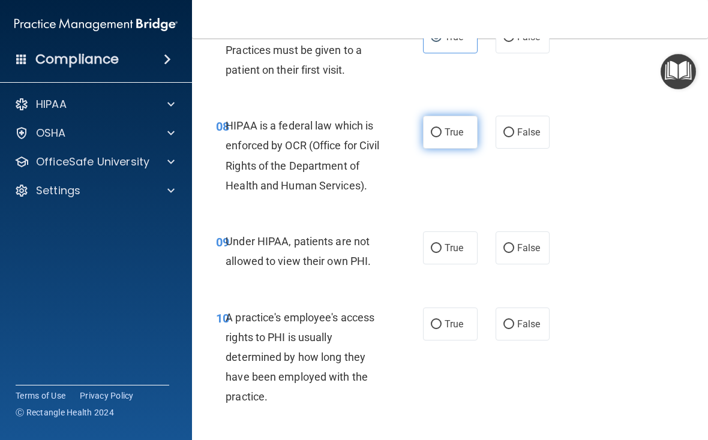
click at [449, 138] on span "True" at bounding box center [453, 132] width 19 height 11
click at [441, 137] on input "True" at bounding box center [436, 132] width 11 height 9
radio input "true"
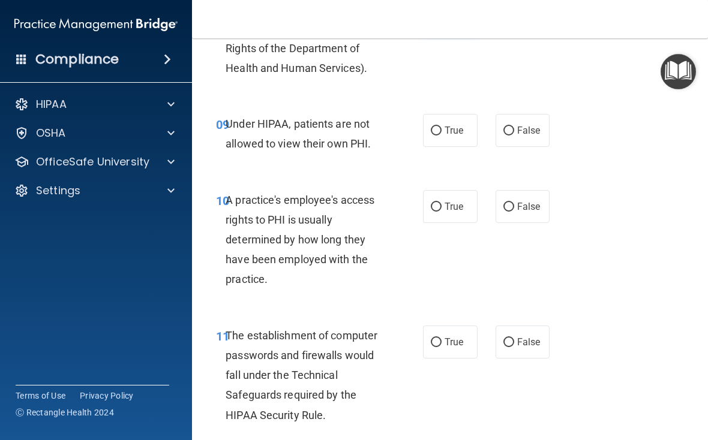
scroll to position [1067, 0]
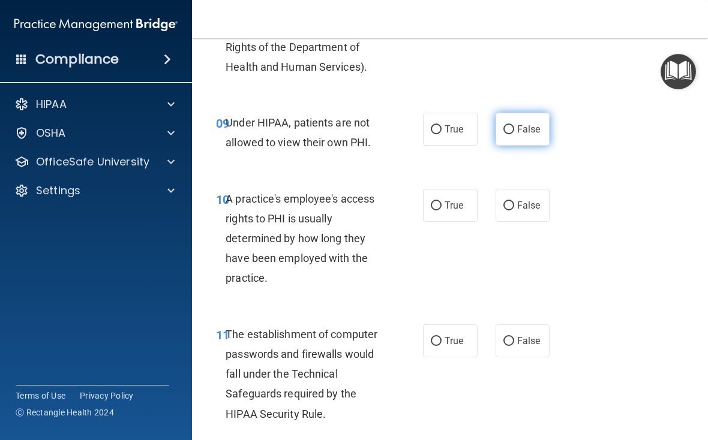
click at [530, 135] on span "False" at bounding box center [528, 129] width 23 height 11
click at [514, 134] on input "False" at bounding box center [508, 129] width 11 height 9
radio input "true"
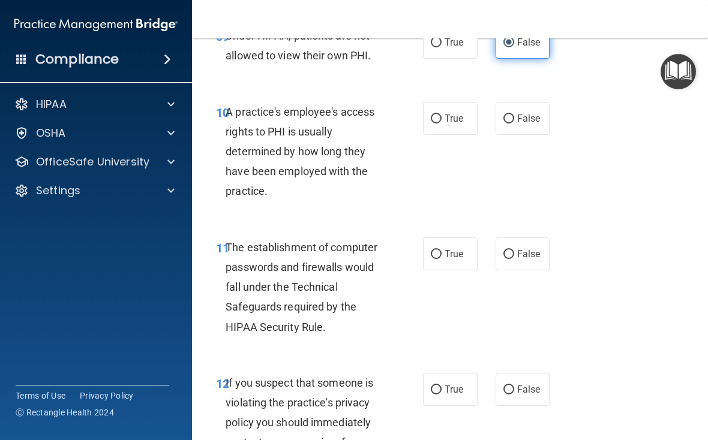
scroll to position [1155, 0]
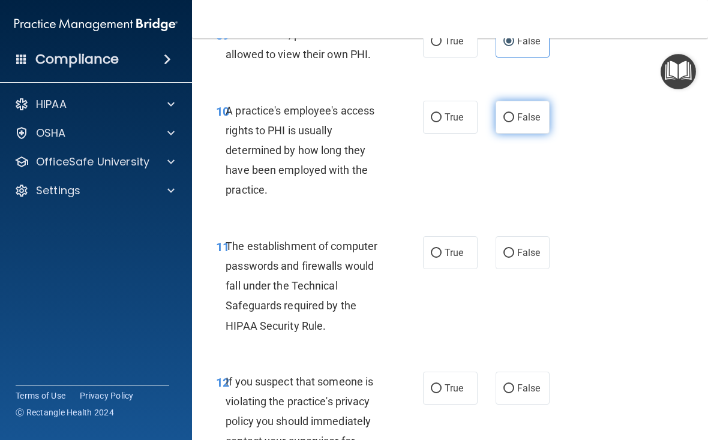
click at [522, 123] on span "False" at bounding box center [528, 117] width 23 height 11
click at [514, 122] on input "False" at bounding box center [508, 117] width 11 height 9
radio input "true"
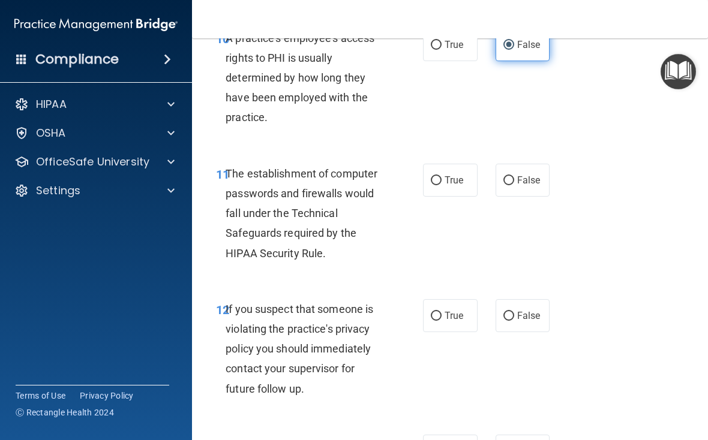
scroll to position [1230, 0]
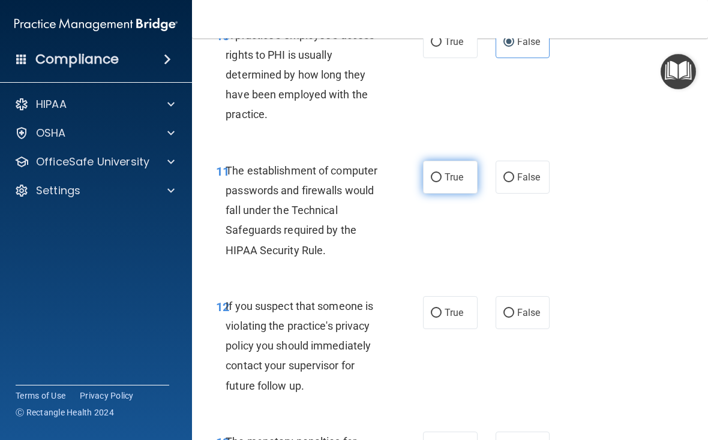
click at [441, 182] on input "True" at bounding box center [436, 177] width 11 height 9
radio input "true"
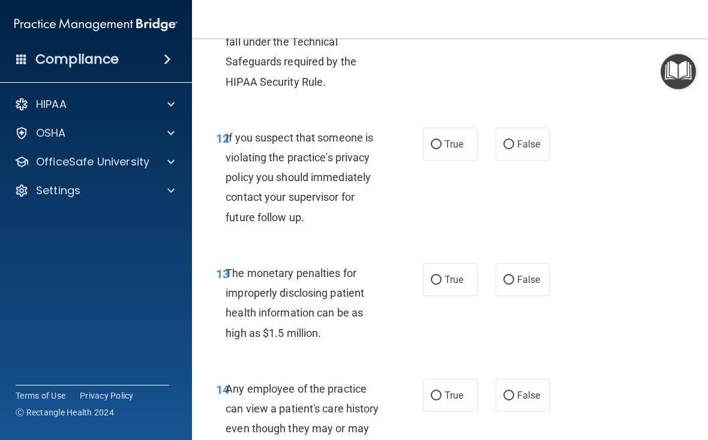
scroll to position [1401, 0]
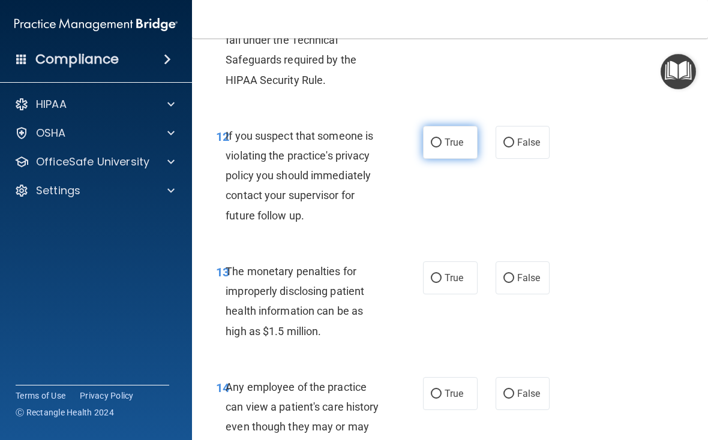
click at [452, 148] on span "True" at bounding box center [453, 142] width 19 height 11
click at [441, 148] on input "True" at bounding box center [436, 143] width 11 height 9
radio input "true"
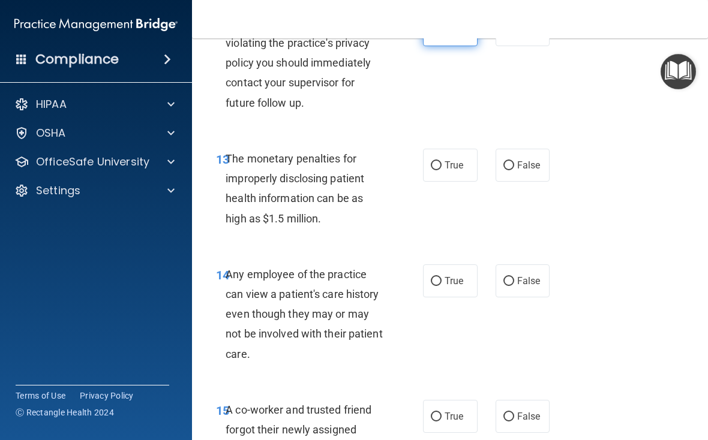
scroll to position [1514, 0]
click at [451, 170] on span "True" at bounding box center [453, 164] width 19 height 11
click at [441, 170] on input "True" at bounding box center [436, 165] width 11 height 9
radio input "true"
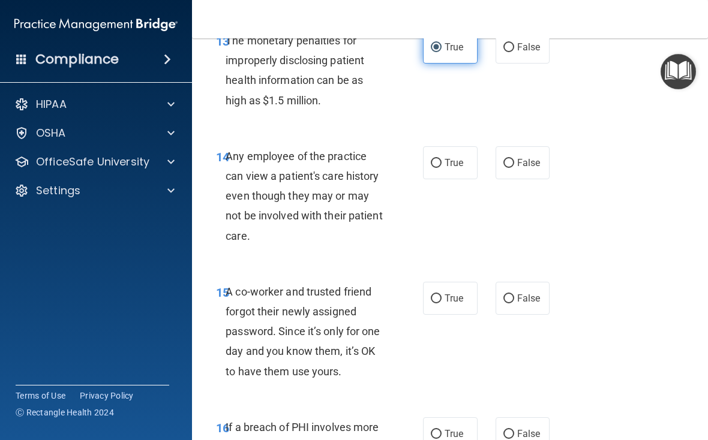
scroll to position [1635, 0]
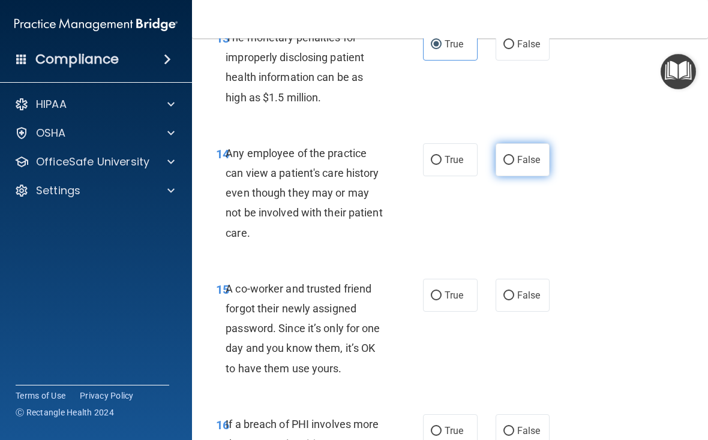
click at [538, 176] on label "False" at bounding box center [522, 159] width 55 height 33
click at [514, 165] on input "False" at bounding box center [508, 160] width 11 height 9
radio input "true"
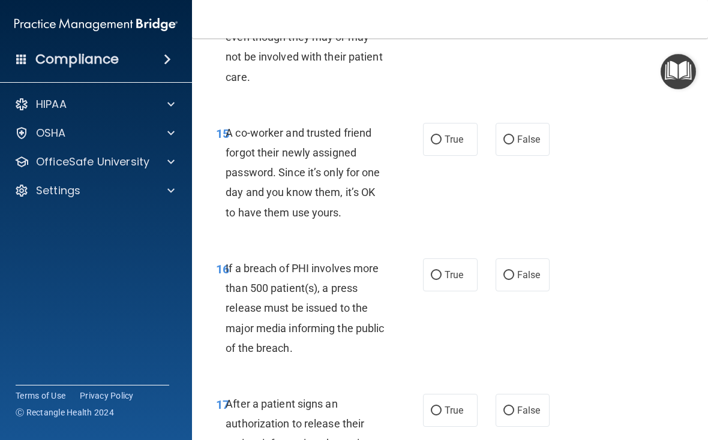
scroll to position [1798, 0]
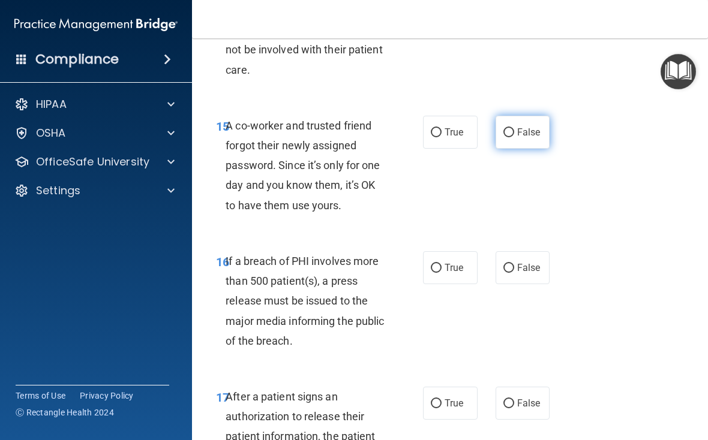
click at [512, 137] on input "False" at bounding box center [508, 132] width 11 height 9
radio input "true"
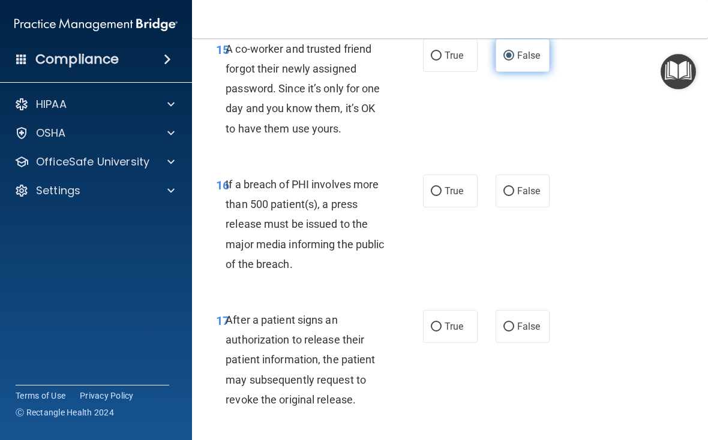
scroll to position [1878, 0]
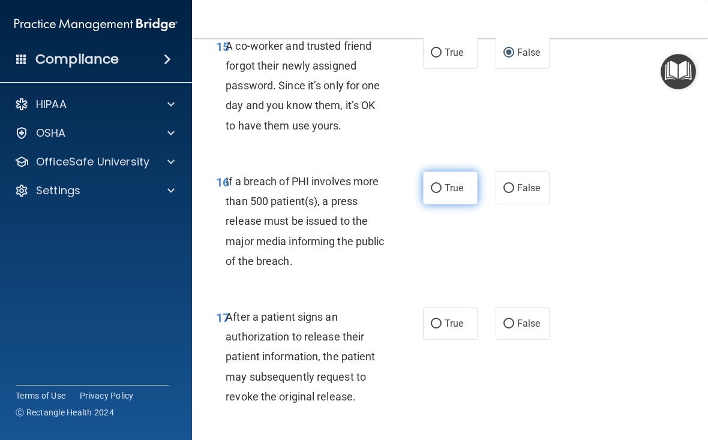
click at [454, 194] on span "True" at bounding box center [453, 187] width 19 height 11
click at [441, 193] on input "True" at bounding box center [436, 188] width 11 height 9
radio input "true"
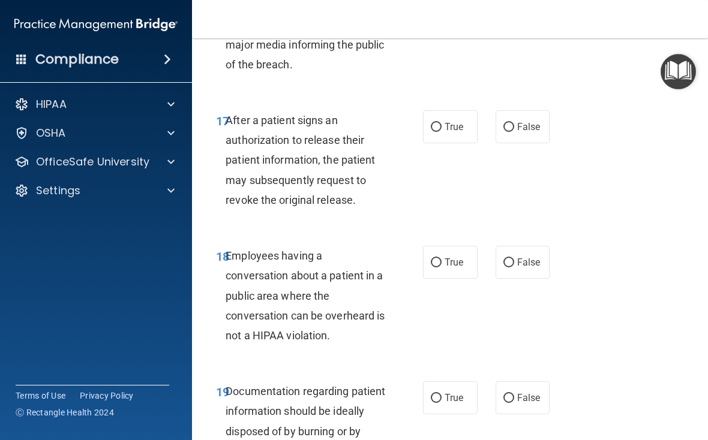
scroll to position [2075, 0]
click at [455, 132] on span "True" at bounding box center [453, 126] width 19 height 11
click at [441, 131] on input "True" at bounding box center [436, 126] width 11 height 9
radio input "true"
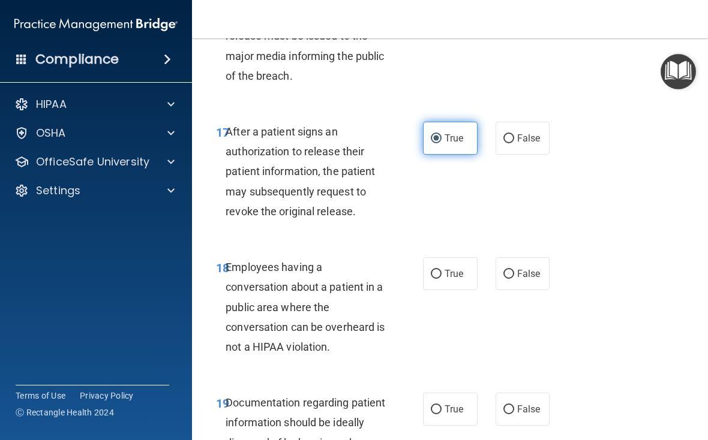
scroll to position [2065, 0]
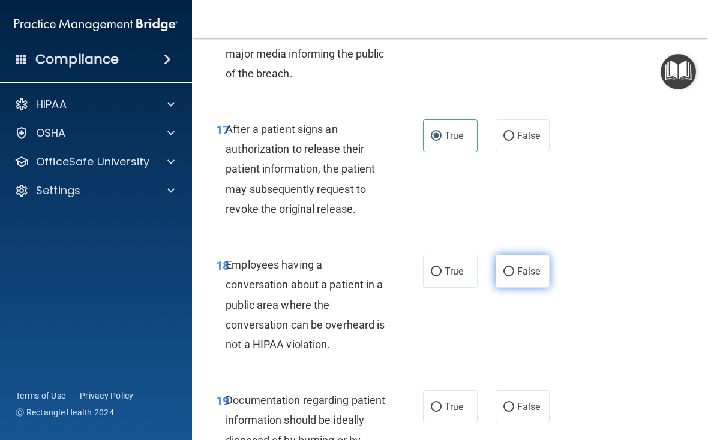
click at [524, 277] on span "False" at bounding box center [528, 271] width 23 height 11
click at [514, 276] on input "False" at bounding box center [508, 271] width 11 height 9
radio input "true"
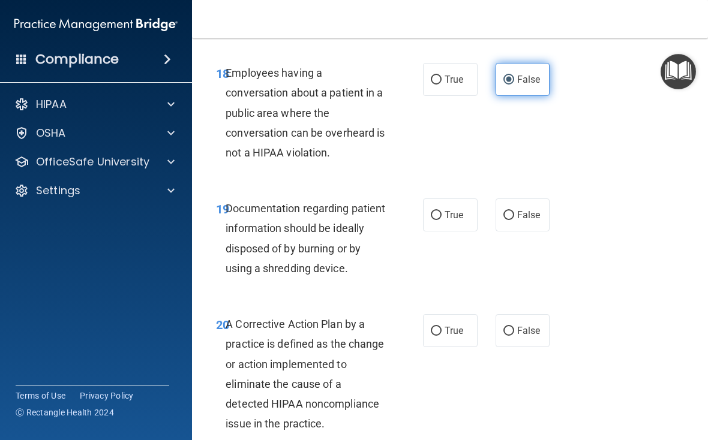
scroll to position [2267, 0]
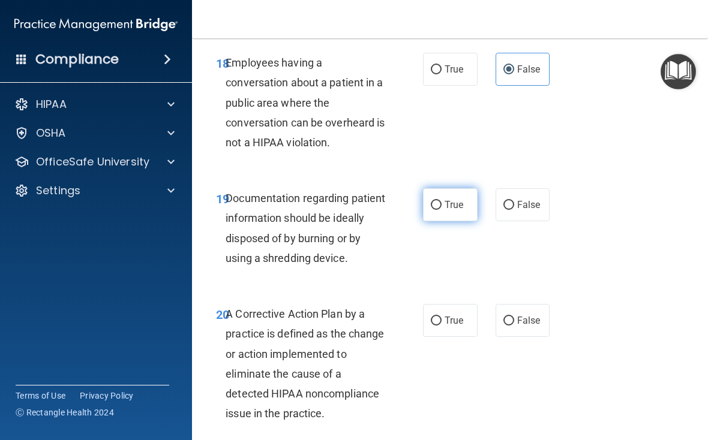
click at [449, 210] on span "True" at bounding box center [453, 204] width 19 height 11
click at [441, 210] on input "True" at bounding box center [436, 205] width 11 height 9
radio input "true"
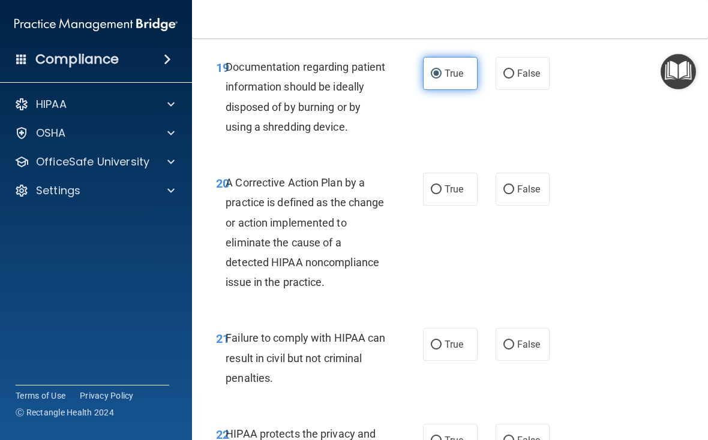
scroll to position [2417, 0]
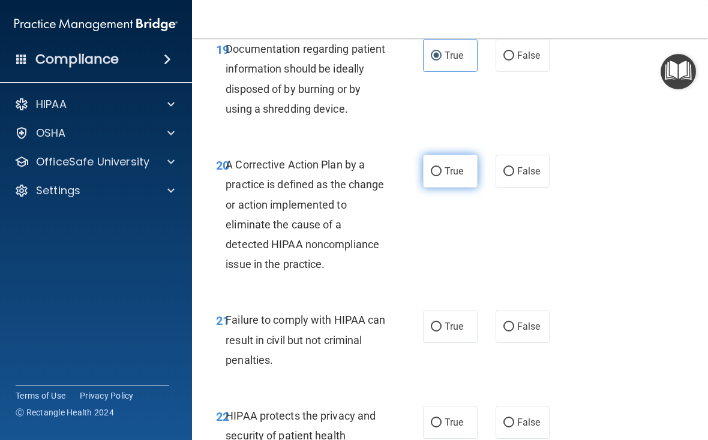
click at [439, 176] on input "True" at bounding box center [436, 171] width 11 height 9
radio input "true"
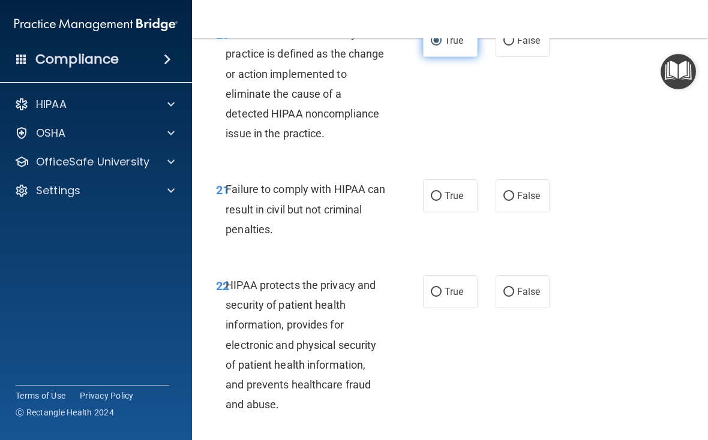
scroll to position [2548, 0]
click at [456, 212] on label "True" at bounding box center [450, 195] width 55 height 33
click at [441, 200] on input "True" at bounding box center [436, 195] width 11 height 9
radio input "true"
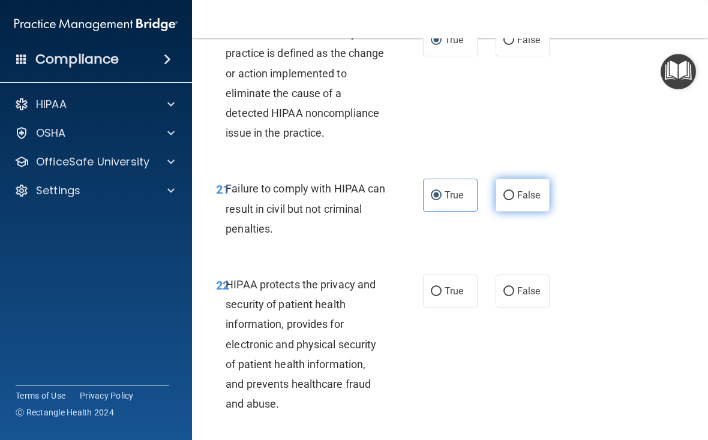
click at [532, 210] on label "False" at bounding box center [522, 195] width 55 height 33
click at [514, 200] on input "False" at bounding box center [508, 195] width 11 height 9
radio input "true"
radio input "false"
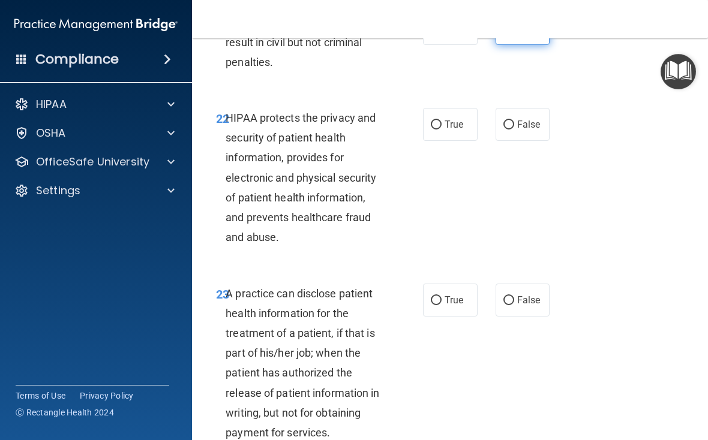
scroll to position [2715, 0]
click at [458, 139] on label "True" at bounding box center [450, 123] width 55 height 33
click at [441, 129] on input "True" at bounding box center [436, 124] width 11 height 9
radio input "true"
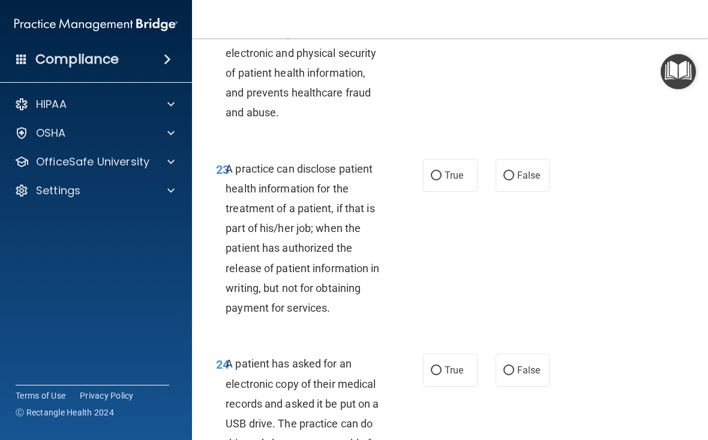
scroll to position [2844, 0]
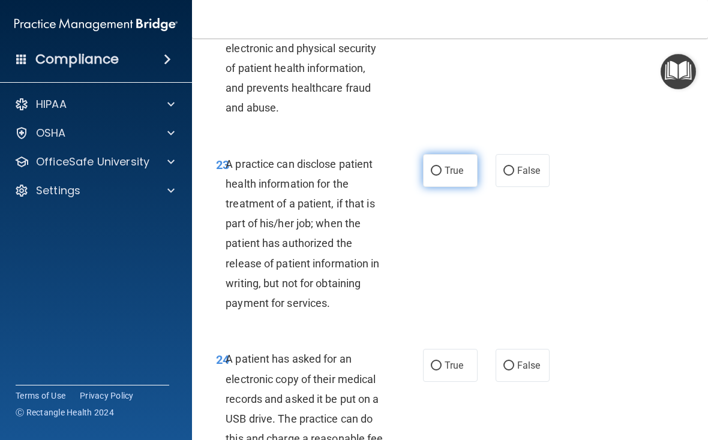
click at [451, 184] on label "True" at bounding box center [450, 170] width 55 height 33
click at [441, 176] on input "True" at bounding box center [436, 171] width 11 height 9
radio input "true"
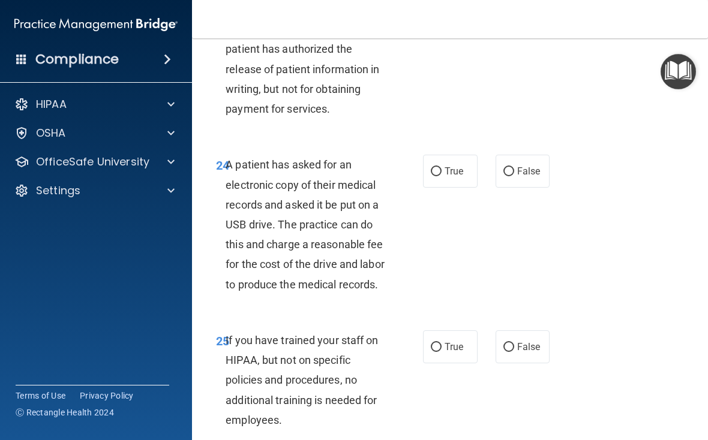
scroll to position [3040, 0]
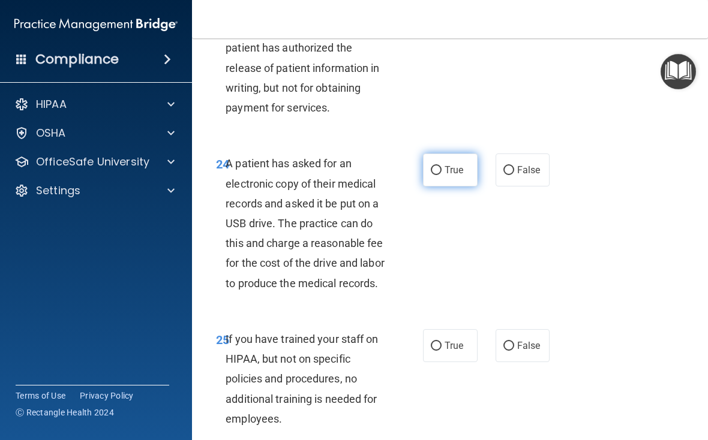
click at [447, 186] on label "True" at bounding box center [450, 170] width 55 height 33
click at [441, 175] on input "True" at bounding box center [436, 170] width 11 height 9
radio input "true"
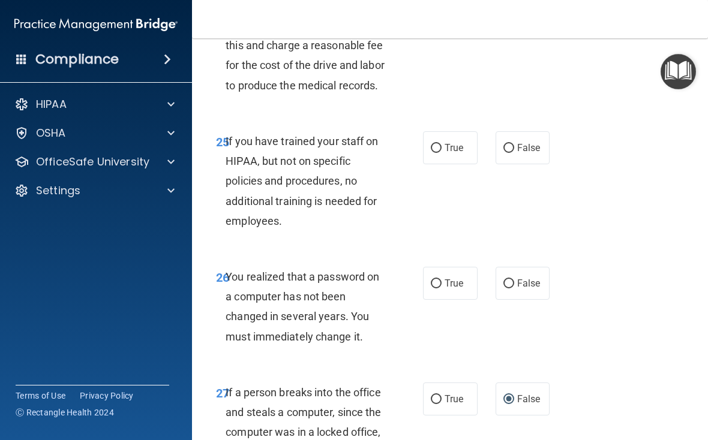
scroll to position [3238, 0]
click at [528, 153] on span "False" at bounding box center [528, 147] width 23 height 11
click at [514, 152] on input "False" at bounding box center [508, 147] width 11 height 9
radio input "true"
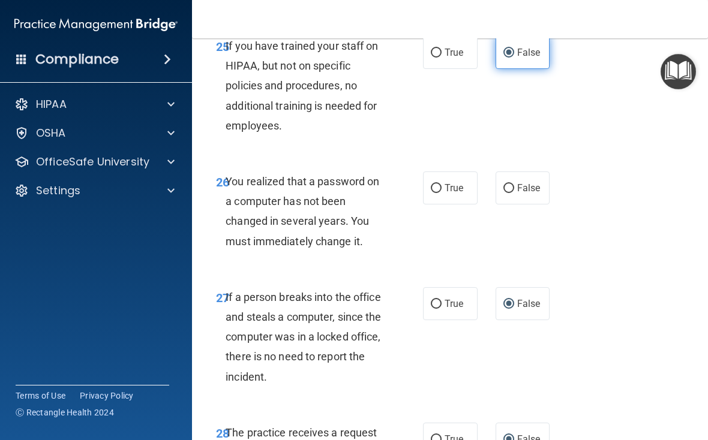
scroll to position [3341, 0]
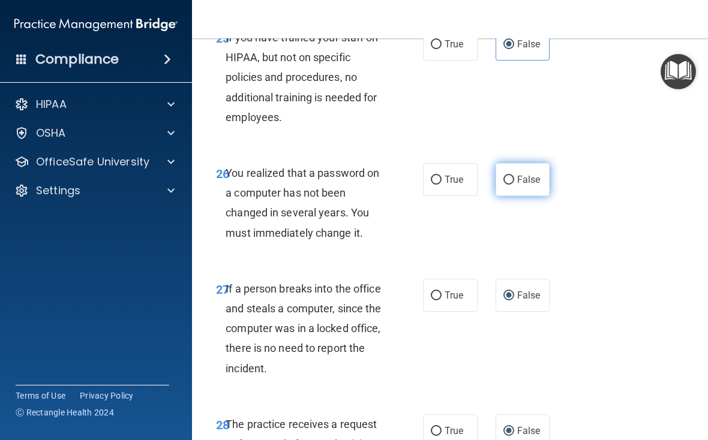
click at [520, 196] on label "False" at bounding box center [522, 179] width 55 height 33
click at [514, 185] on input "False" at bounding box center [508, 180] width 11 height 9
radio input "true"
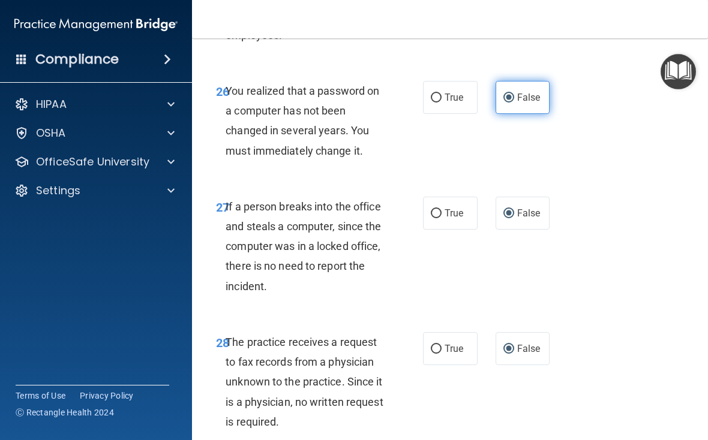
scroll to position [3439, 0]
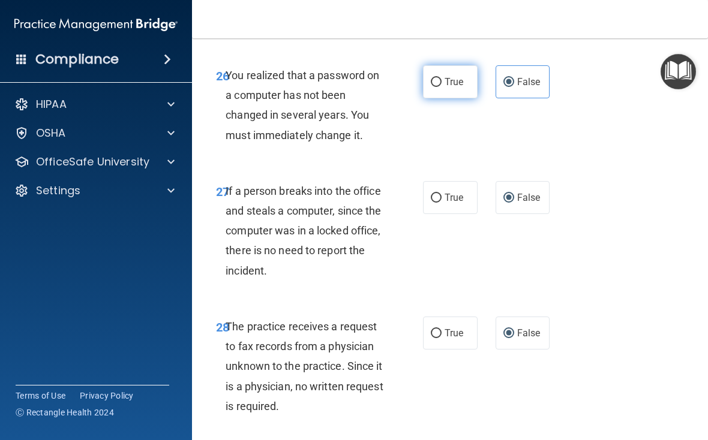
click at [465, 98] on label "True" at bounding box center [450, 81] width 55 height 33
click at [441, 87] on input "True" at bounding box center [436, 82] width 11 height 9
radio input "true"
radio input "false"
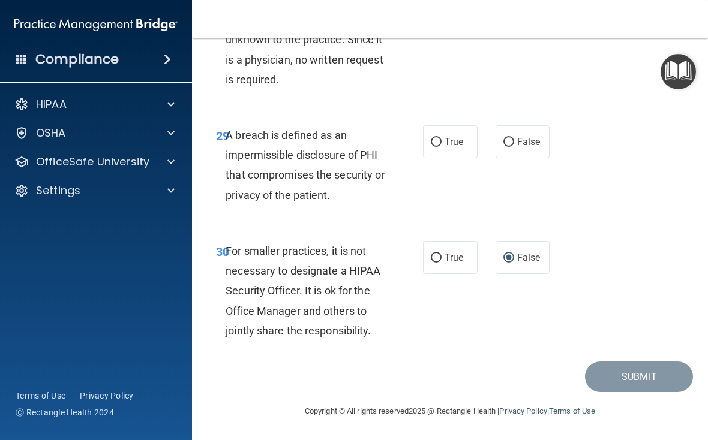
scroll to position [3774, 0]
click at [459, 158] on label "True" at bounding box center [450, 141] width 55 height 33
click at [441, 147] on input "True" at bounding box center [436, 142] width 11 height 9
radio input "true"
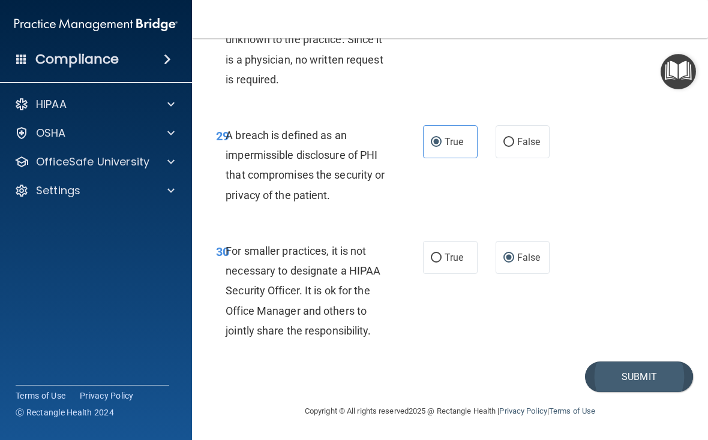
click at [627, 375] on button "Submit" at bounding box center [639, 377] width 108 height 31
click at [612, 371] on button "Submit" at bounding box center [639, 377] width 108 height 31
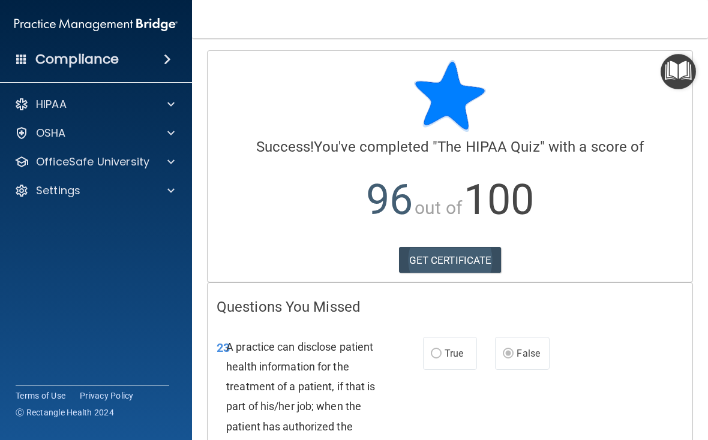
click at [473, 258] on link "GET CERTIFICATE" at bounding box center [450, 260] width 103 height 26
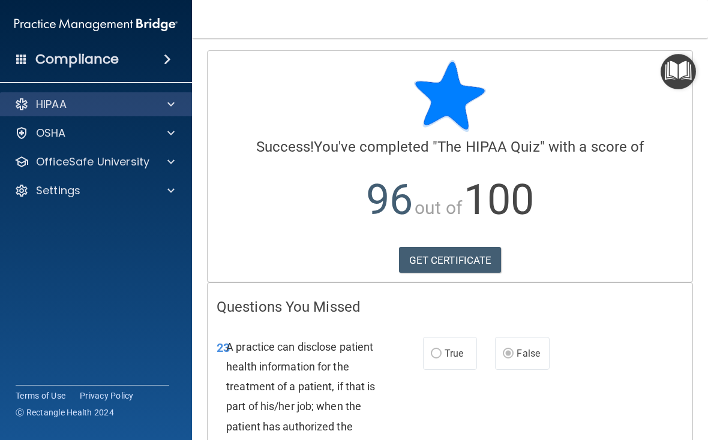
click at [173, 106] on span at bounding box center [170, 104] width 7 height 14
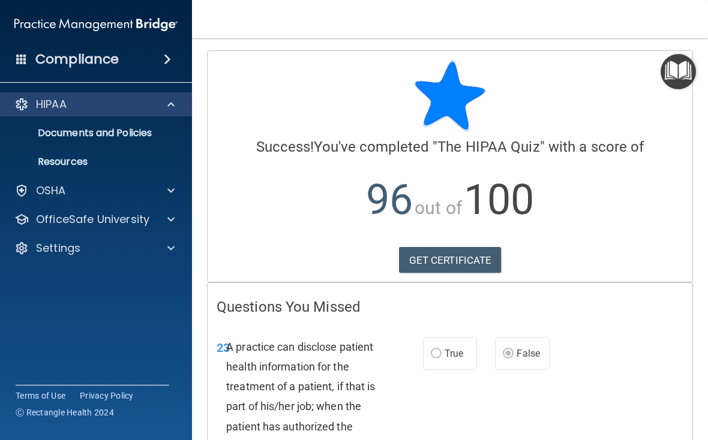
click at [182, 101] on div at bounding box center [169, 104] width 30 height 14
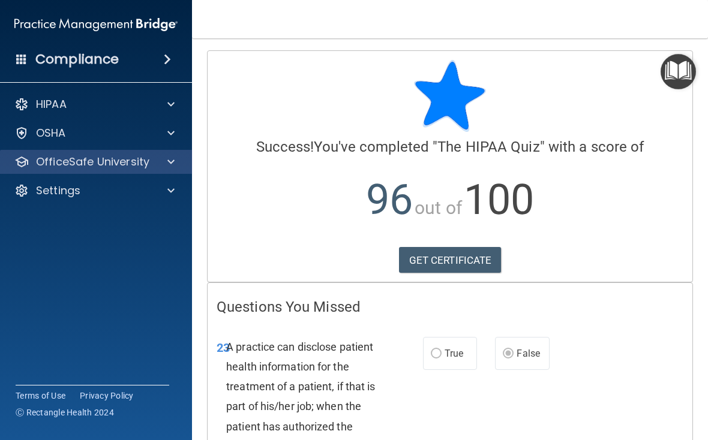
click at [166, 167] on div at bounding box center [169, 162] width 30 height 14
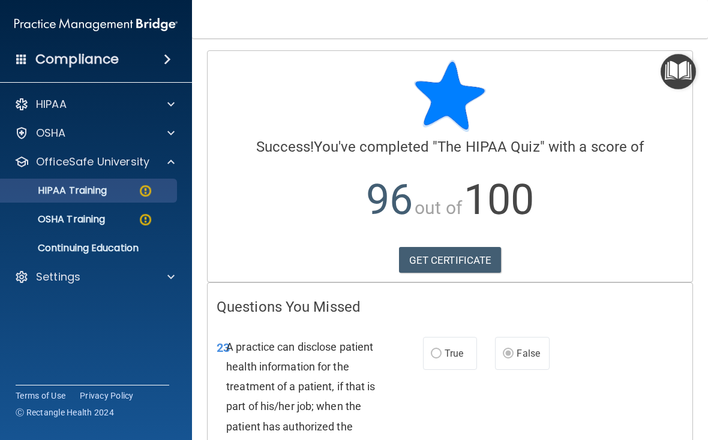
click at [143, 186] on img at bounding box center [145, 190] width 15 height 15
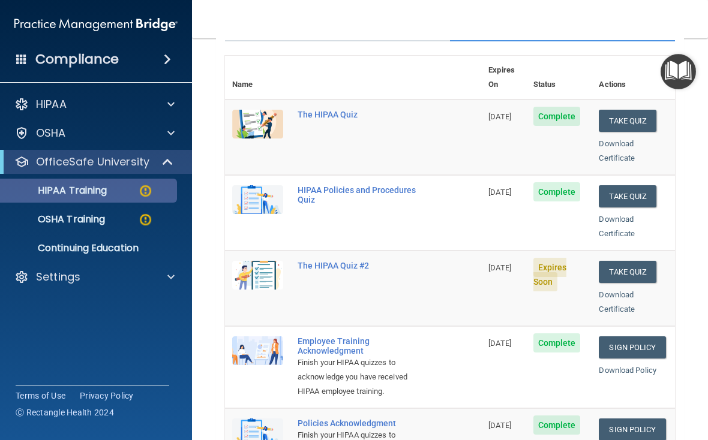
scroll to position [128, 0]
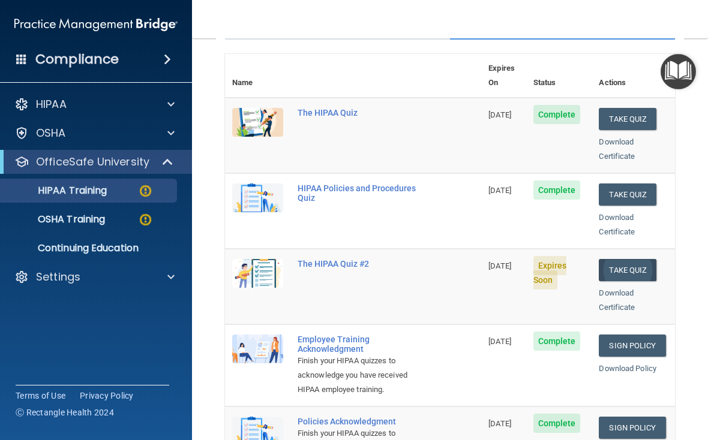
click at [635, 259] on button "Take Quiz" at bounding box center [627, 270] width 58 height 22
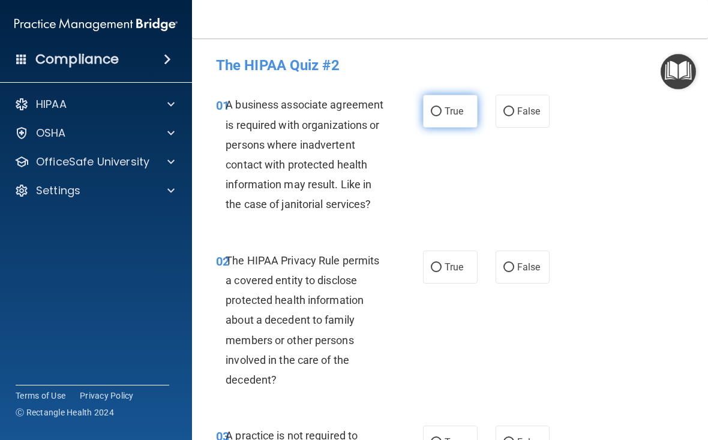
click at [437, 108] on input "True" at bounding box center [436, 111] width 11 height 9
radio input "true"
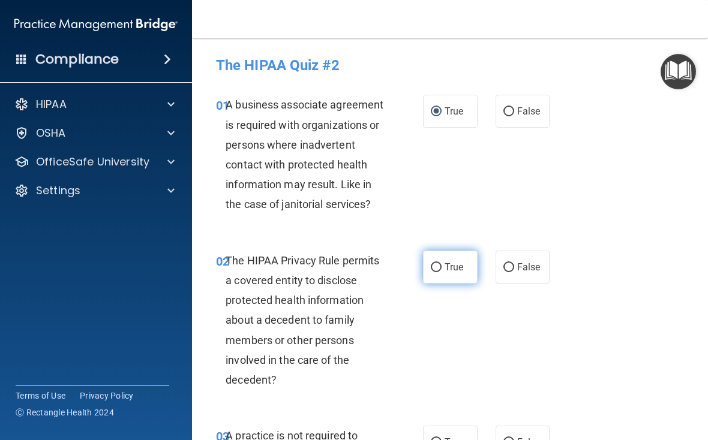
click at [453, 282] on label "True" at bounding box center [450, 267] width 55 height 33
click at [441, 272] on input "True" at bounding box center [436, 267] width 11 height 9
radio input "true"
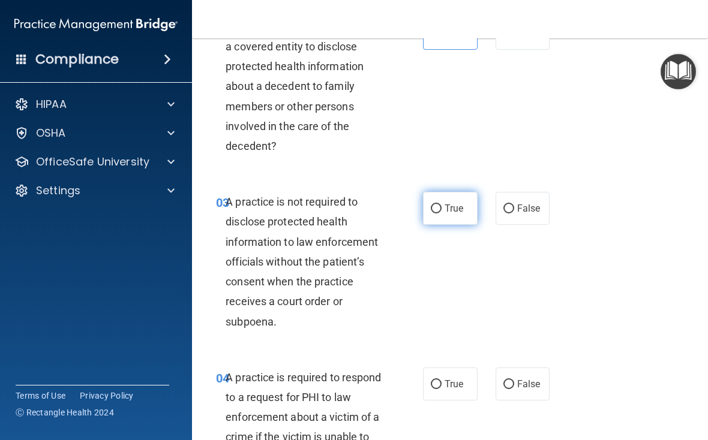
click at [451, 197] on label "True" at bounding box center [450, 208] width 55 height 33
click at [441, 204] on input "True" at bounding box center [436, 208] width 11 height 9
radio input "true"
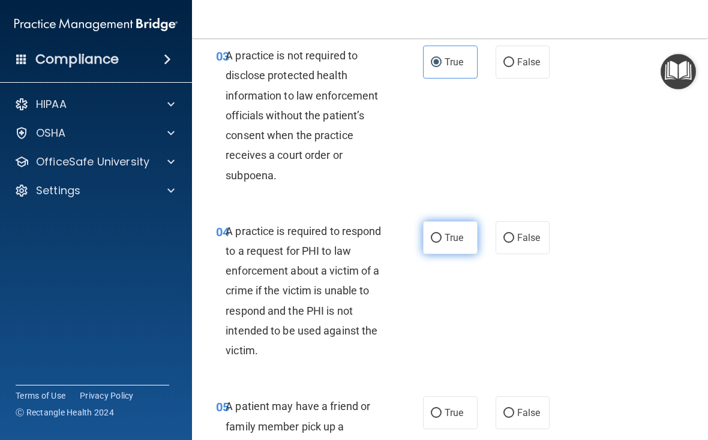
click at [448, 244] on label "True" at bounding box center [450, 237] width 55 height 33
click at [441, 243] on input "True" at bounding box center [436, 238] width 11 height 9
radio input "true"
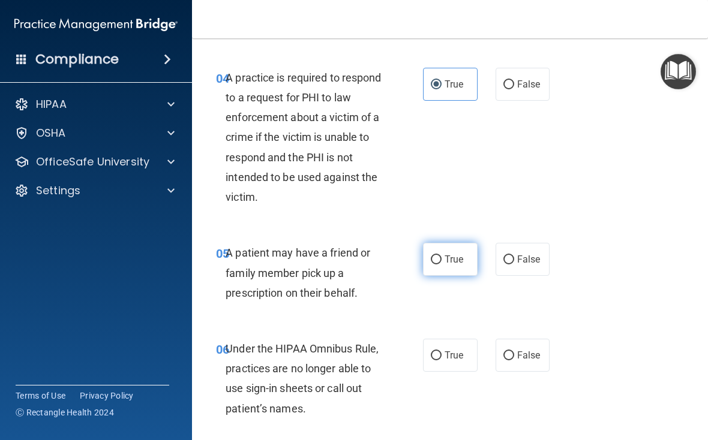
click at [457, 254] on span "True" at bounding box center [453, 259] width 19 height 11
click at [441, 255] on input "True" at bounding box center [436, 259] width 11 height 9
radio input "true"
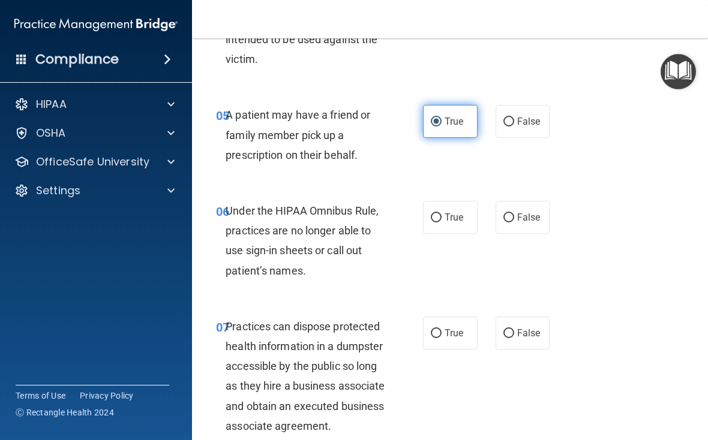
scroll to position [681, 0]
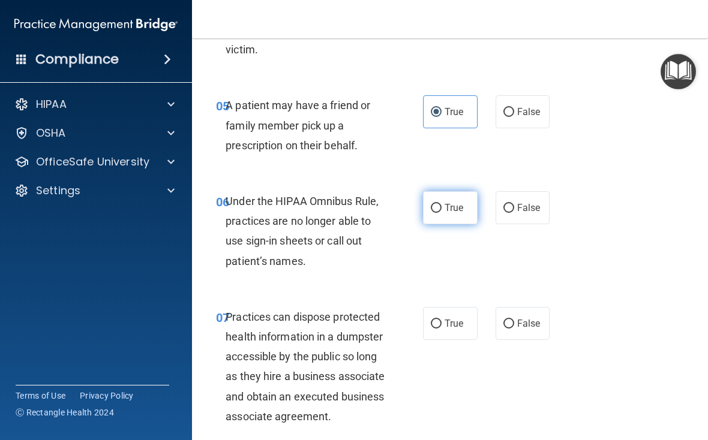
click at [452, 193] on label "True" at bounding box center [450, 207] width 55 height 33
click at [441, 204] on input "True" at bounding box center [436, 208] width 11 height 9
radio input "true"
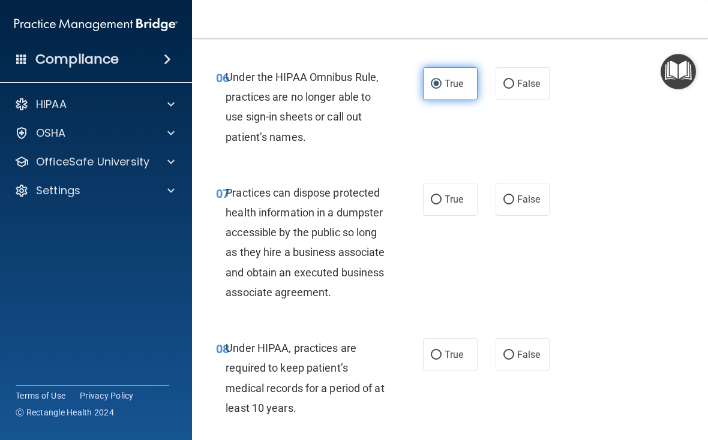
scroll to position [810, 0]
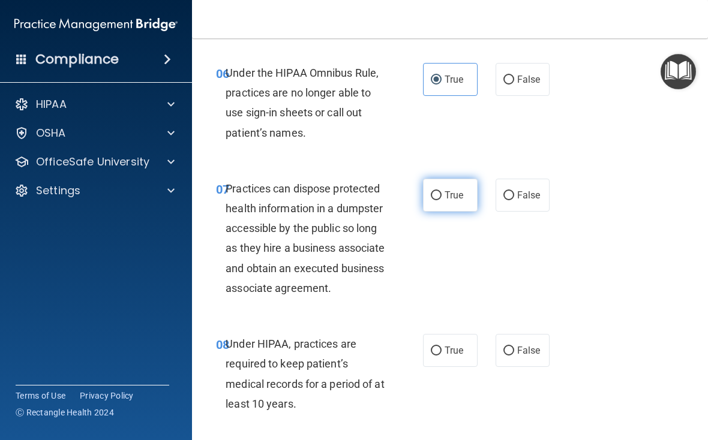
click at [456, 200] on label "True" at bounding box center [450, 195] width 55 height 33
click at [441, 200] on input "True" at bounding box center [436, 195] width 11 height 9
radio input "true"
click at [466, 358] on label "True" at bounding box center [450, 350] width 55 height 33
click at [441, 356] on input "True" at bounding box center [436, 351] width 11 height 9
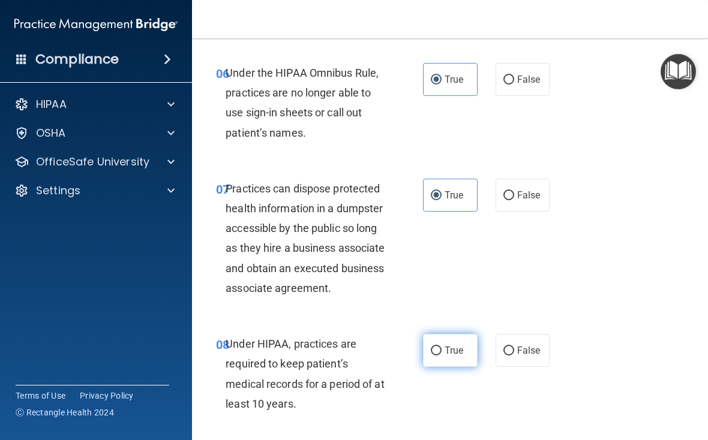
radio input "true"
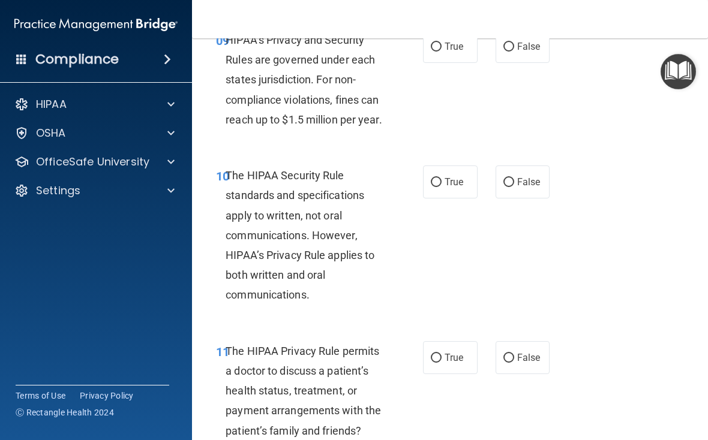
scroll to position [1183, 0]
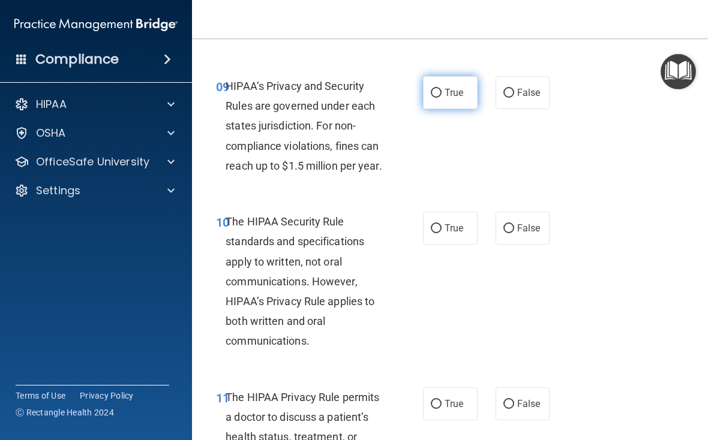
click at [453, 98] on span "True" at bounding box center [453, 92] width 19 height 11
click at [441, 98] on input "True" at bounding box center [436, 93] width 11 height 9
radio input "true"
click at [462, 234] on label "True" at bounding box center [450, 228] width 55 height 33
click at [441, 233] on input "True" at bounding box center [436, 228] width 11 height 9
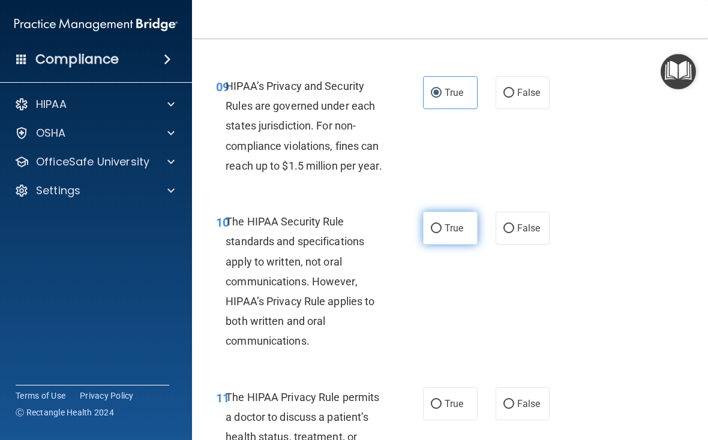
radio input "true"
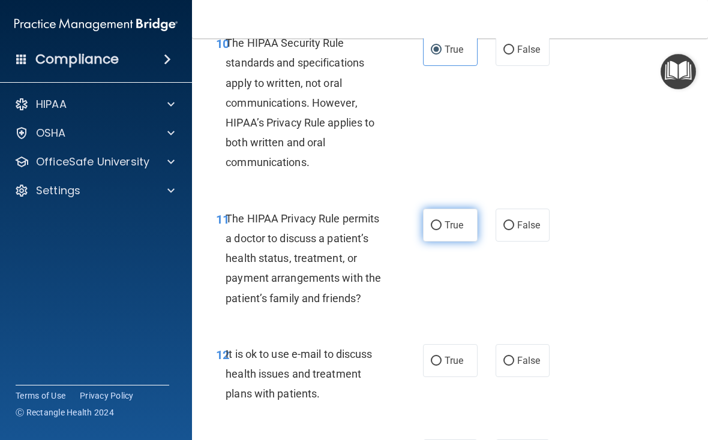
click at [452, 227] on label "True" at bounding box center [450, 225] width 55 height 33
click at [441, 227] on input "True" at bounding box center [436, 225] width 11 height 9
radio input "true"
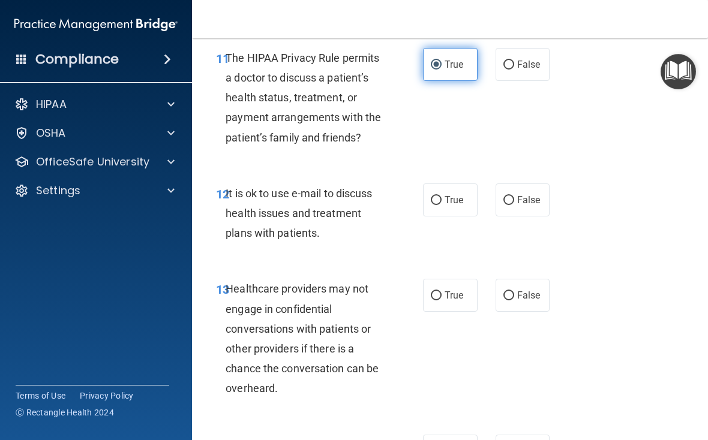
scroll to position [1527, 0]
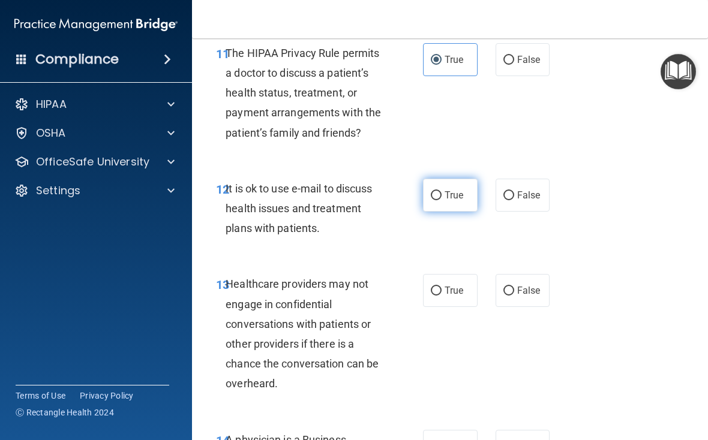
click at [447, 212] on label "True" at bounding box center [450, 195] width 55 height 33
click at [441, 200] on input "True" at bounding box center [436, 195] width 11 height 9
radio input "true"
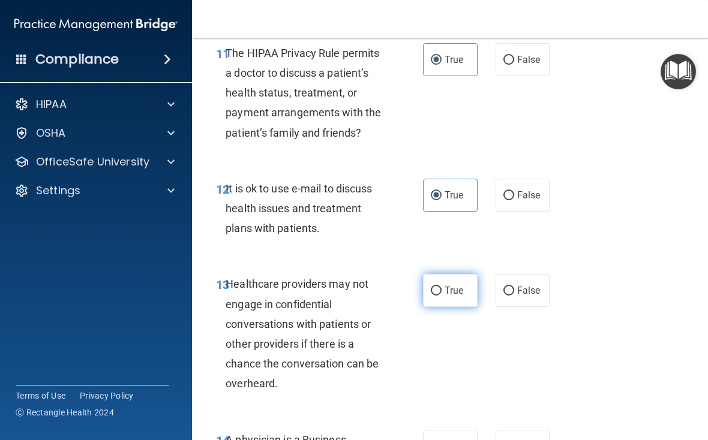
click at [460, 296] on span "True" at bounding box center [453, 290] width 19 height 11
click at [441, 296] on input "True" at bounding box center [436, 291] width 11 height 9
radio input "true"
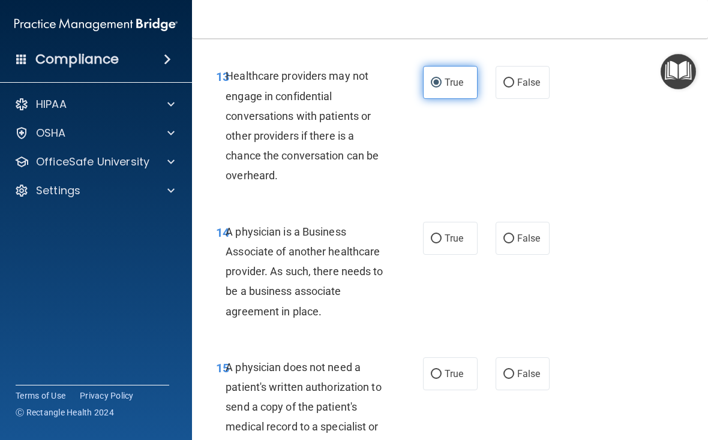
scroll to position [1756, 0]
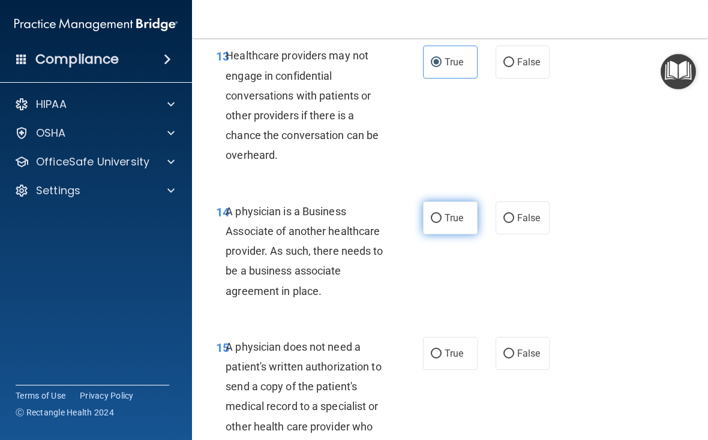
click at [455, 219] on label "True" at bounding box center [450, 217] width 55 height 33
click at [441, 219] on input "True" at bounding box center [436, 218] width 11 height 9
radio input "true"
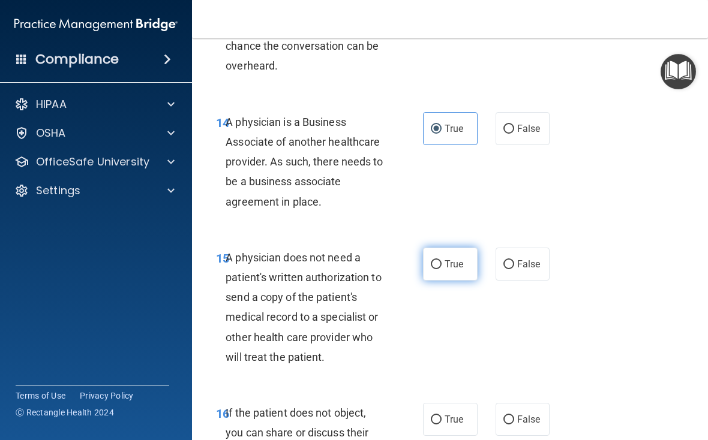
click at [457, 270] on span "True" at bounding box center [453, 263] width 19 height 11
click at [441, 269] on input "True" at bounding box center [436, 264] width 11 height 9
radio input "true"
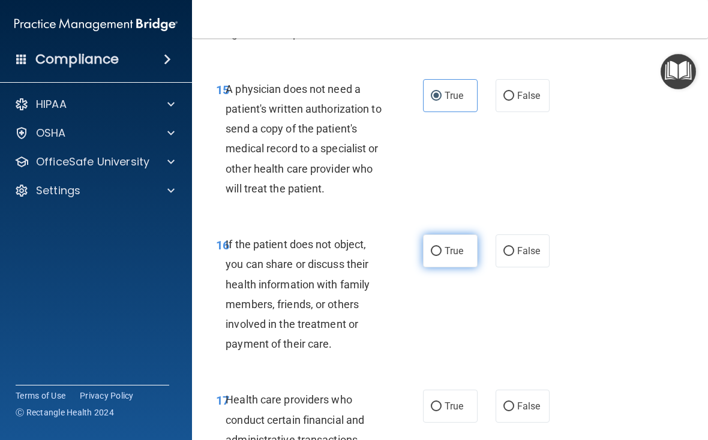
click at [453, 249] on label "True" at bounding box center [450, 250] width 55 height 33
click at [441, 249] on input "True" at bounding box center [436, 251] width 11 height 9
radio input "true"
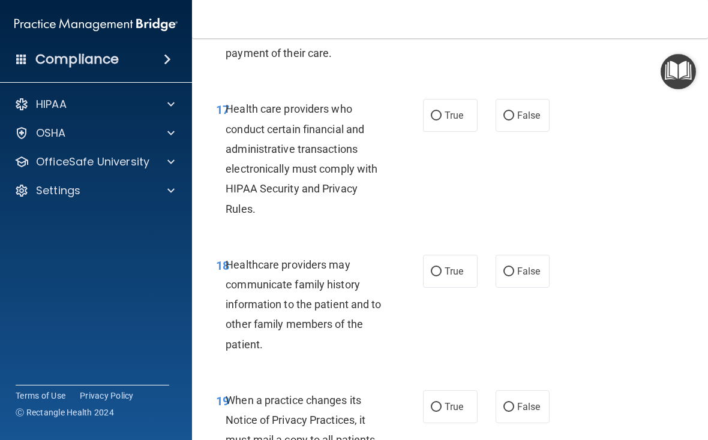
scroll to position [2306, 0]
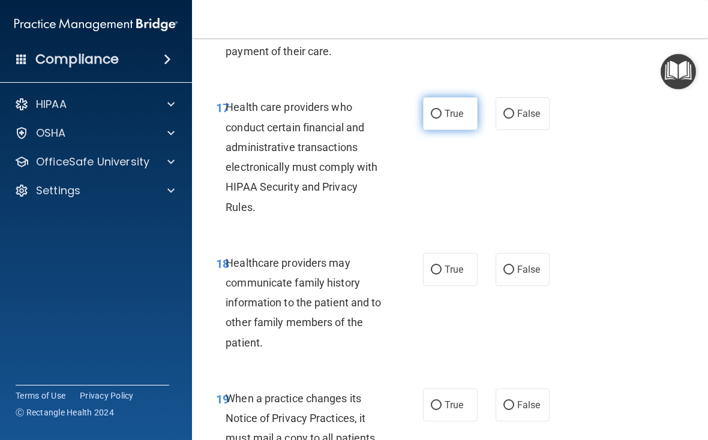
click at [454, 119] on span "True" at bounding box center [453, 113] width 19 height 11
click at [441, 119] on input "True" at bounding box center [436, 114] width 11 height 9
radio input "true"
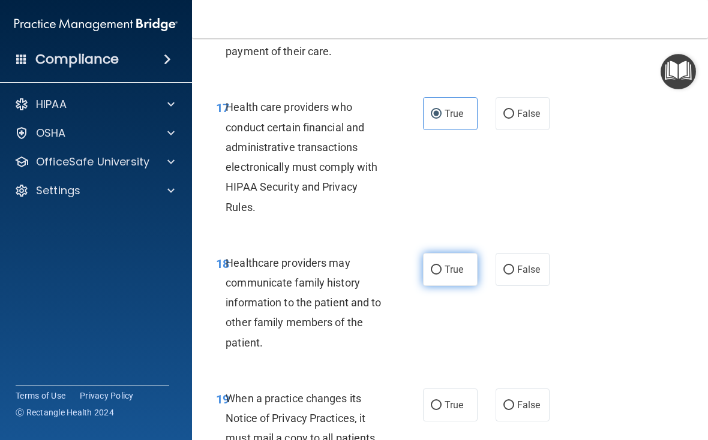
click at [453, 269] on label "True" at bounding box center [450, 269] width 55 height 33
click at [441, 269] on input "True" at bounding box center [436, 270] width 11 height 9
radio input "true"
click at [467, 398] on label "True" at bounding box center [450, 405] width 55 height 33
click at [441, 401] on input "True" at bounding box center [436, 405] width 11 height 9
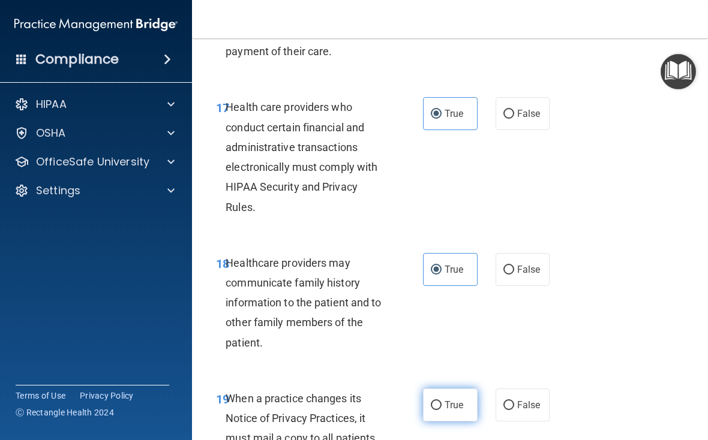
radio input "true"
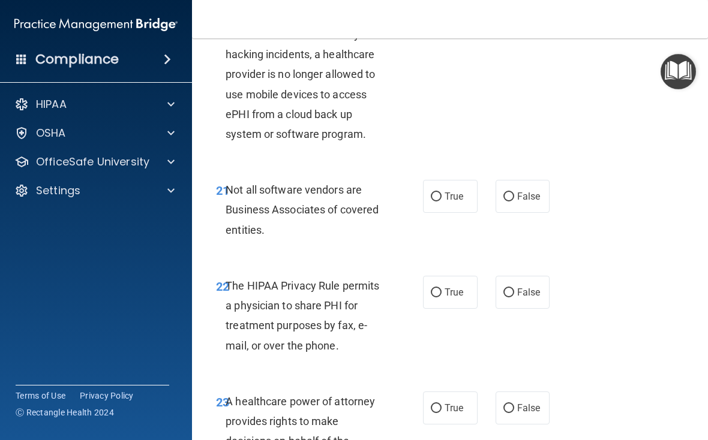
scroll to position [2806, 0]
click at [462, 37] on label "True" at bounding box center [450, 20] width 55 height 33
click at [441, 26] on input "True" at bounding box center [436, 21] width 11 height 9
radio input "true"
click at [459, 212] on label "True" at bounding box center [450, 195] width 55 height 33
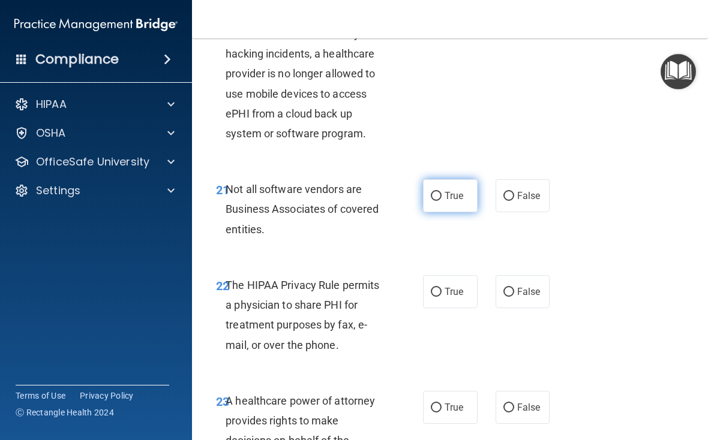
click at [441, 201] on input "True" at bounding box center [436, 196] width 11 height 9
radio input "true"
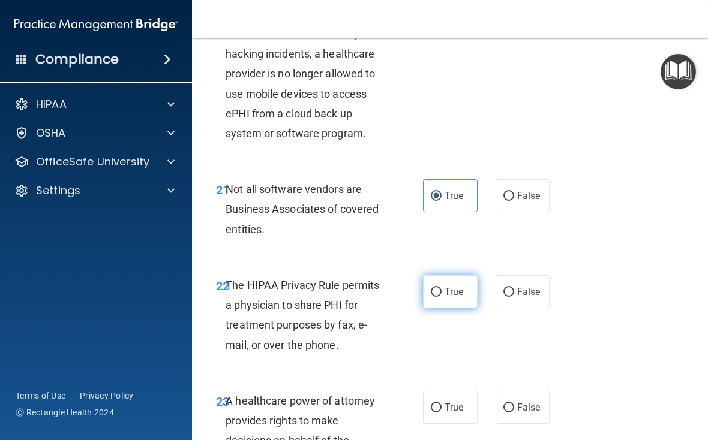
click at [455, 302] on label "True" at bounding box center [450, 291] width 55 height 33
click at [441, 297] on input "True" at bounding box center [436, 292] width 11 height 9
radio input "true"
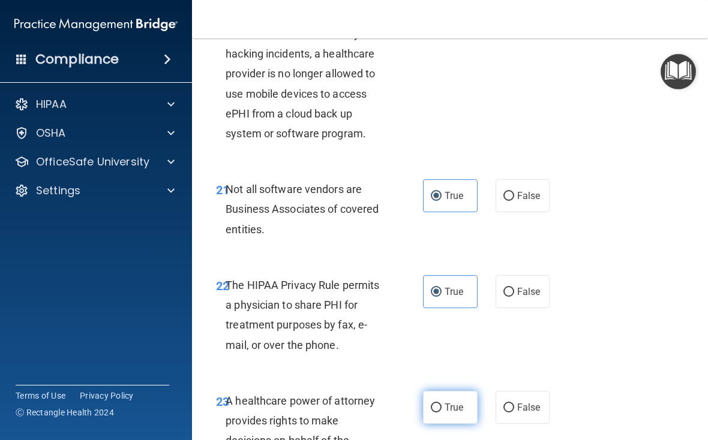
click at [464, 421] on label "True" at bounding box center [450, 407] width 55 height 33
click at [441, 413] on input "True" at bounding box center [436, 408] width 11 height 9
radio input "true"
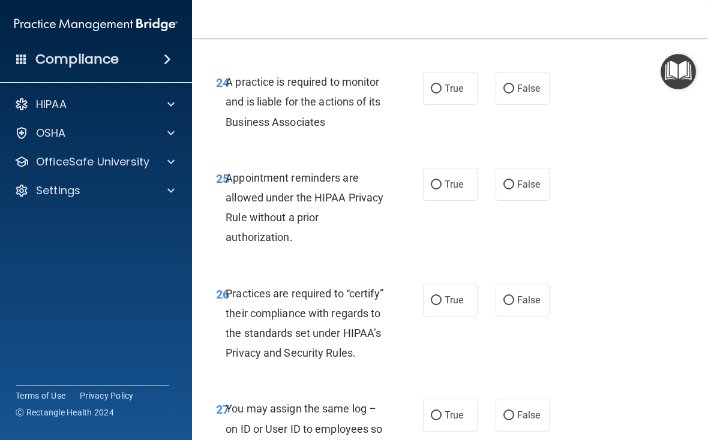
scroll to position [3281, 0]
click at [461, 94] on span "True" at bounding box center [453, 87] width 19 height 11
click at [441, 93] on input "True" at bounding box center [436, 88] width 11 height 9
radio input "true"
click at [450, 197] on label "True" at bounding box center [450, 183] width 55 height 33
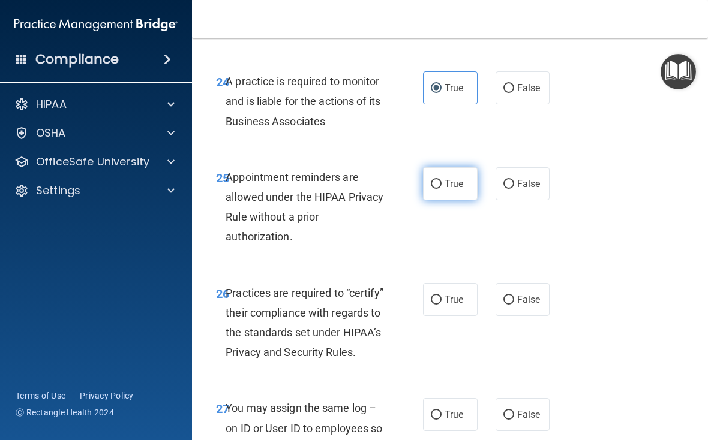
click at [441, 189] on input "True" at bounding box center [436, 184] width 11 height 9
radio input "true"
click at [459, 313] on label "True" at bounding box center [450, 299] width 55 height 33
click at [441, 305] on input "True" at bounding box center [436, 300] width 11 height 9
radio input "true"
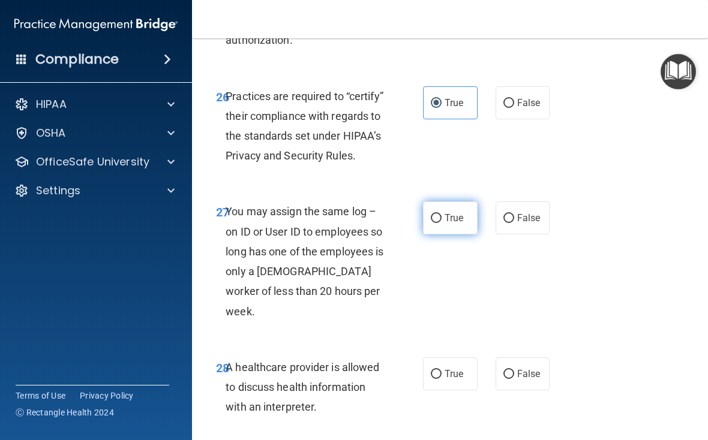
click at [456, 225] on label "True" at bounding box center [450, 217] width 55 height 33
click at [441, 223] on input "True" at bounding box center [436, 218] width 11 height 9
radio input "true"
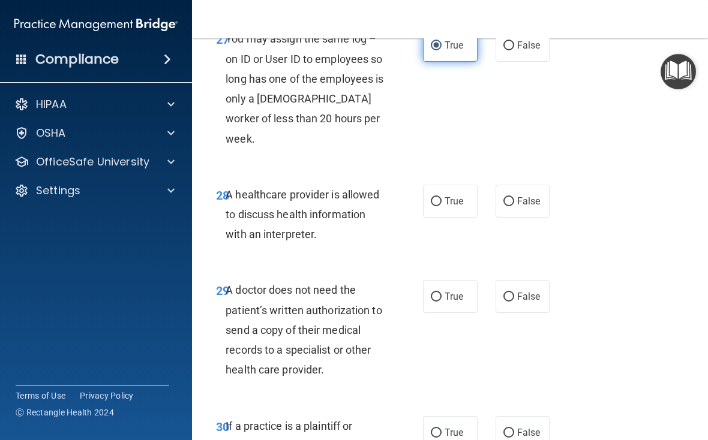
scroll to position [3659, 0]
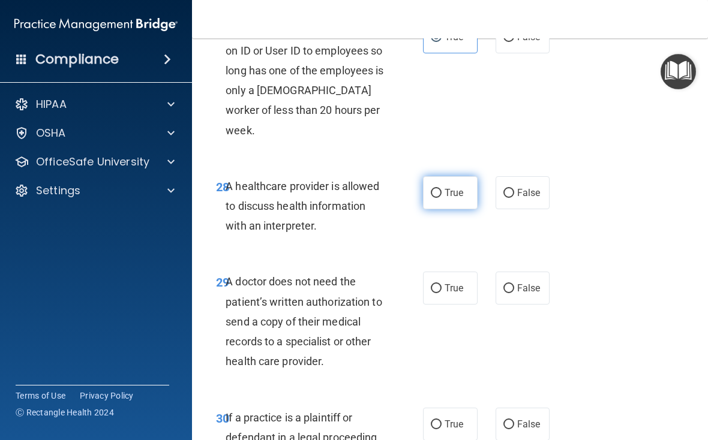
click at [450, 198] on span "True" at bounding box center [453, 192] width 19 height 11
click at [441, 198] on input "True" at bounding box center [436, 193] width 11 height 9
radio input "true"
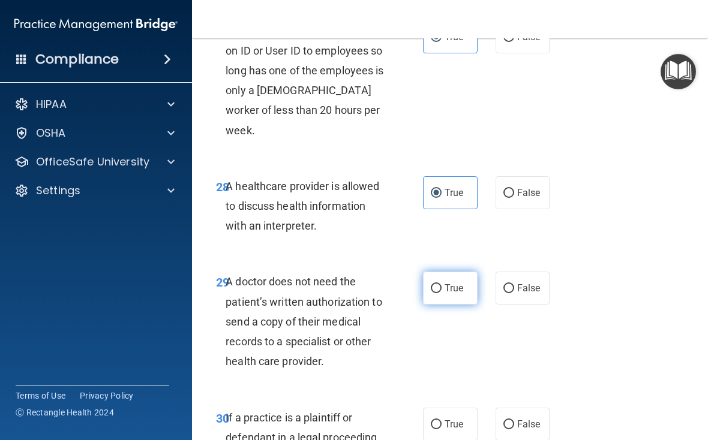
click at [449, 283] on label "True" at bounding box center [450, 288] width 55 height 33
click at [441, 284] on input "True" at bounding box center [436, 288] width 11 height 9
radio input "true"
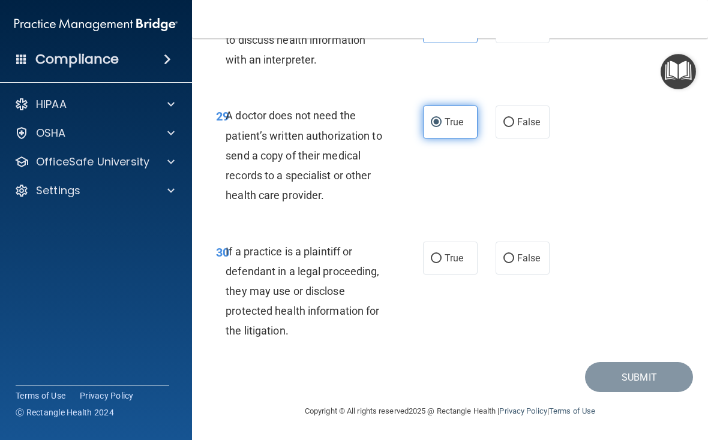
scroll to position [3825, 0]
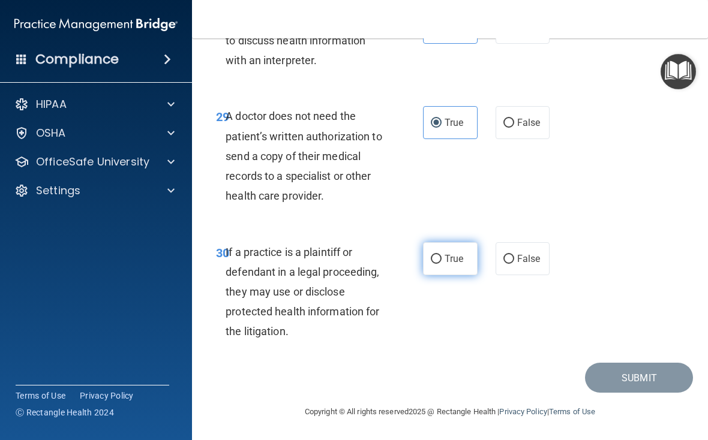
click at [451, 263] on span "True" at bounding box center [453, 258] width 19 height 11
click at [441, 263] on input "True" at bounding box center [436, 259] width 11 height 9
radio input "true"
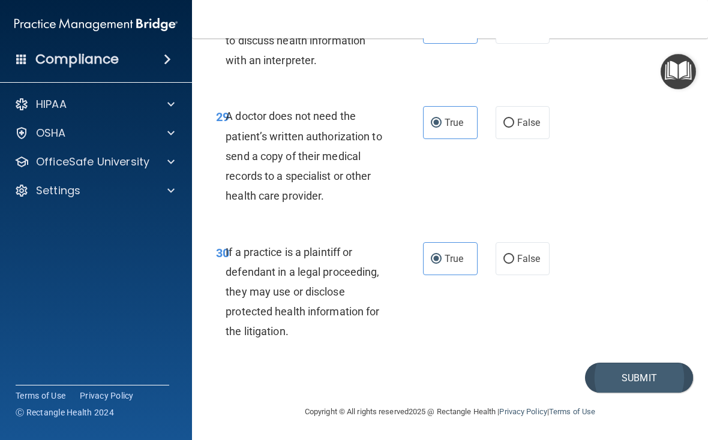
click at [642, 372] on button "Submit" at bounding box center [639, 378] width 108 height 31
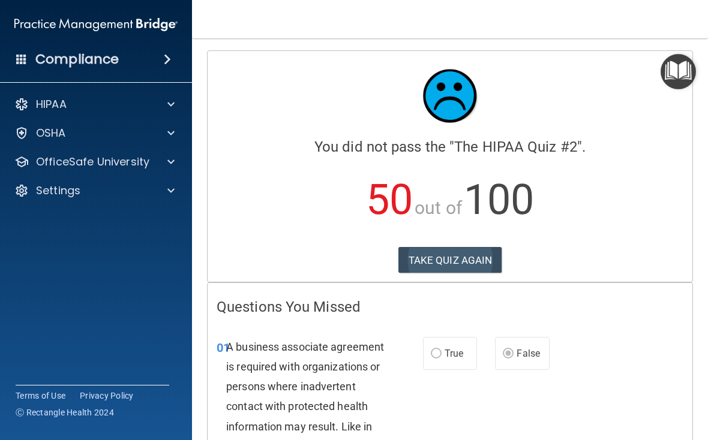
click at [456, 255] on button "TAKE QUIZ AGAIN" at bounding box center [450, 260] width 104 height 26
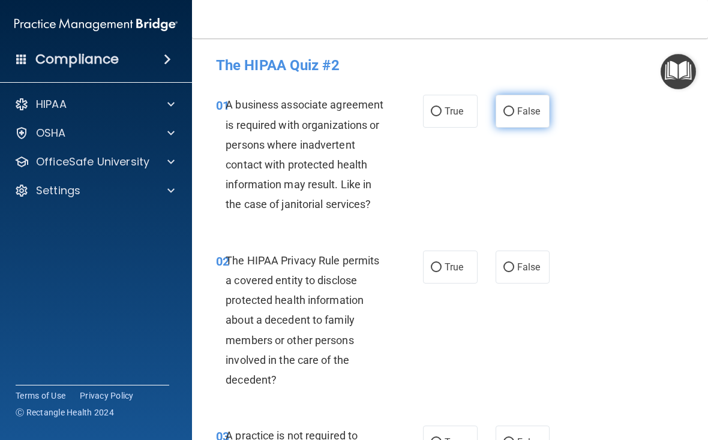
click at [519, 107] on span "False" at bounding box center [528, 111] width 23 height 11
click at [514, 107] on input "False" at bounding box center [508, 111] width 11 height 9
radio input "true"
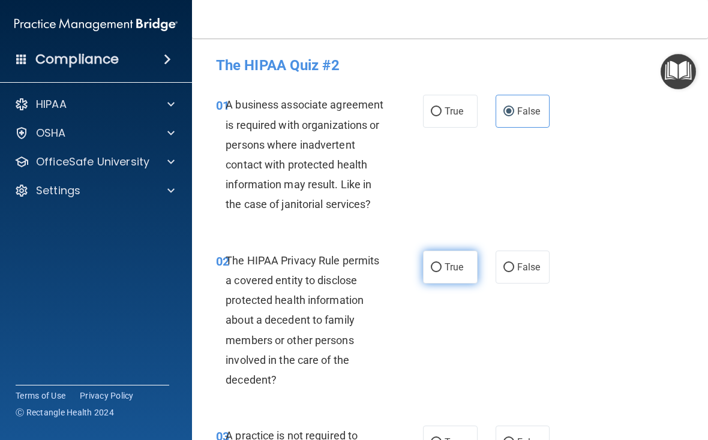
click at [441, 263] on input "True" at bounding box center [436, 267] width 11 height 9
radio input "true"
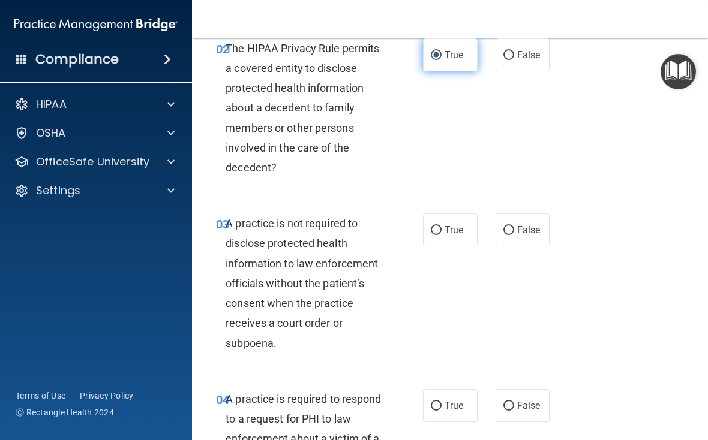
scroll to position [214, 0]
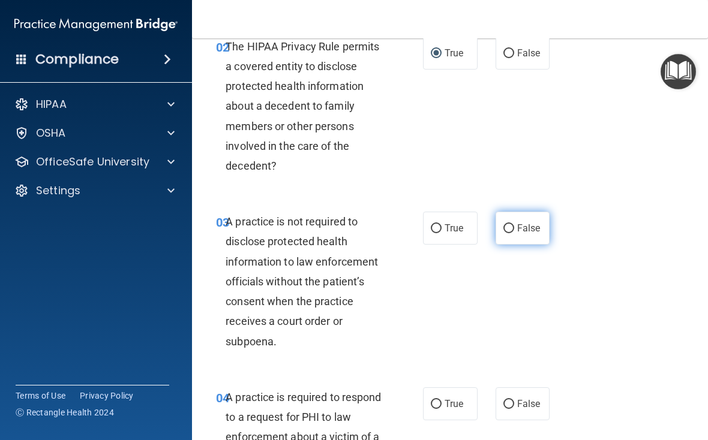
click at [519, 223] on span "False" at bounding box center [528, 227] width 23 height 11
click at [514, 224] on input "False" at bounding box center [508, 228] width 11 height 9
radio input "true"
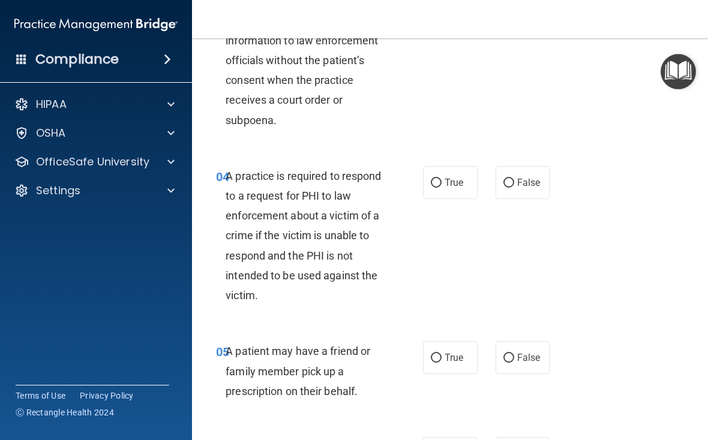
scroll to position [441, 0]
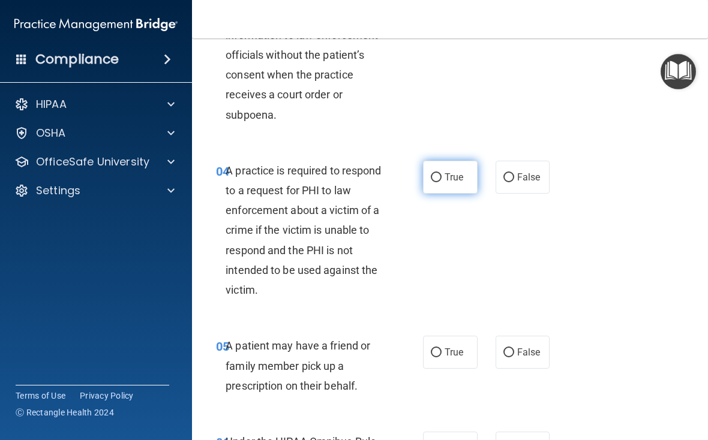
click at [456, 172] on span "True" at bounding box center [453, 177] width 19 height 11
click at [441, 173] on input "True" at bounding box center [436, 177] width 11 height 9
radio input "true"
click at [440, 348] on input "True" at bounding box center [436, 352] width 11 height 9
radio input "true"
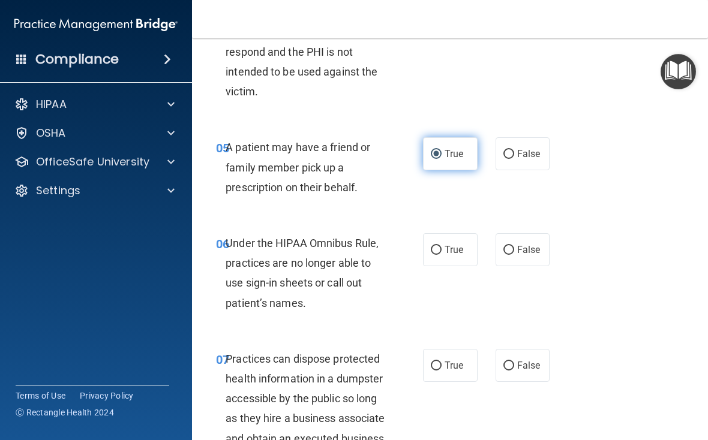
scroll to position [661, 0]
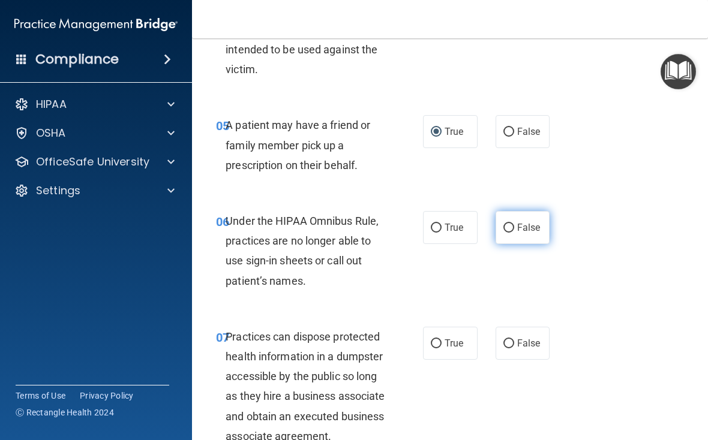
click at [529, 233] on label "False" at bounding box center [522, 227] width 55 height 33
click at [514, 233] on input "False" at bounding box center [508, 228] width 11 height 9
radio input "true"
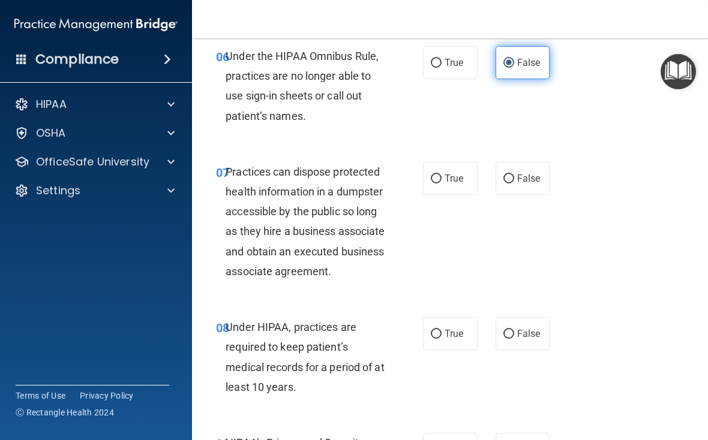
scroll to position [829, 0]
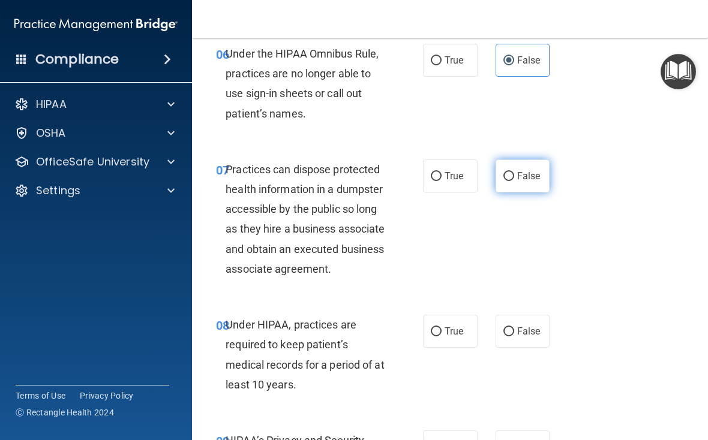
click at [530, 170] on span "False" at bounding box center [528, 175] width 23 height 11
click at [514, 172] on input "False" at bounding box center [508, 176] width 11 height 9
radio input "true"
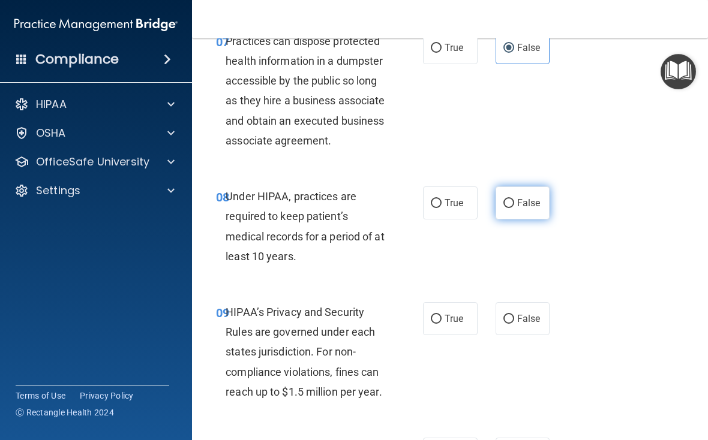
click at [521, 219] on label "False" at bounding box center [522, 202] width 55 height 33
click at [514, 208] on input "False" at bounding box center [508, 203] width 11 height 9
radio input "true"
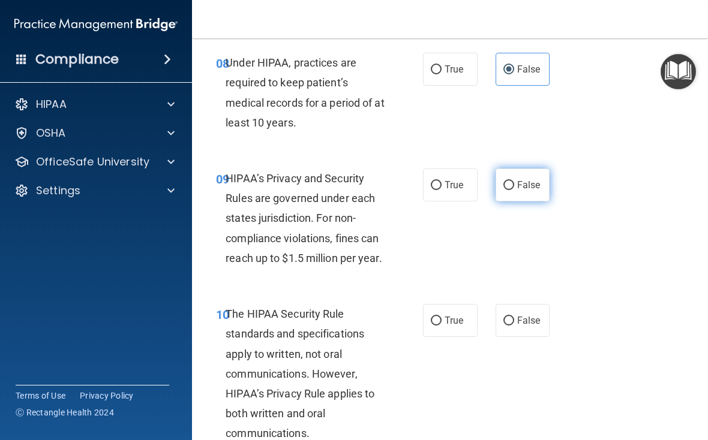
click at [510, 190] on input "False" at bounding box center [508, 185] width 11 height 9
radio input "true"
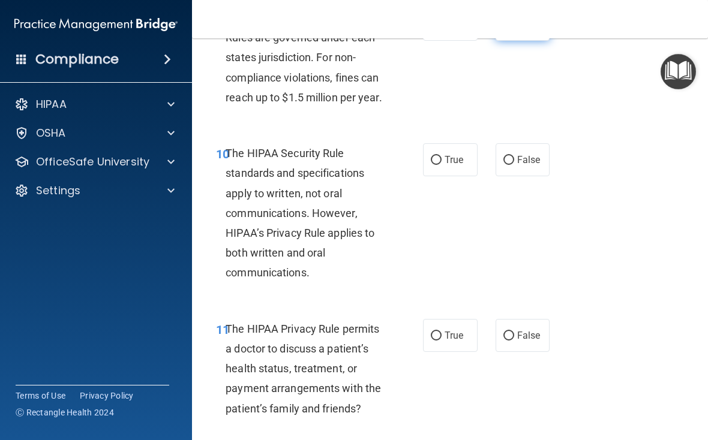
scroll to position [1254, 0]
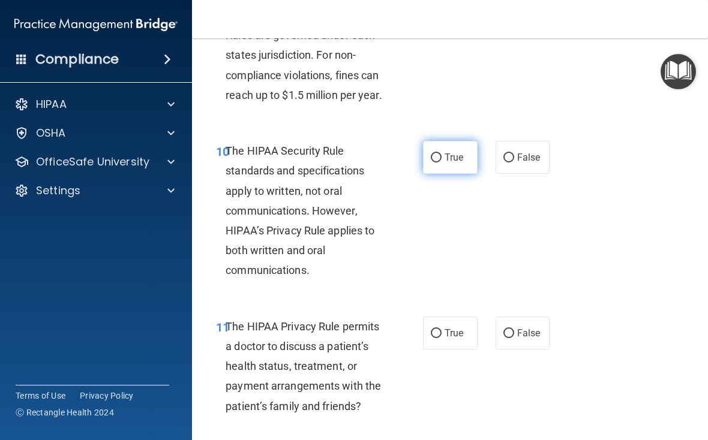
click at [440, 163] on input "True" at bounding box center [436, 158] width 11 height 9
radio input "true"
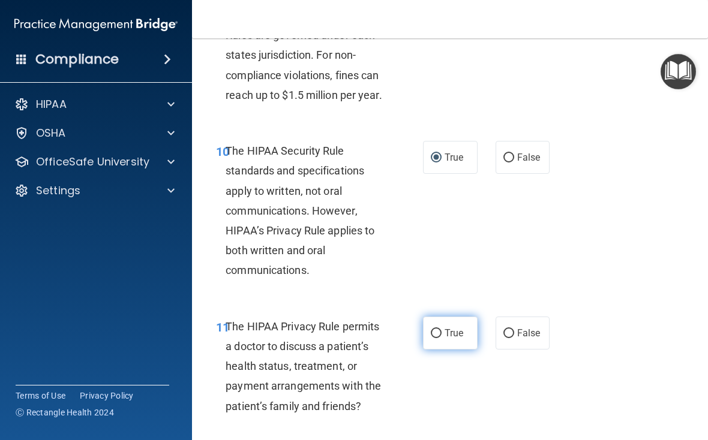
click at [452, 350] on label "True" at bounding box center [450, 333] width 55 height 33
click at [441, 338] on input "True" at bounding box center [436, 333] width 11 height 9
radio input "true"
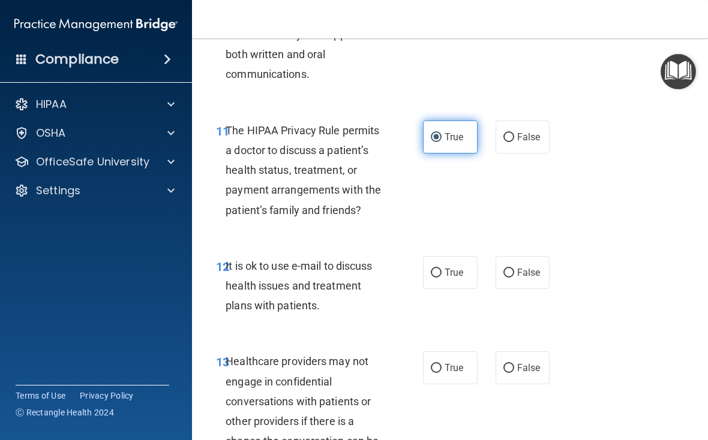
scroll to position [1464, 0]
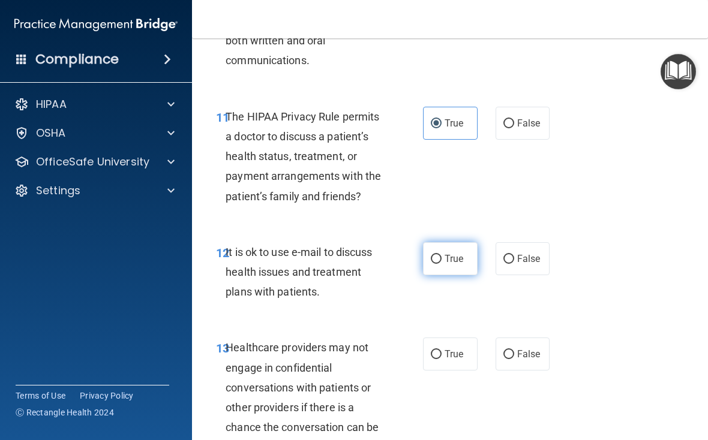
click at [441, 264] on input "True" at bounding box center [436, 259] width 11 height 9
radio input "true"
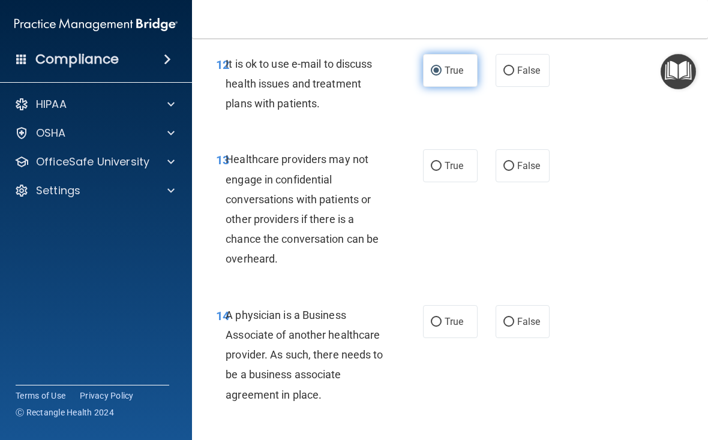
scroll to position [1675, 0]
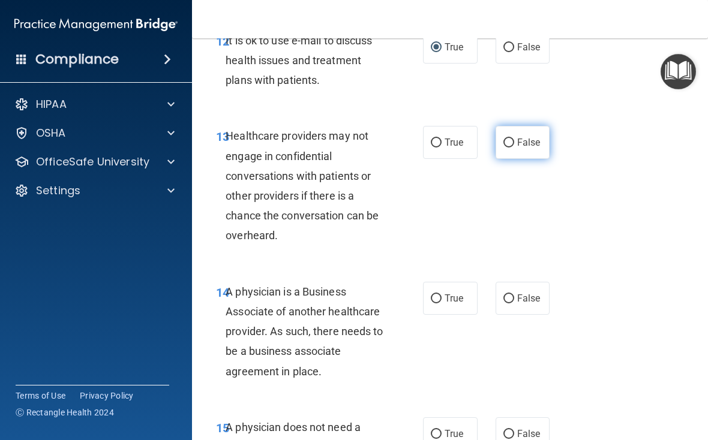
click at [526, 159] on label "False" at bounding box center [522, 142] width 55 height 33
click at [514, 148] on input "False" at bounding box center [508, 143] width 11 height 9
radio input "true"
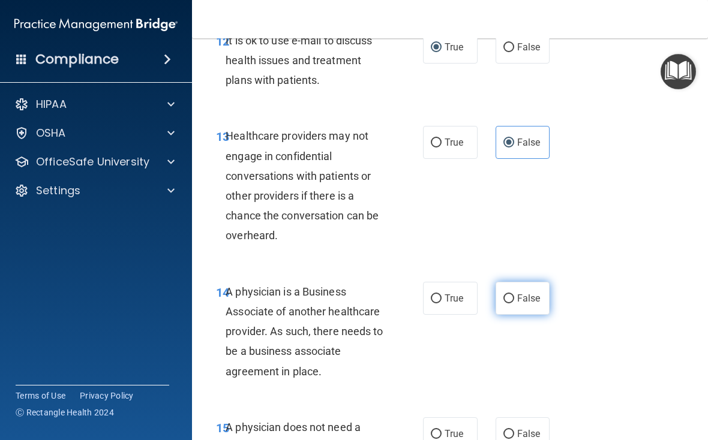
click at [531, 304] on span "False" at bounding box center [528, 298] width 23 height 11
click at [514, 303] on input "False" at bounding box center [508, 298] width 11 height 9
radio input "true"
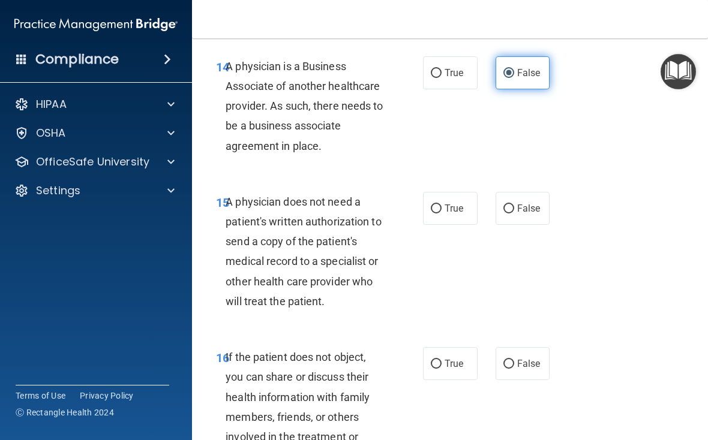
scroll to position [1903, 0]
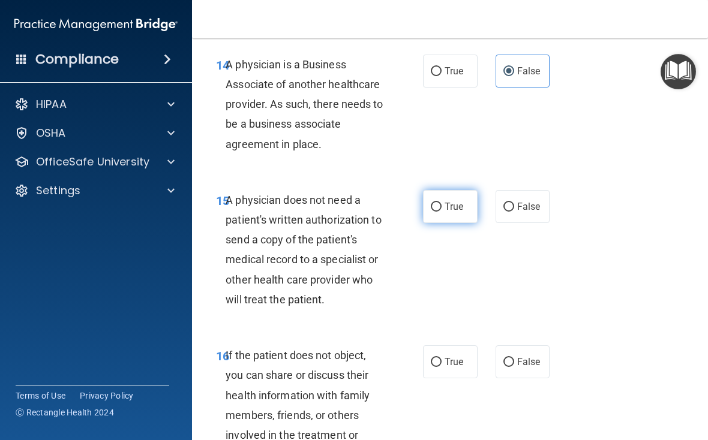
click at [458, 212] on span "True" at bounding box center [453, 206] width 19 height 11
click at [441, 212] on input "True" at bounding box center [436, 207] width 11 height 9
radio input "true"
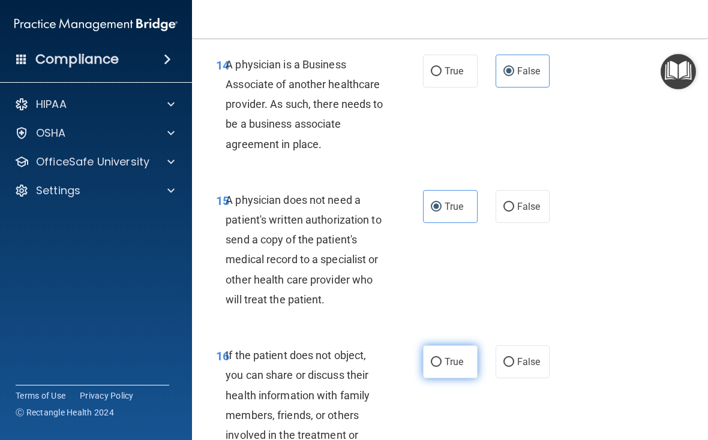
click at [463, 368] on span "True" at bounding box center [453, 361] width 19 height 11
click at [441, 367] on input "True" at bounding box center [436, 362] width 11 height 9
radio input "true"
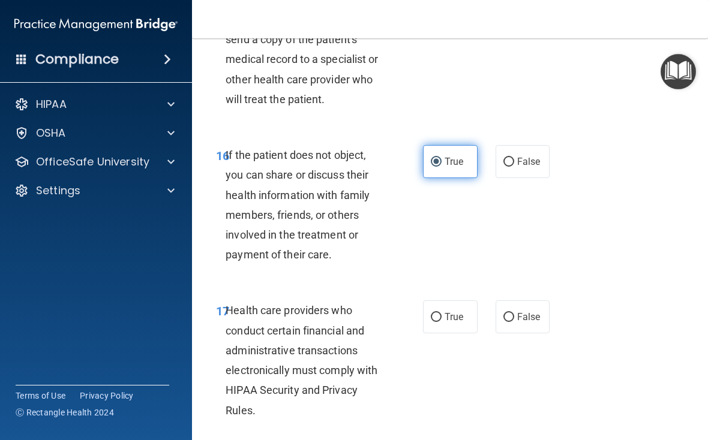
scroll to position [2122, 0]
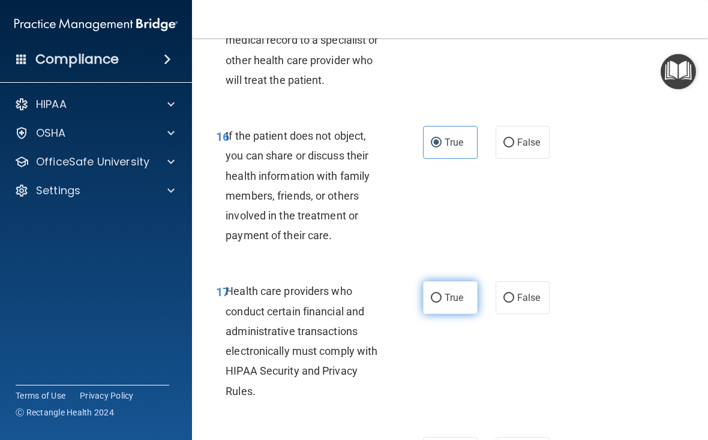
click at [461, 303] on span "True" at bounding box center [453, 297] width 19 height 11
click at [441, 303] on input "True" at bounding box center [436, 298] width 11 height 9
radio input "true"
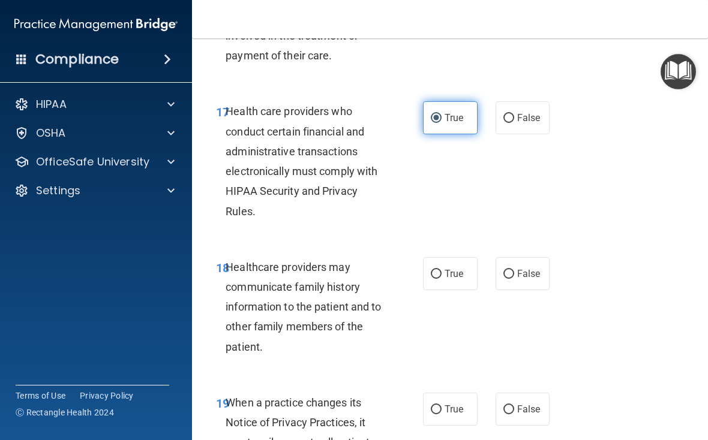
scroll to position [2303, 0]
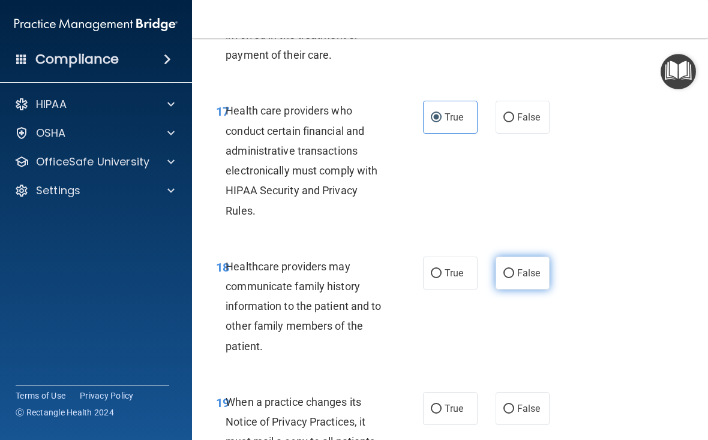
click at [524, 290] on label "False" at bounding box center [522, 273] width 55 height 33
click at [514, 278] on input "False" at bounding box center [508, 273] width 11 height 9
radio input "true"
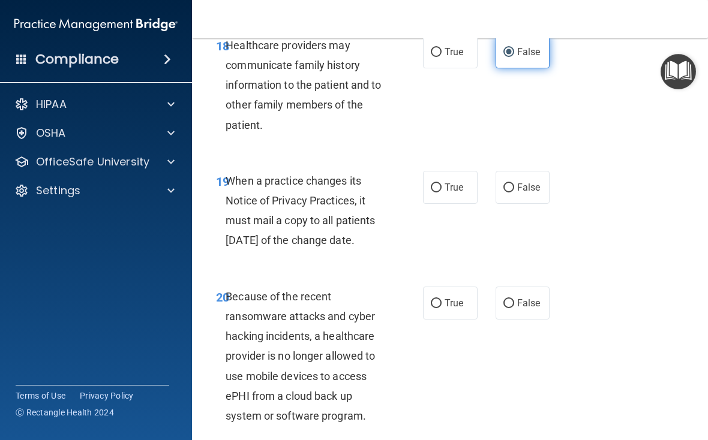
scroll to position [2527, 0]
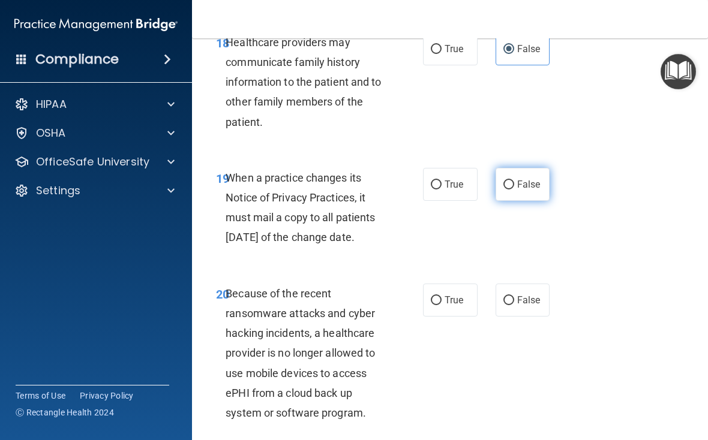
click at [527, 190] on span "False" at bounding box center [528, 184] width 23 height 11
click at [514, 189] on input "False" at bounding box center [508, 184] width 11 height 9
radio input "true"
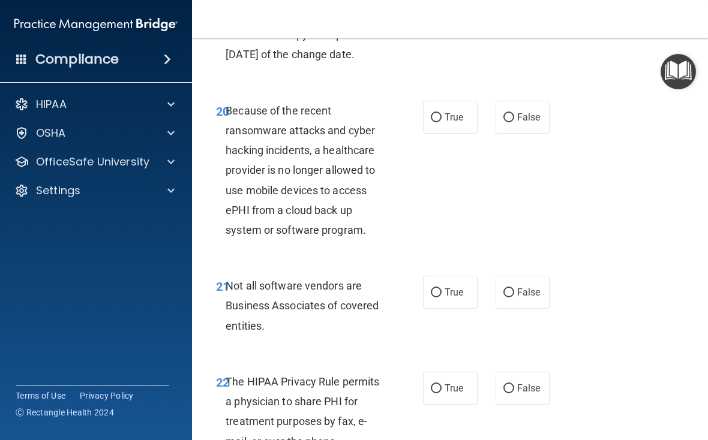
scroll to position [2711, 0]
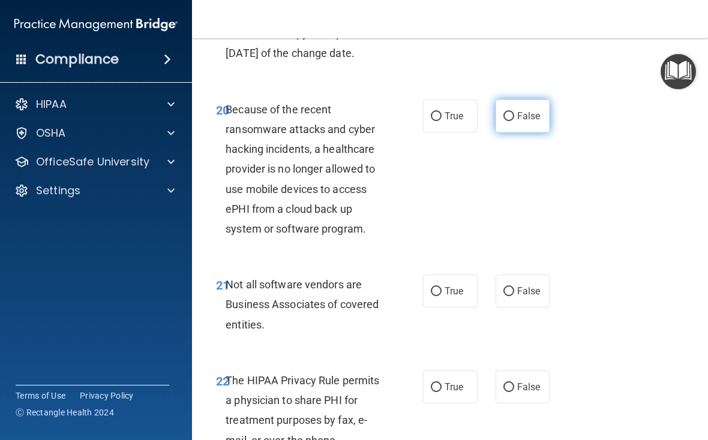
click at [526, 133] on label "False" at bounding box center [522, 116] width 55 height 33
click at [514, 121] on input "False" at bounding box center [508, 116] width 11 height 9
radio input "true"
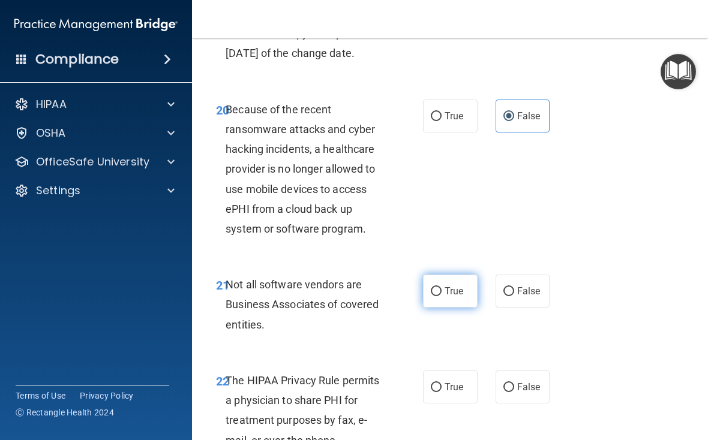
click at [452, 297] on span "True" at bounding box center [453, 290] width 19 height 11
click at [441, 296] on input "True" at bounding box center [436, 291] width 11 height 9
radio input "true"
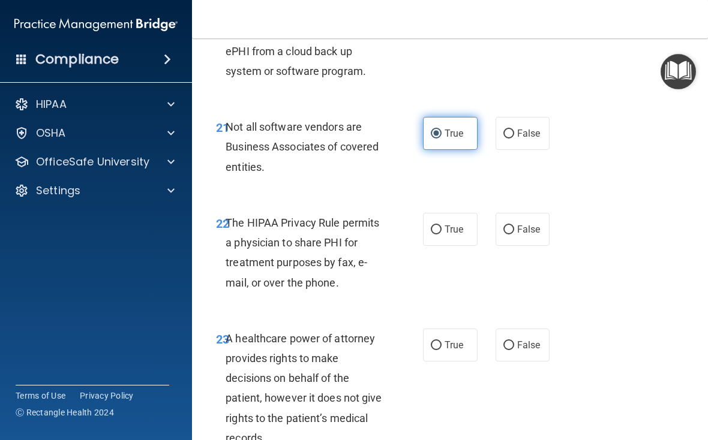
scroll to position [2874, 0]
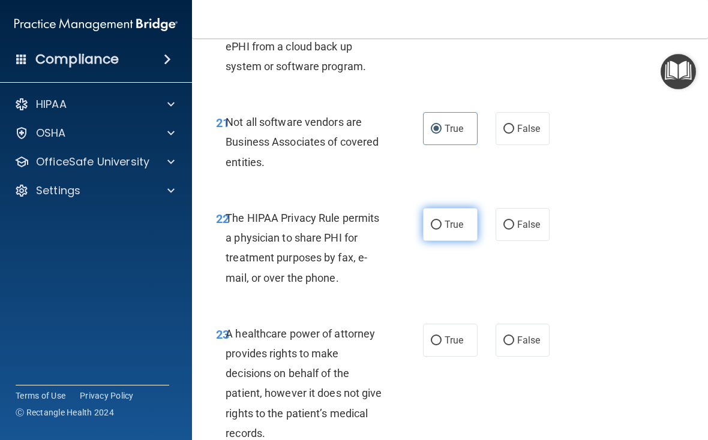
click at [466, 237] on label "True" at bounding box center [450, 224] width 55 height 33
click at [441, 230] on input "True" at bounding box center [436, 225] width 11 height 9
radio input "true"
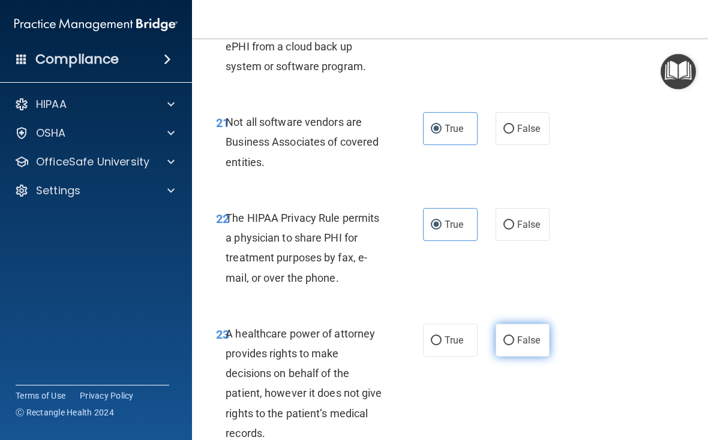
click at [531, 346] on span "False" at bounding box center [528, 340] width 23 height 11
click at [514, 345] on input "False" at bounding box center [508, 340] width 11 height 9
radio input "true"
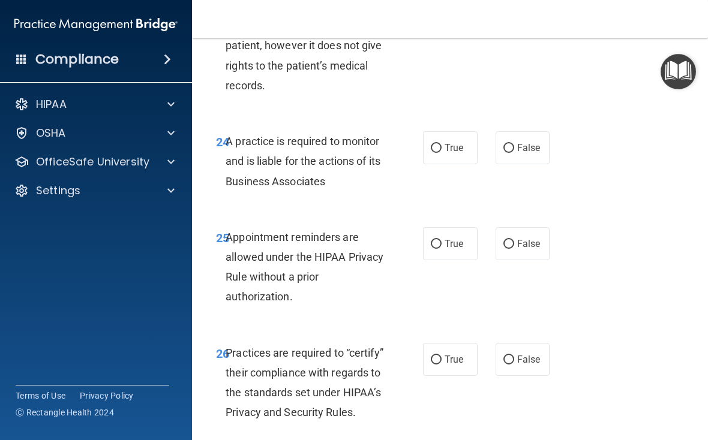
scroll to position [3223, 0]
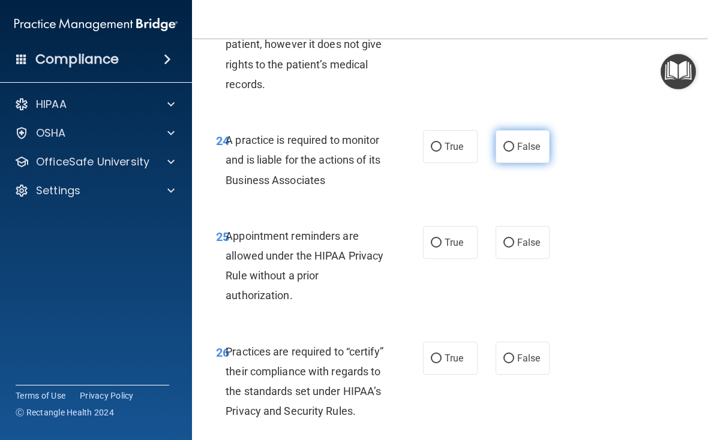
click at [523, 163] on label "False" at bounding box center [522, 146] width 55 height 33
click at [514, 152] on input "False" at bounding box center [508, 147] width 11 height 9
radio input "true"
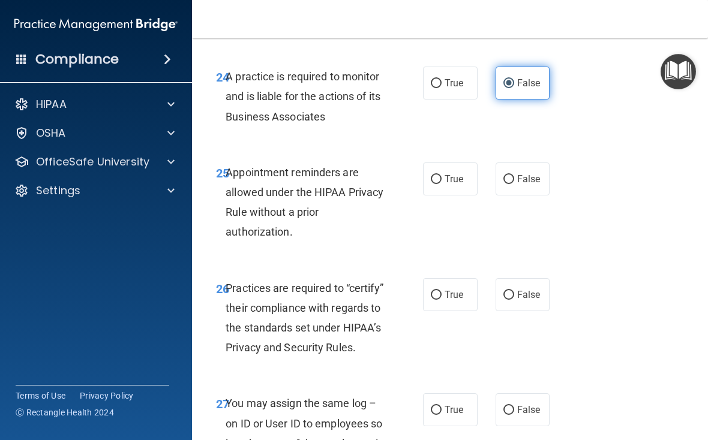
scroll to position [3289, 0]
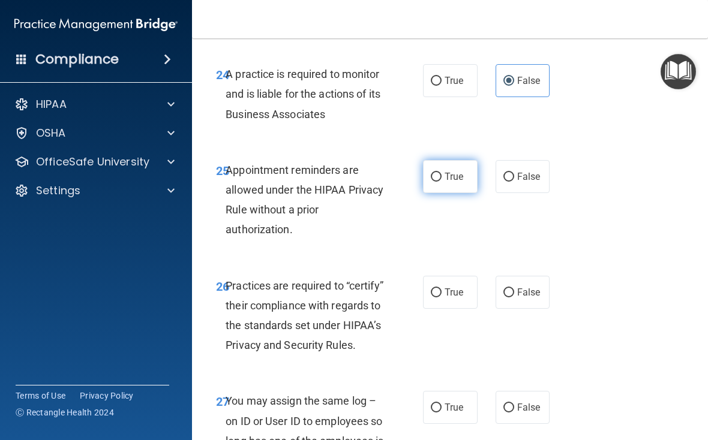
click at [457, 193] on label "True" at bounding box center [450, 176] width 55 height 33
click at [441, 182] on input "True" at bounding box center [436, 177] width 11 height 9
radio input "true"
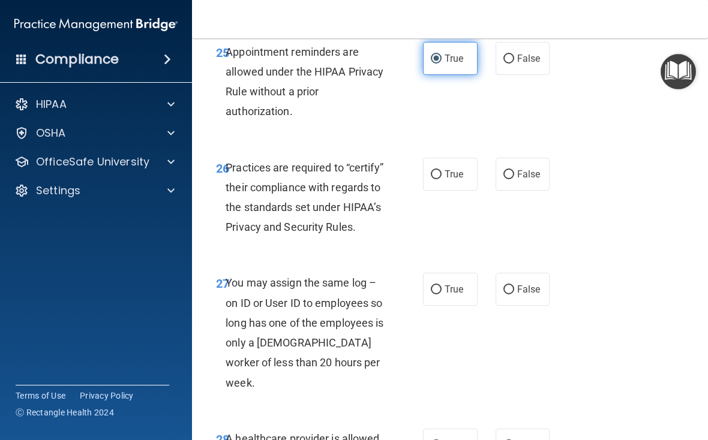
scroll to position [3409, 0]
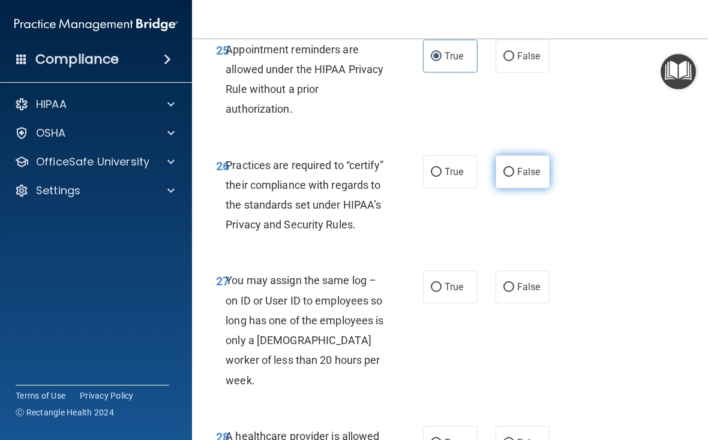
click at [523, 188] on label "False" at bounding box center [522, 171] width 55 height 33
click at [514, 177] on input "False" at bounding box center [508, 172] width 11 height 9
radio input "true"
click at [528, 293] on span "False" at bounding box center [528, 286] width 23 height 11
click at [514, 292] on input "False" at bounding box center [508, 287] width 11 height 9
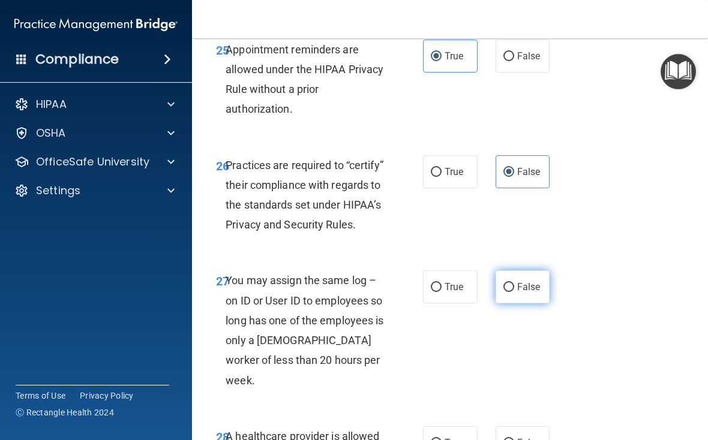
radio input "true"
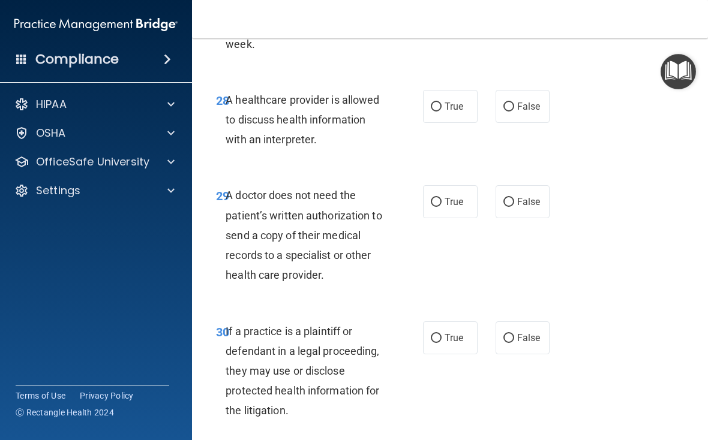
scroll to position [3731, 0]
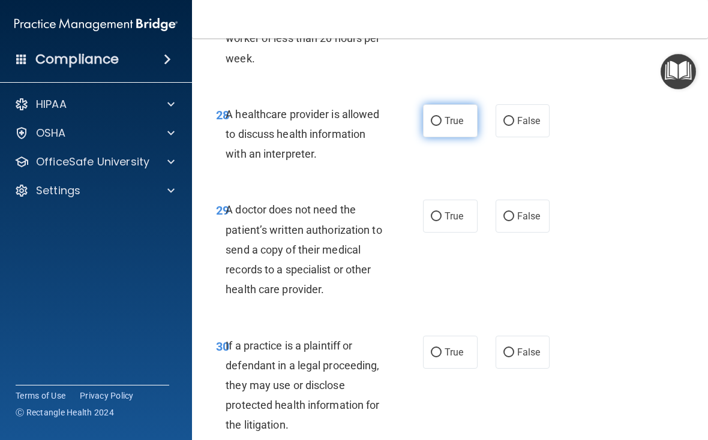
click at [461, 125] on span "True" at bounding box center [453, 120] width 19 height 11
click at [441, 125] on input "True" at bounding box center [436, 121] width 11 height 9
radio input "true"
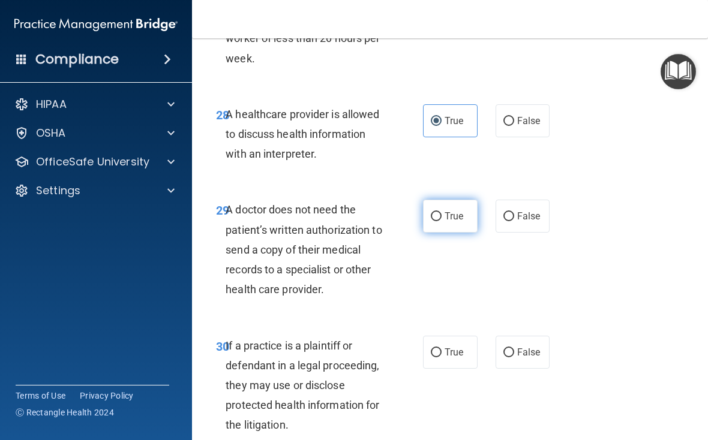
click at [462, 216] on span "True" at bounding box center [453, 215] width 19 height 11
click at [441, 216] on input "True" at bounding box center [436, 216] width 11 height 9
radio input "true"
click at [457, 349] on span "True" at bounding box center [453, 352] width 19 height 11
click at [441, 349] on input "True" at bounding box center [436, 352] width 11 height 9
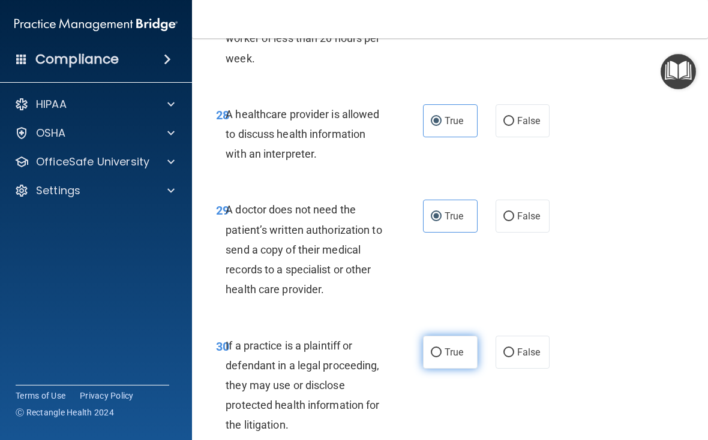
radio input "true"
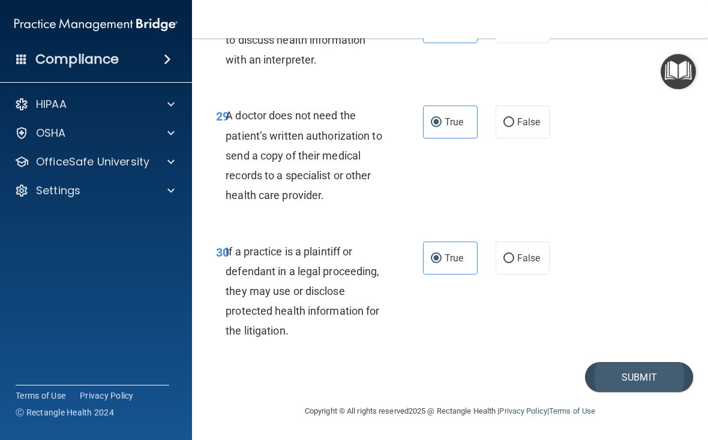
click at [619, 377] on button "Submit" at bounding box center [639, 377] width 108 height 31
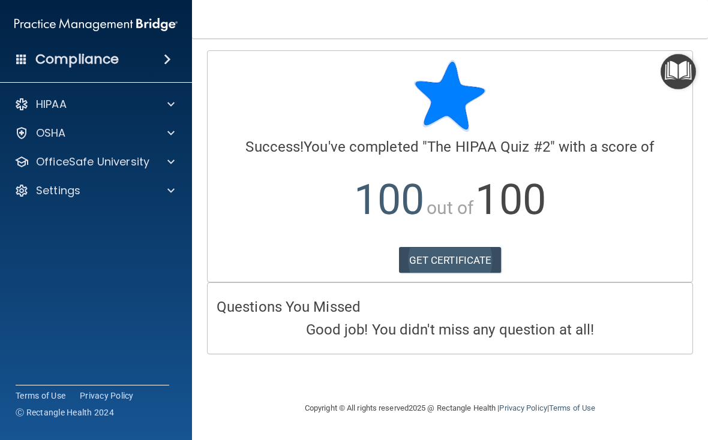
click at [471, 261] on link "GET CERTIFICATE" at bounding box center [450, 260] width 103 height 26
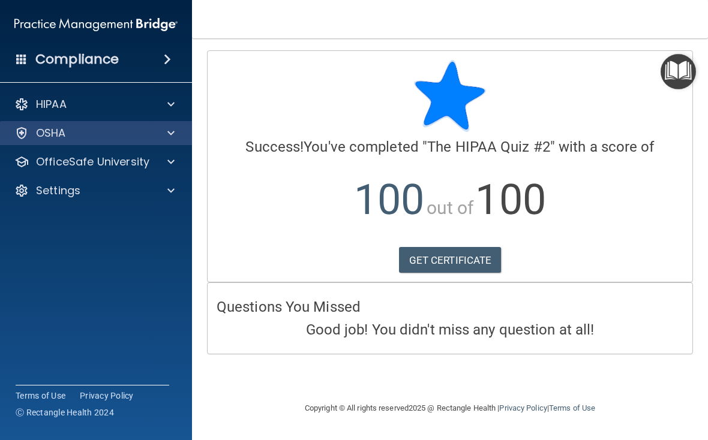
click at [174, 134] on div at bounding box center [169, 133] width 30 height 14
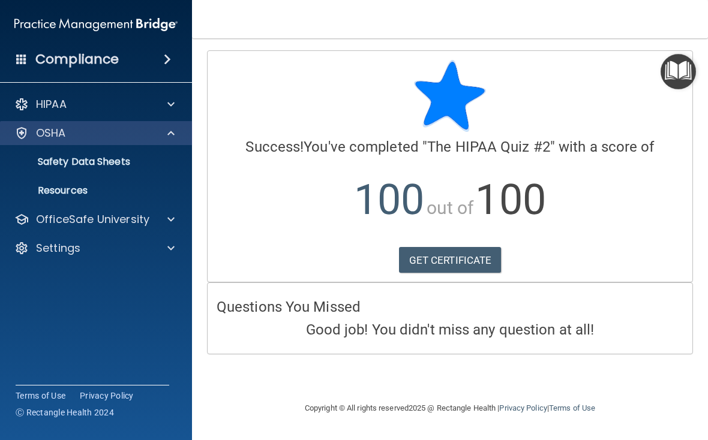
click at [182, 132] on div at bounding box center [169, 133] width 30 height 14
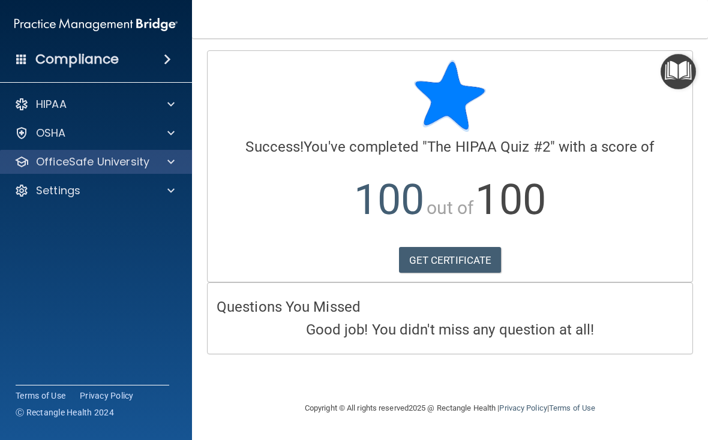
click at [170, 167] on span at bounding box center [170, 162] width 7 height 14
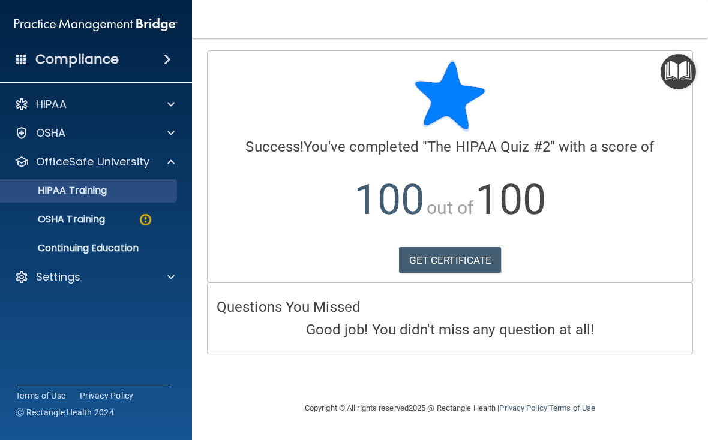
click at [157, 192] on div "HIPAA Training" at bounding box center [90, 191] width 164 height 12
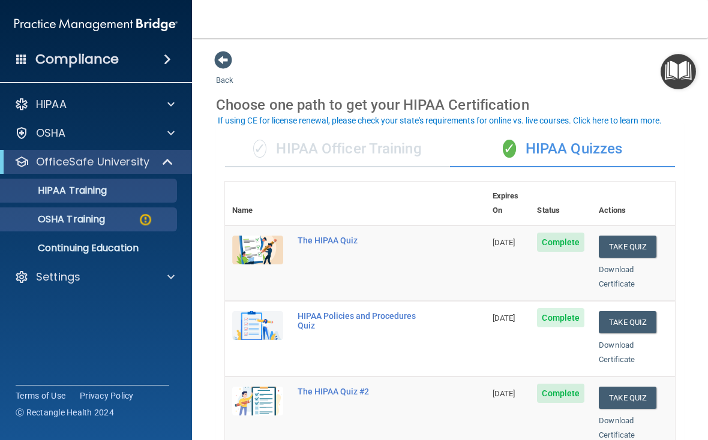
click at [151, 222] on img at bounding box center [145, 219] width 15 height 15
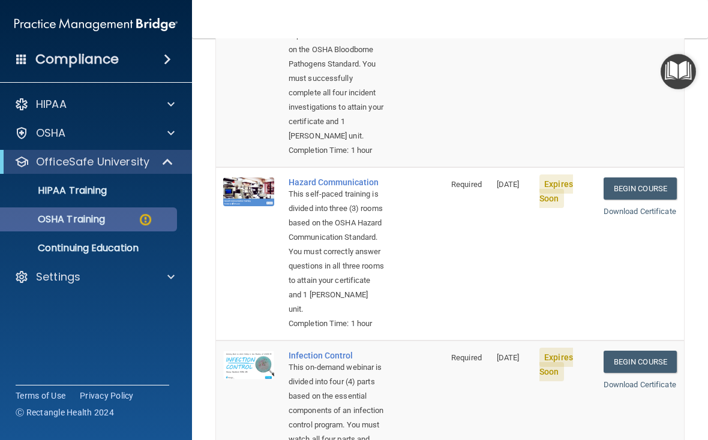
scroll to position [219, 0]
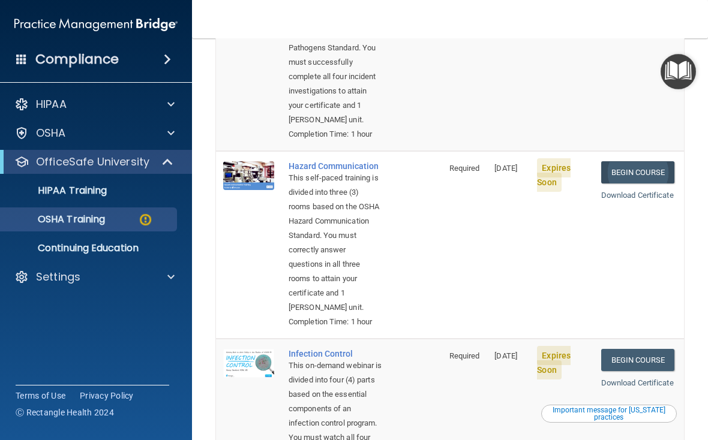
click at [640, 183] on link "Begin Course" at bounding box center [637, 172] width 73 height 22
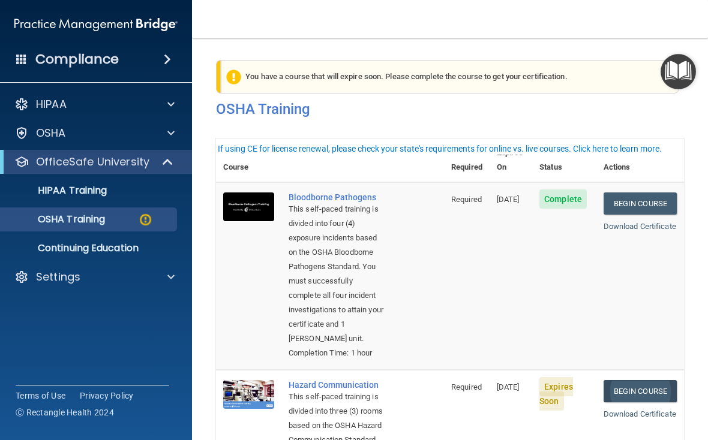
scroll to position [-3, 0]
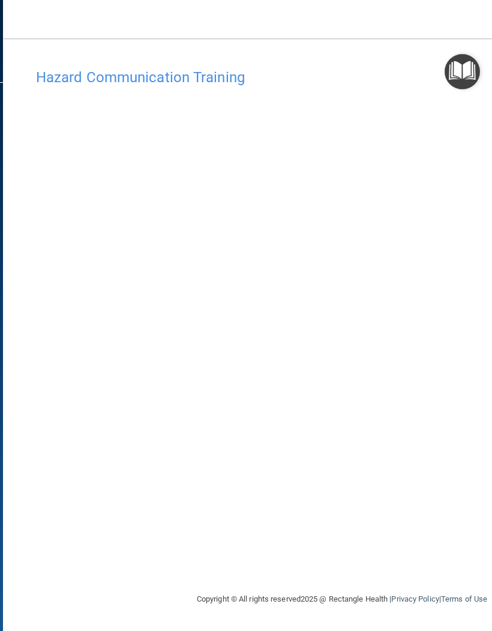
click at [20, 277] on main "Hazard Communication Training This course doesn’t expire until [DATE]. Are you …" at bounding box center [342, 334] width 678 height 592
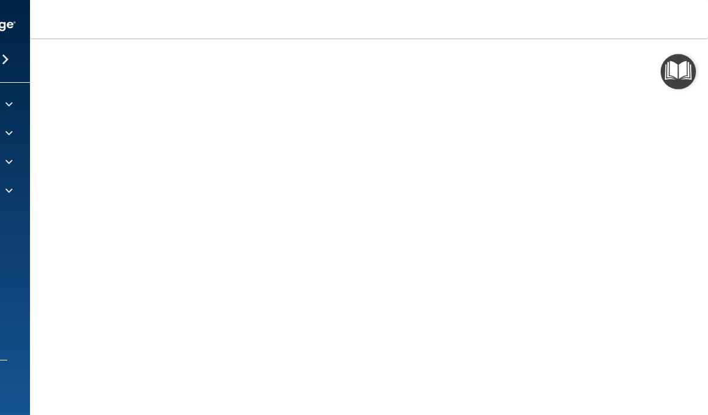
scroll to position [82, 0]
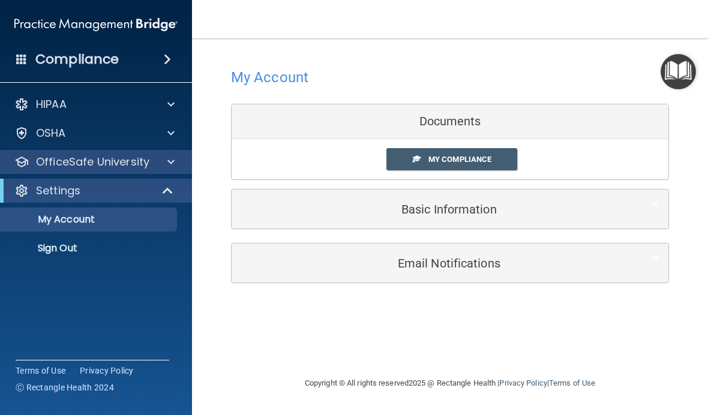
click at [161, 163] on div at bounding box center [169, 162] width 30 height 14
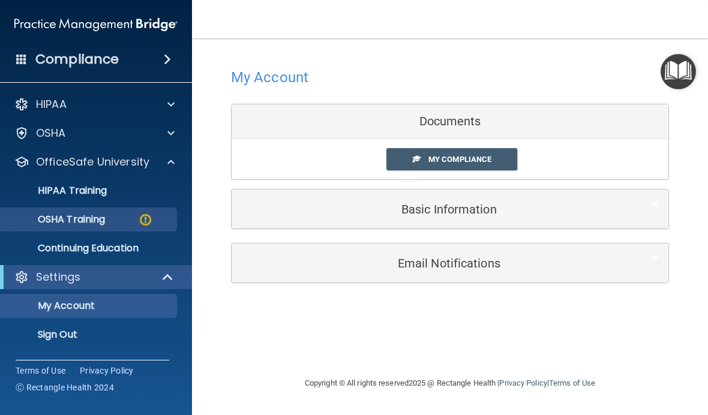
click at [152, 221] on img at bounding box center [145, 219] width 15 height 15
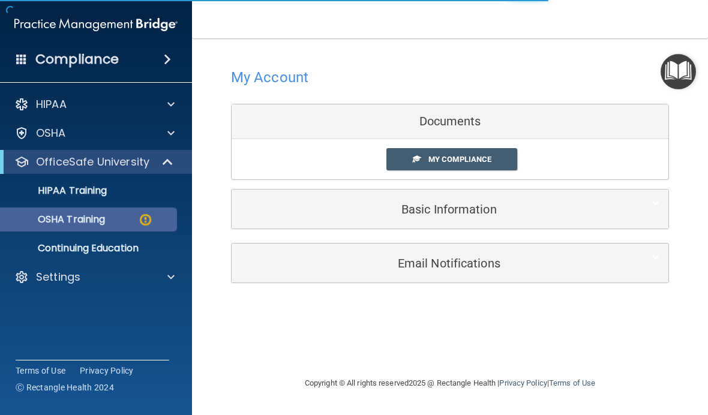
click at [147, 216] on img at bounding box center [145, 219] width 15 height 15
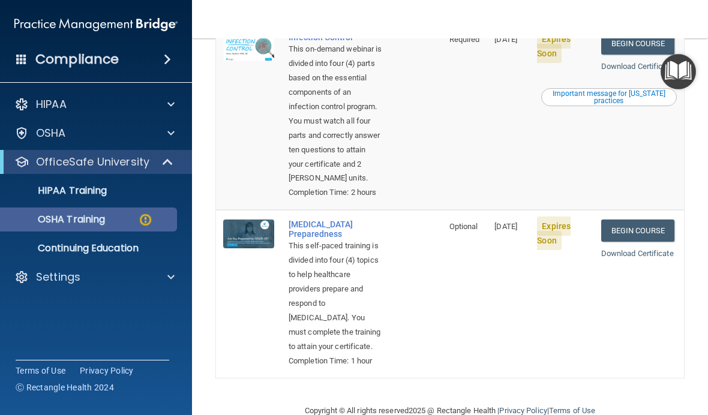
scroll to position [525, 0]
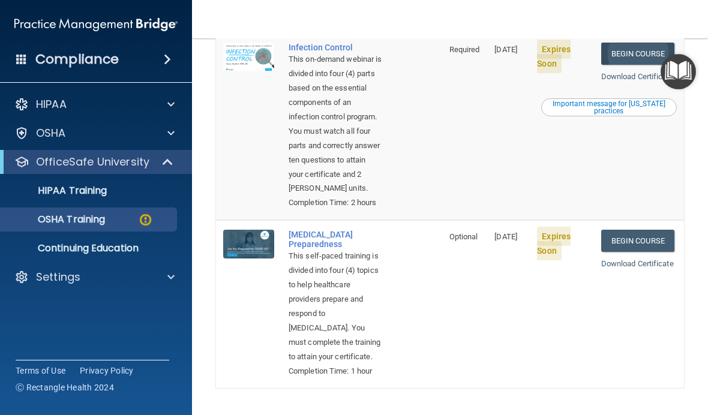
click at [491, 65] on link "Begin Course" at bounding box center [637, 54] width 73 height 22
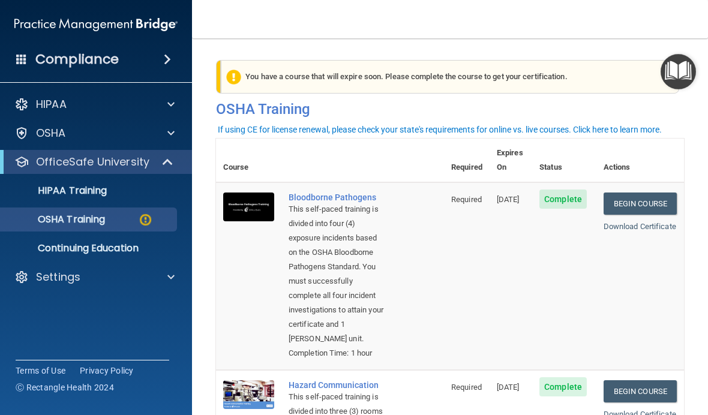
scroll to position [0, 0]
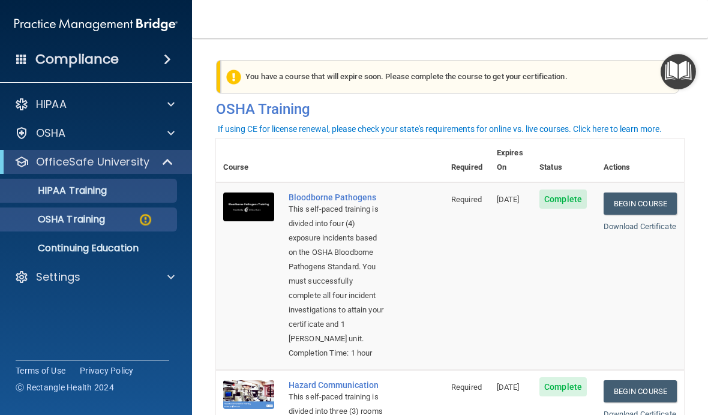
click at [148, 191] on div "HIPAA Training" at bounding box center [90, 191] width 164 height 12
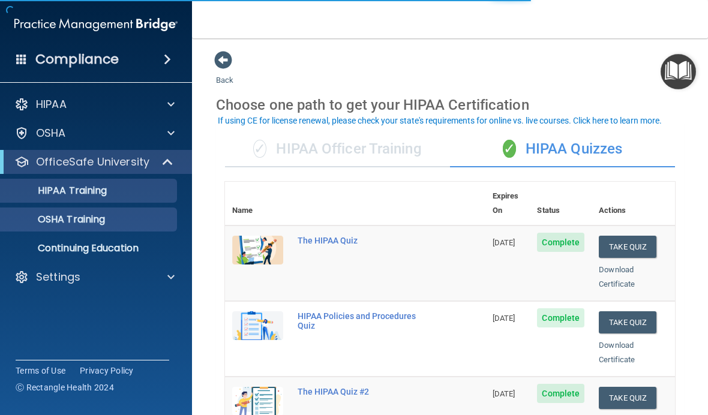
click at [137, 218] on div "OSHA Training" at bounding box center [90, 219] width 164 height 12
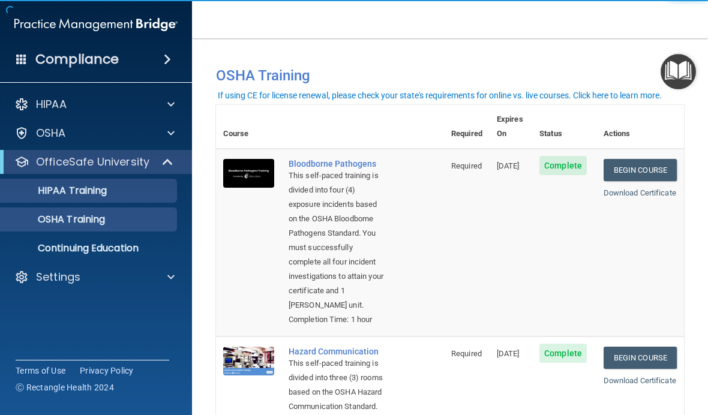
click at [145, 199] on link "HIPAA Training" at bounding box center [82, 191] width 189 height 24
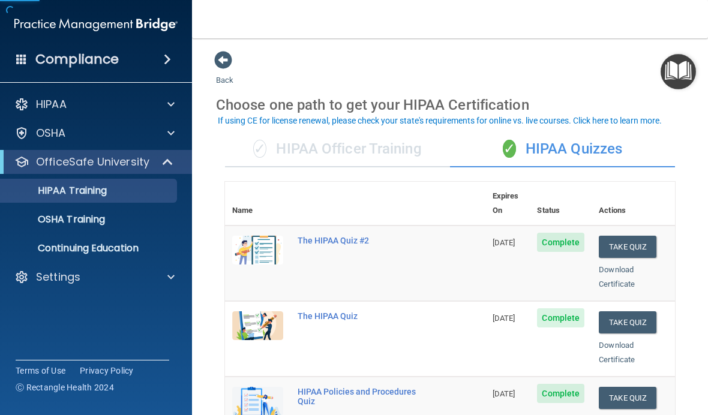
click at [363, 151] on div "✓ HIPAA Officer Training" at bounding box center [337, 149] width 225 height 36
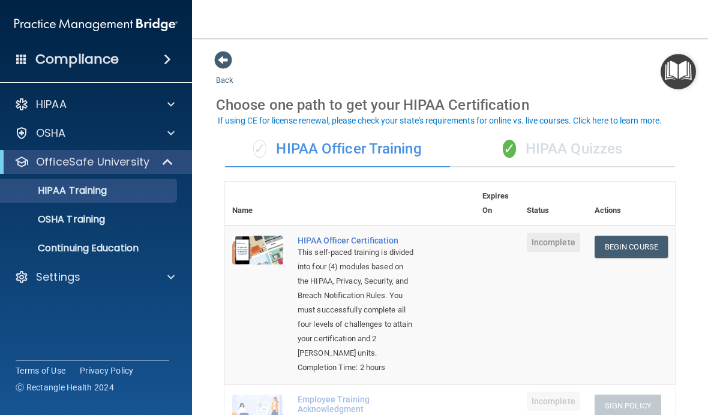
click at [491, 143] on div "✓ HIPAA Quizzes" at bounding box center [562, 149] width 225 height 36
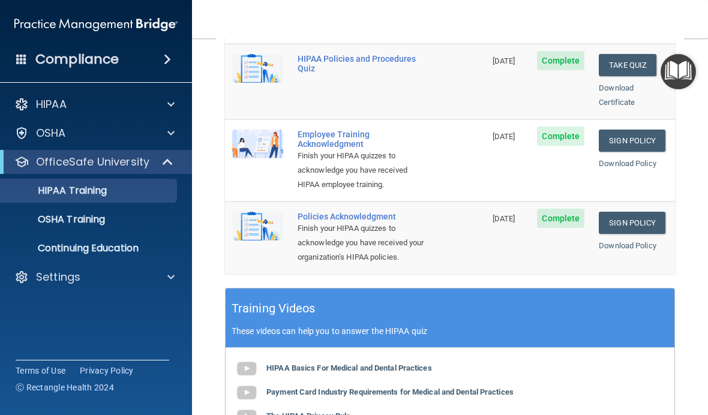
scroll to position [336, 0]
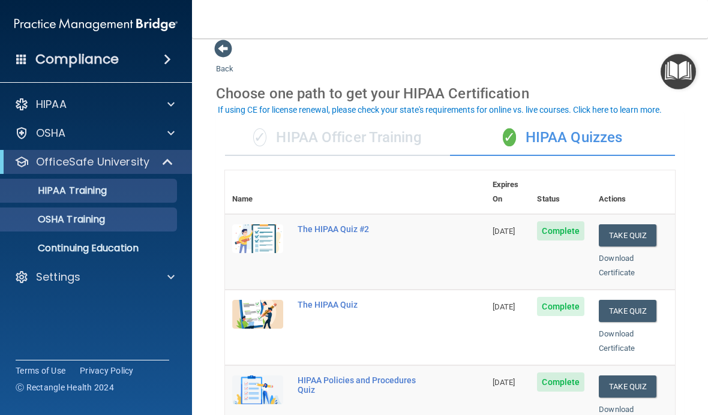
click at [143, 218] on div "OSHA Training" at bounding box center [90, 219] width 164 height 12
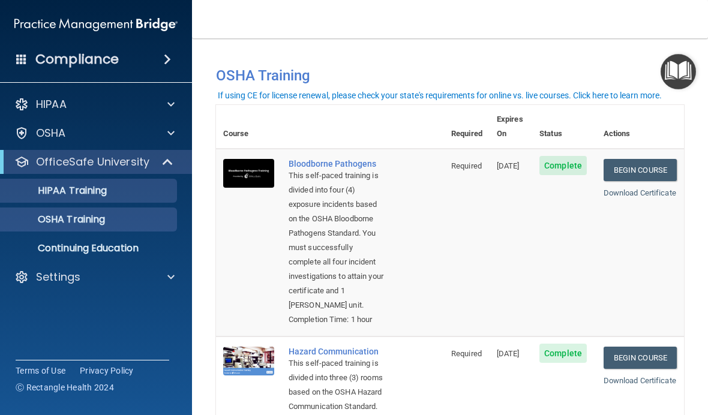
click at [131, 198] on link "HIPAA Training" at bounding box center [82, 191] width 189 height 24
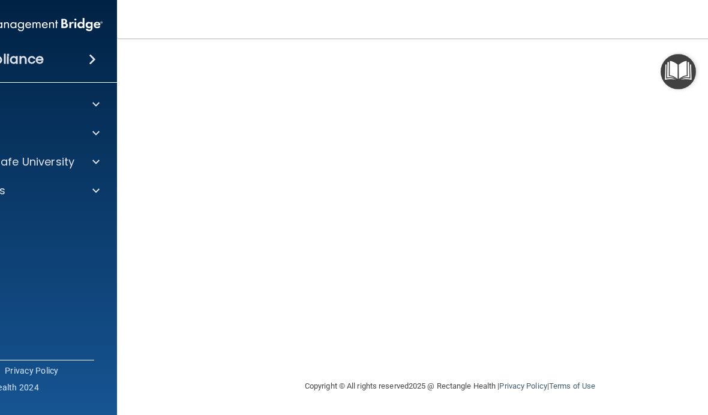
scroll to position [98, 0]
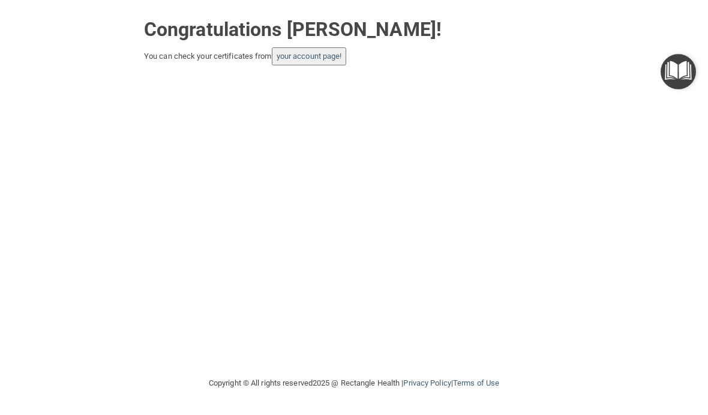
click at [320, 47] on button "your account page!" at bounding box center [309, 56] width 75 height 18
click at [317, 58] on link "your account page!" at bounding box center [308, 56] width 65 height 9
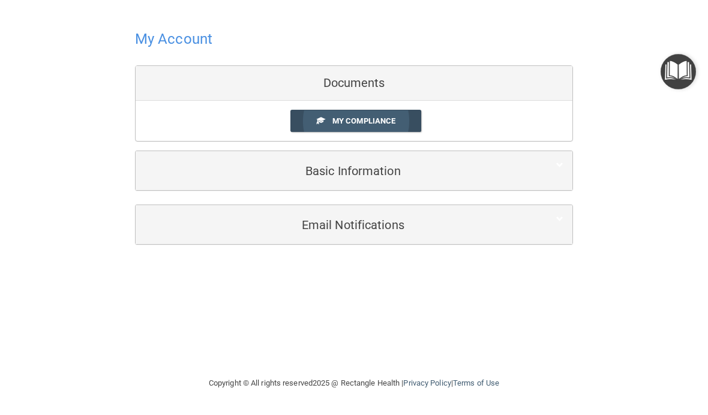
click at [389, 113] on link "My Compliance" at bounding box center [355, 121] width 131 height 22
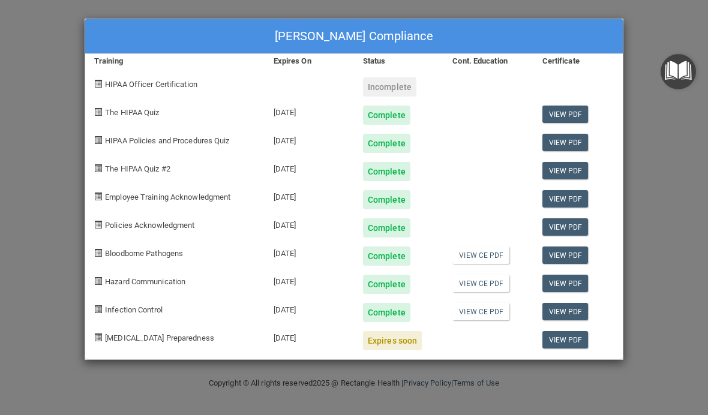
click at [400, 77] on div "Incomplete" at bounding box center [389, 86] width 53 height 19
click at [401, 83] on div "Incomplete" at bounding box center [389, 86] width 53 height 19
click at [395, 91] on div "Incomplete" at bounding box center [389, 86] width 53 height 19
click at [674, 82] on img "Open Resource Center" at bounding box center [677, 71] width 35 height 35
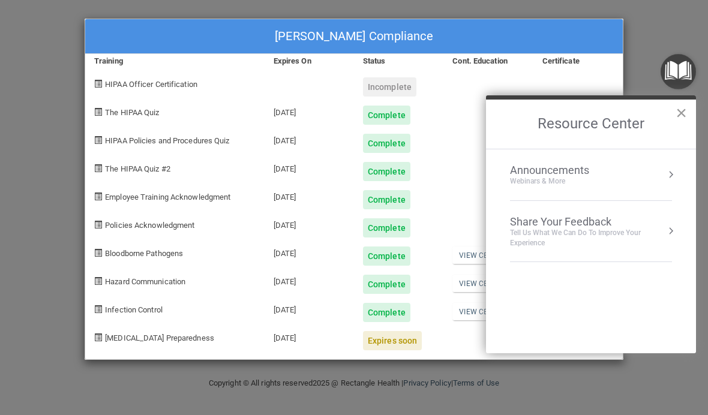
click at [677, 121] on button "×" at bounding box center [680, 112] width 11 height 19
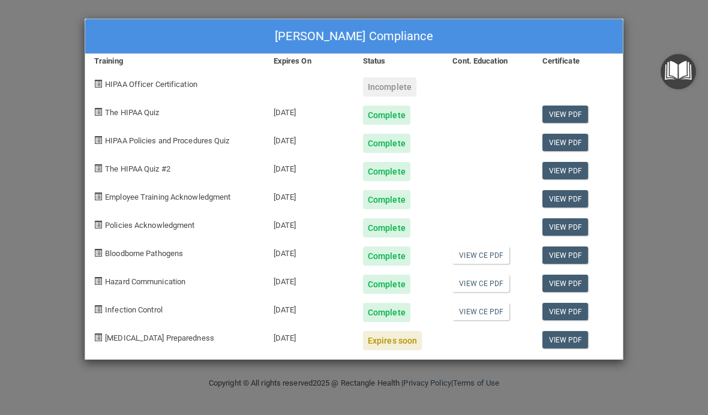
click at [679, 64] on img "Open Resource Center" at bounding box center [677, 71] width 35 height 35
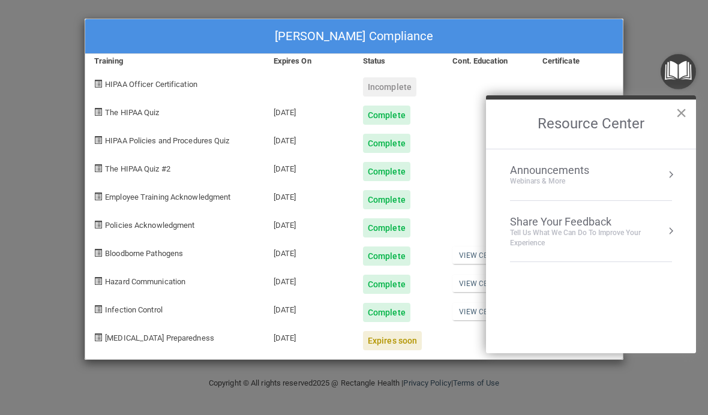
click at [681, 120] on button "×" at bounding box center [680, 112] width 11 height 19
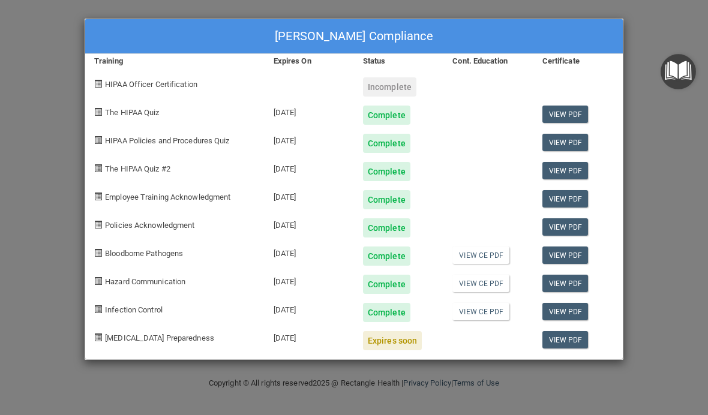
click at [652, 28] on div "[PERSON_NAME] Compliance Training Expires On Status Cont. Education Certificate…" at bounding box center [354, 207] width 708 height 415
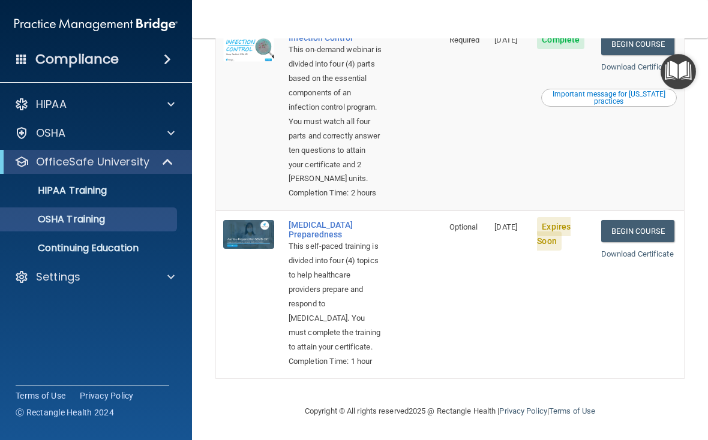
scroll to position [586, 0]
